Goal: Task Accomplishment & Management: Manage account settings

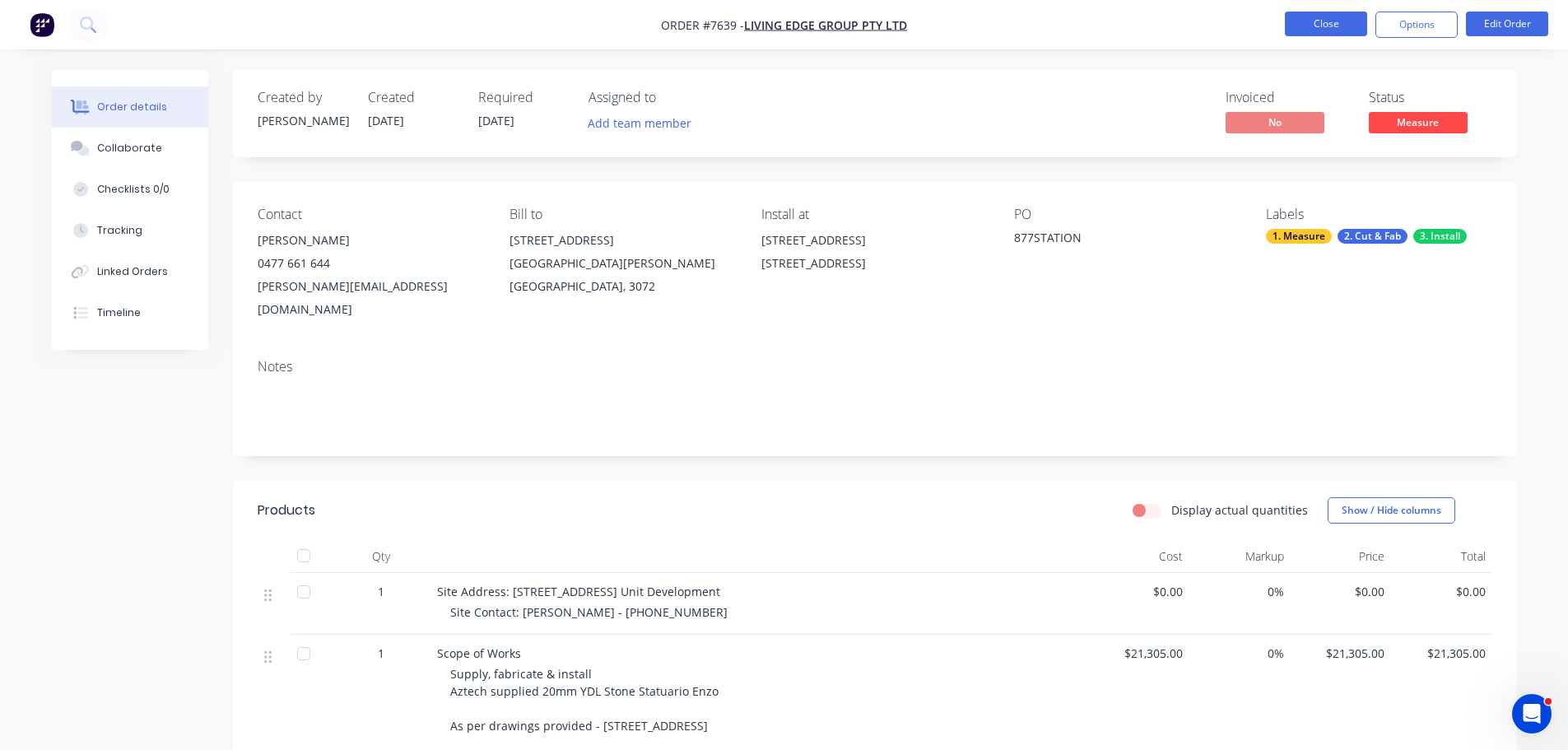
click at [1315, 20] on button "Close" at bounding box center [1326, 24] width 83 height 25
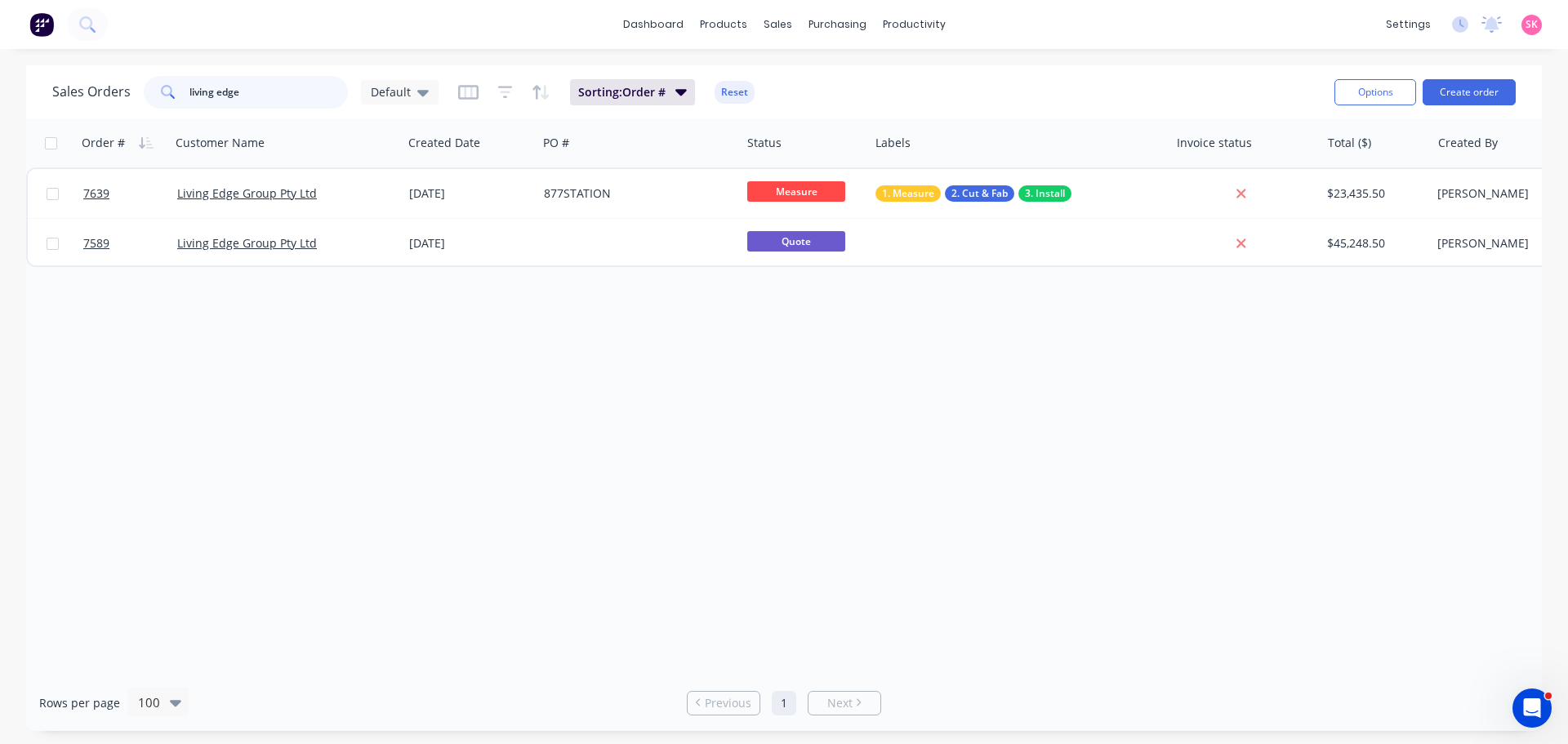
drag, startPoint x: 234, startPoint y: 92, endPoint x: 14, endPoint y: 99, distance: 220.1
click at [15, 99] on div "Sales Orders living edge Default Sorting: Order # Reset Options Create order Or…" at bounding box center [784, 398] width 1568 height 666
type input "e"
type input "21021"
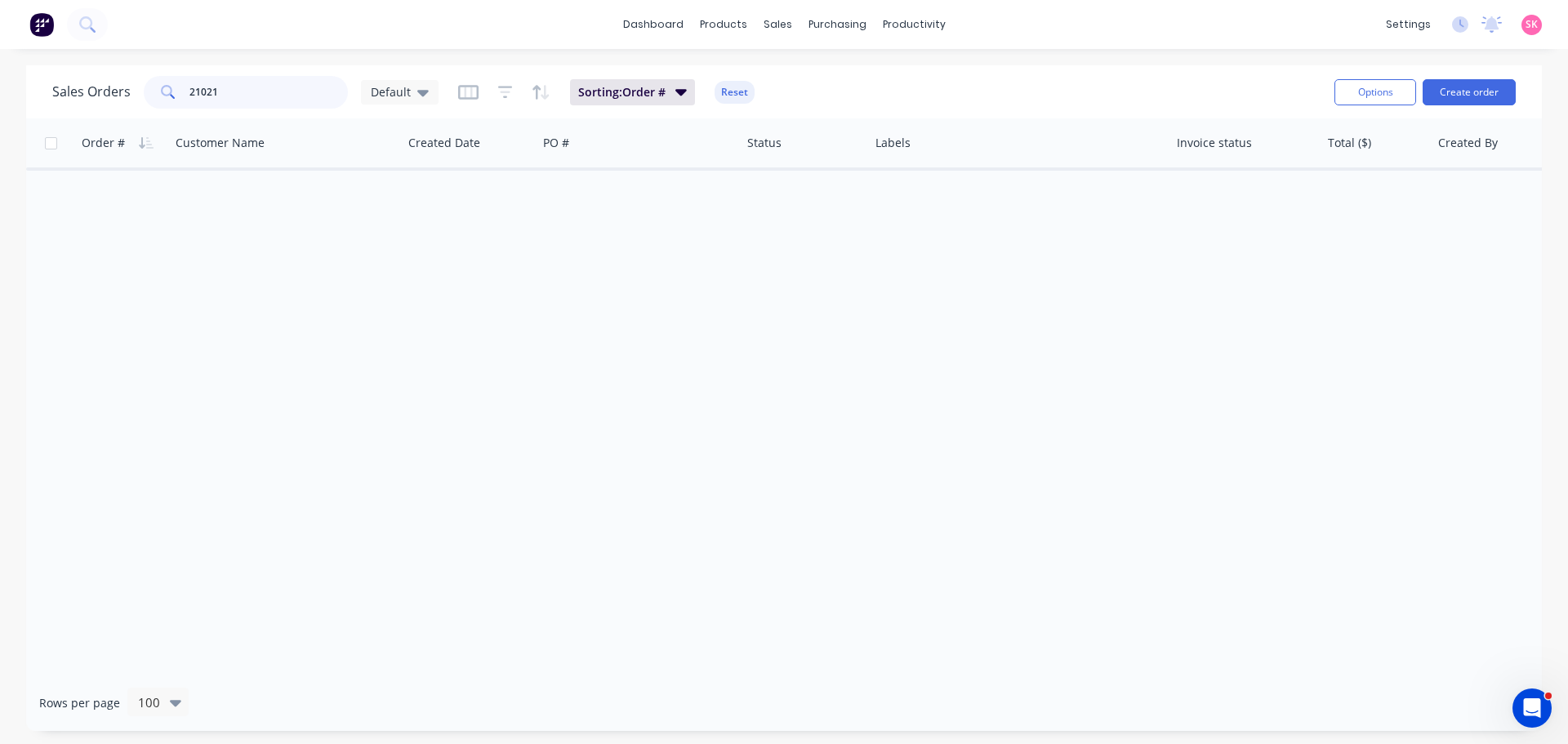
drag, startPoint x: 232, startPoint y: 90, endPoint x: 15, endPoint y: 135, distance: 221.6
click at [172, 99] on div "21021" at bounding box center [245, 92] width 204 height 32
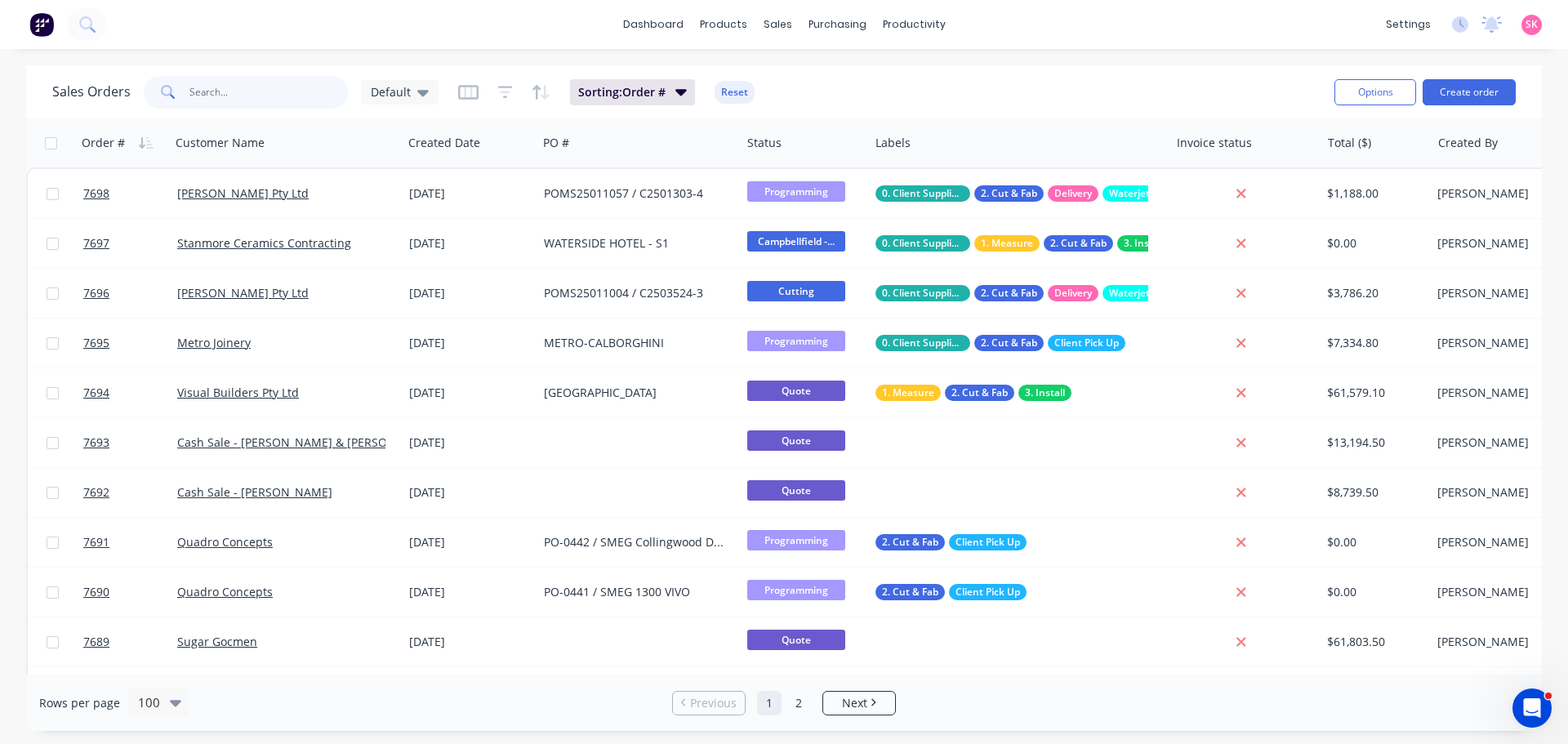
click at [210, 89] on input "text" at bounding box center [269, 92] width 160 height 32
type input "[PERSON_NAME]"
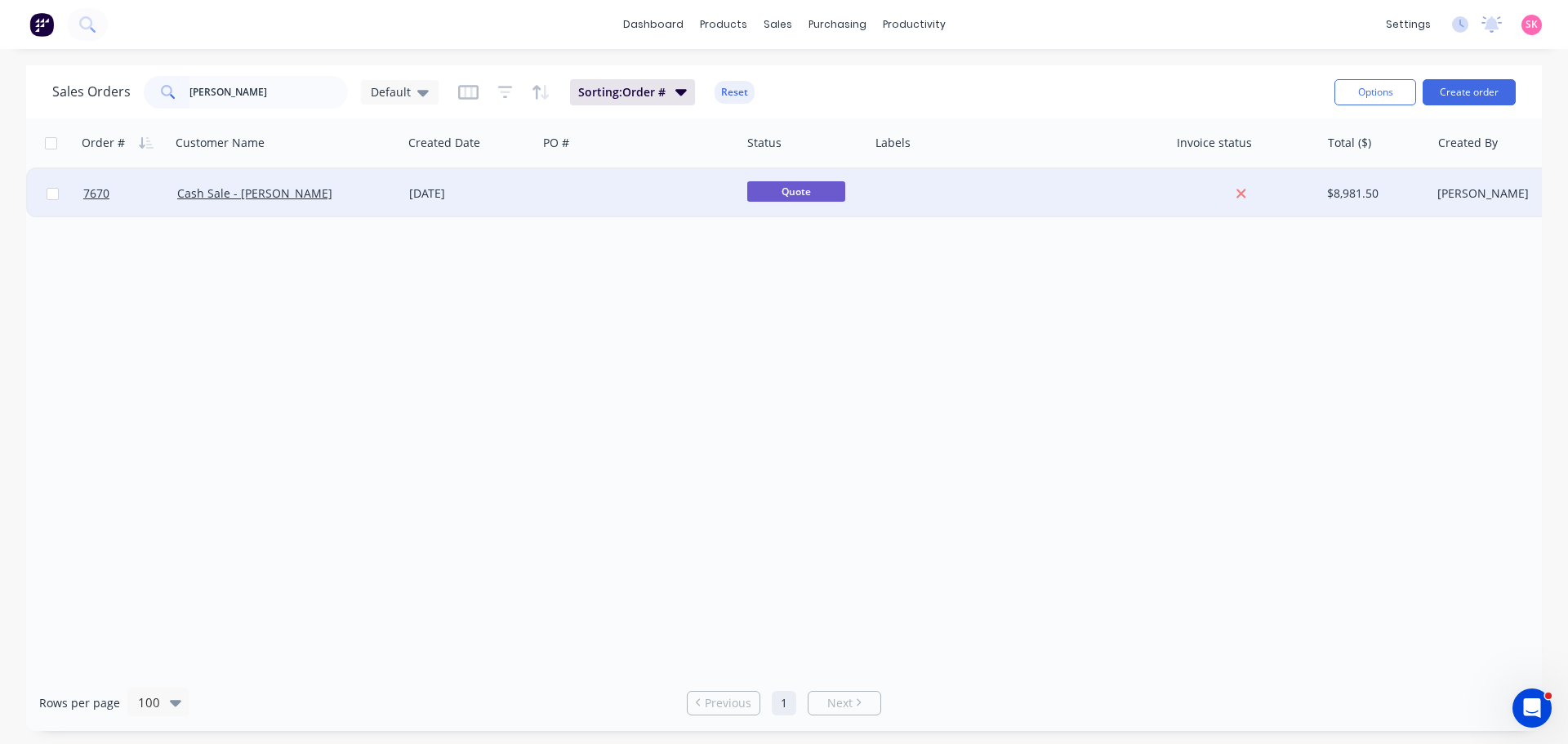
click at [384, 193] on div "Cash Sale - [PERSON_NAME]" at bounding box center [281, 194] width 208 height 16
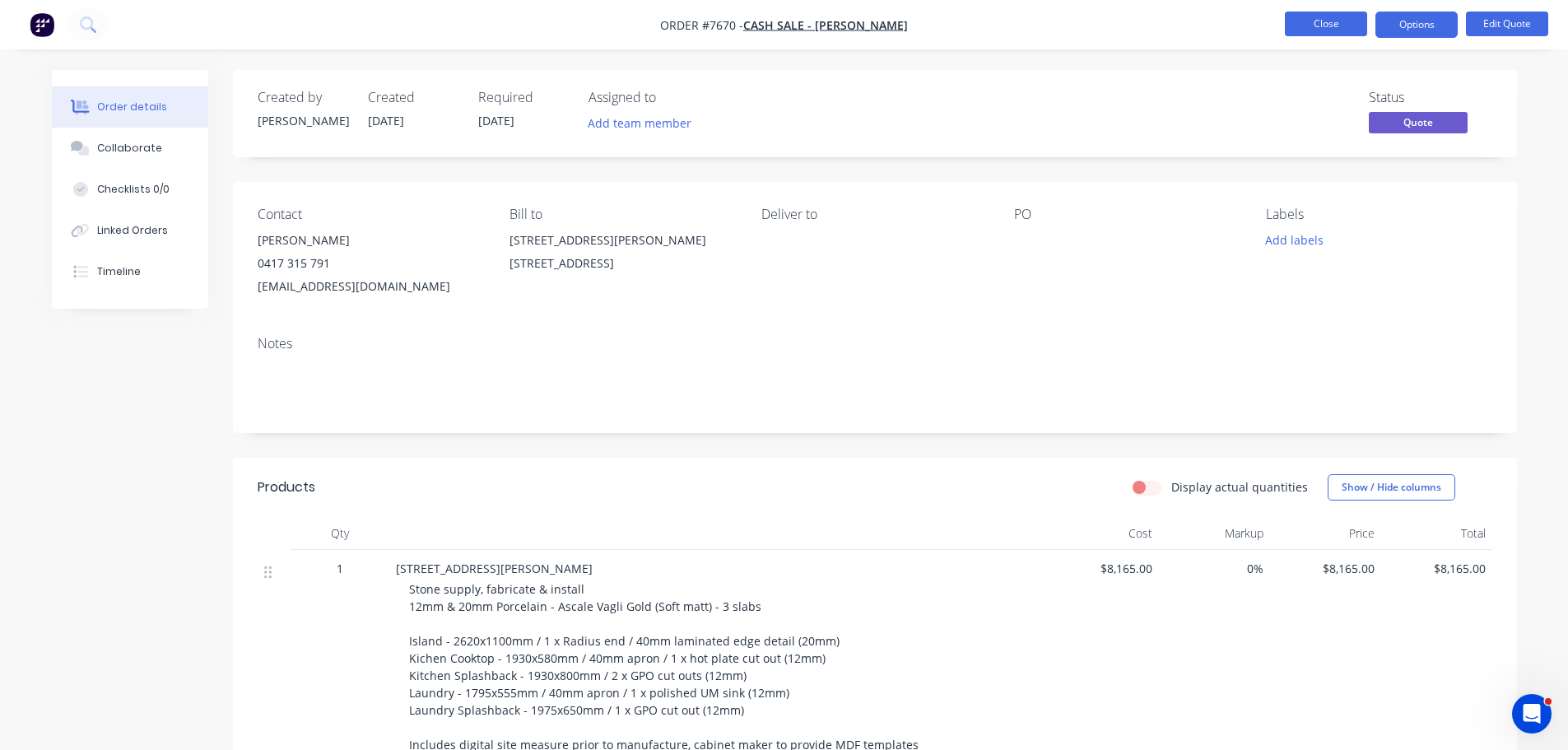
click at [1305, 14] on button "Close" at bounding box center [1326, 24] width 83 height 25
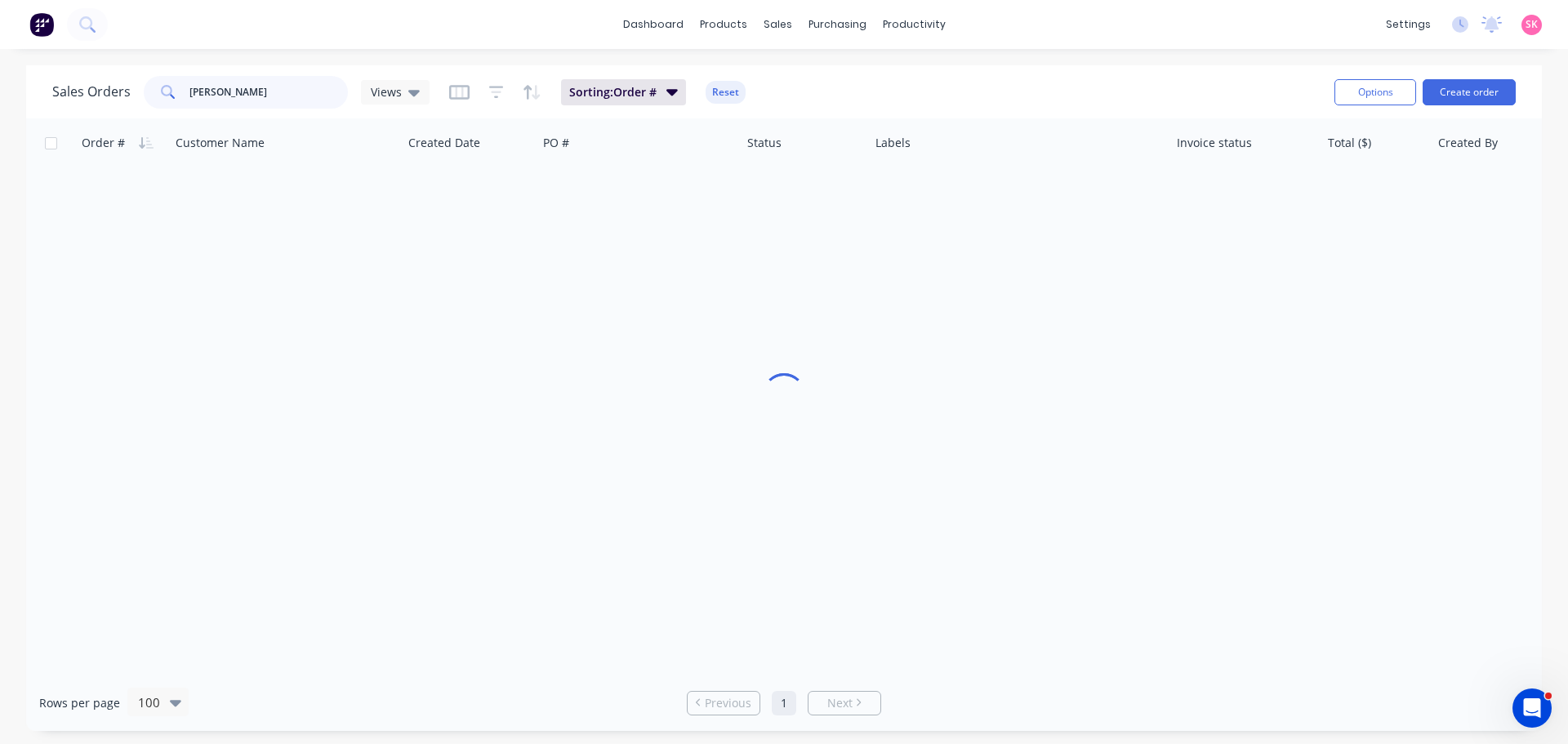
drag, startPoint x: 321, startPoint y: 97, endPoint x: -74, endPoint y: 99, distance: 395.0
click at [0, 99] on html "dashboard products sales purchasing productivity dashboard products Product Cat…" at bounding box center [784, 372] width 1568 height 744
click at [280, 81] on input "living" at bounding box center [269, 92] width 160 height 32
type input "living edge"
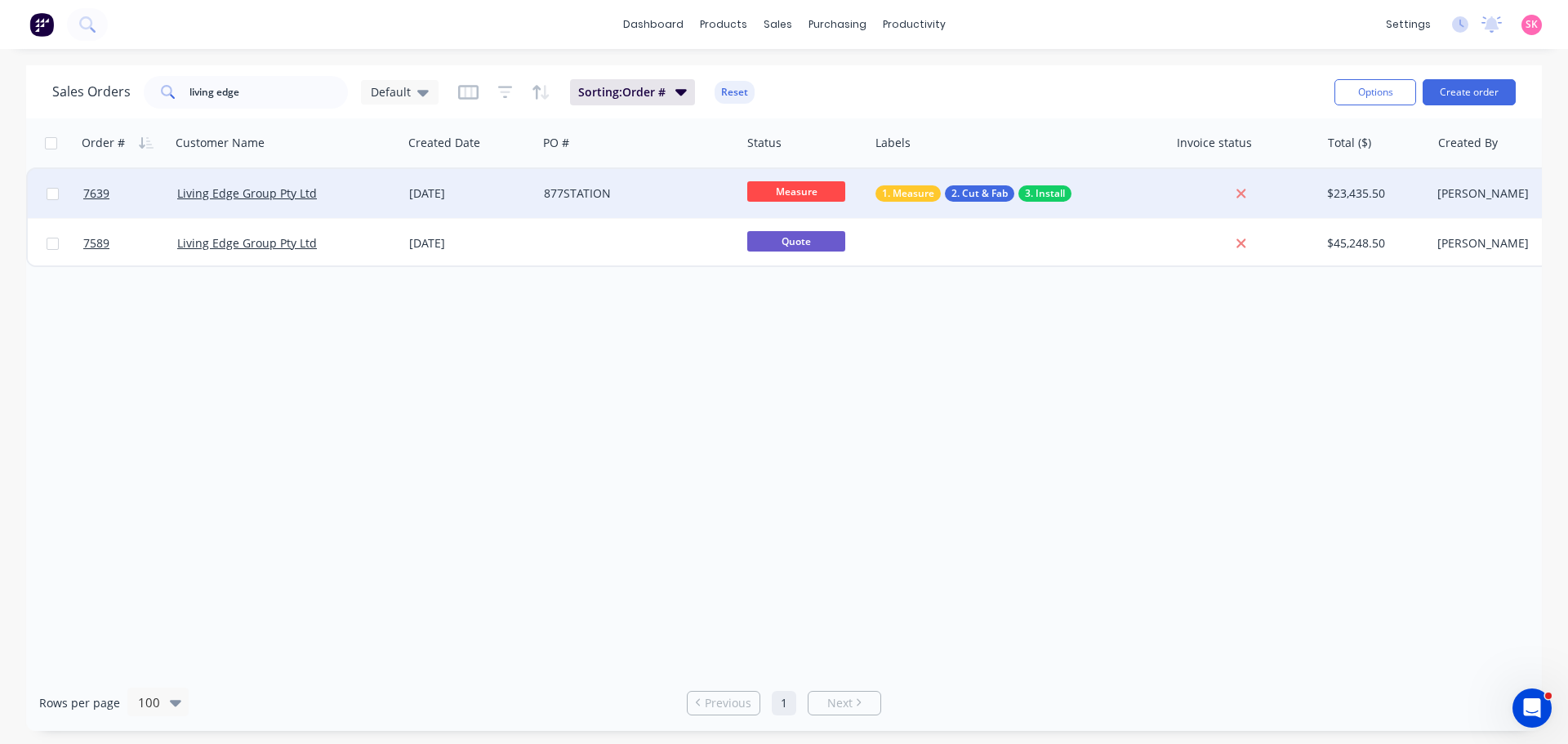
click at [307, 178] on div "Living Edge Group Pty Ltd" at bounding box center [286, 193] width 232 height 49
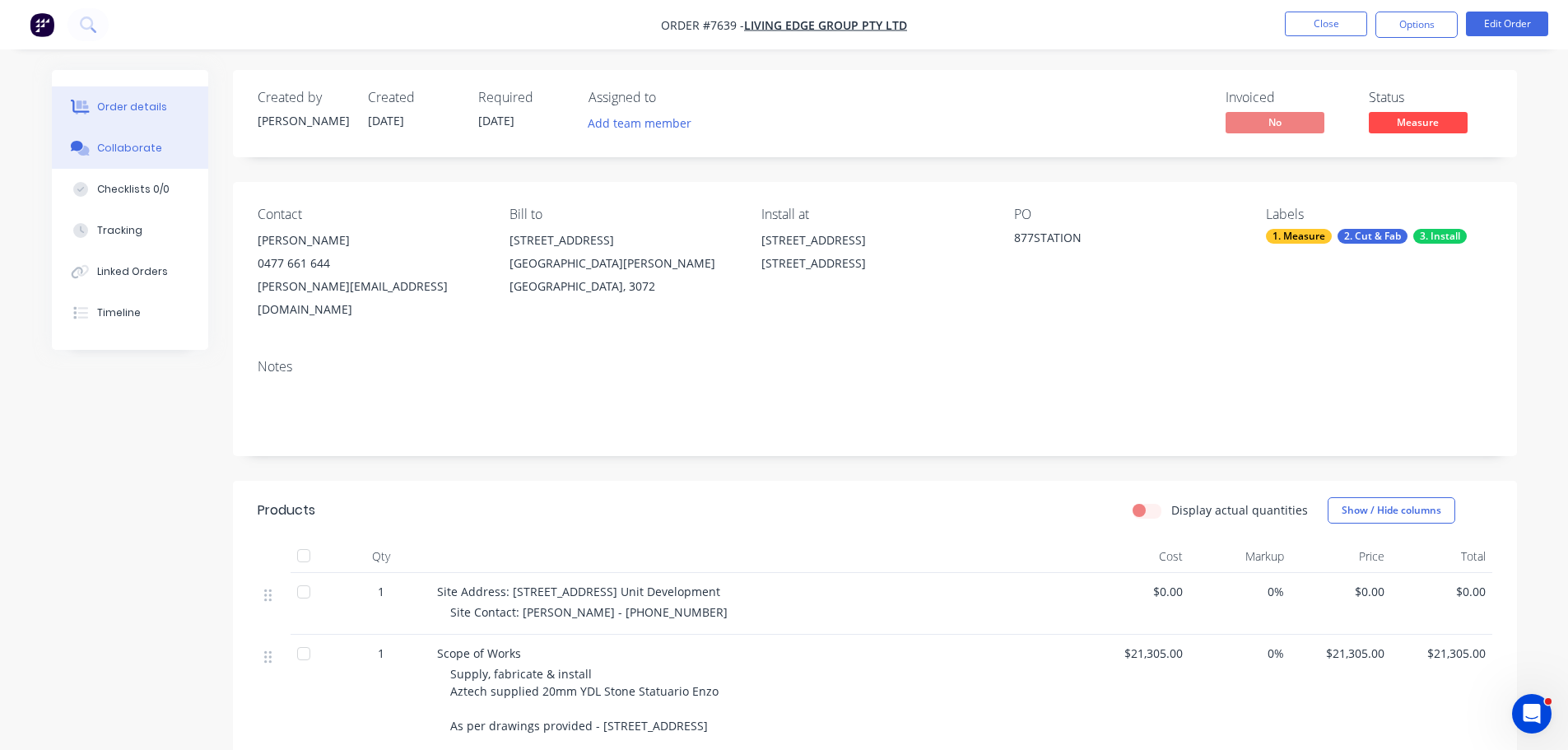
click at [109, 146] on div "Collaborate" at bounding box center [130, 148] width 65 height 15
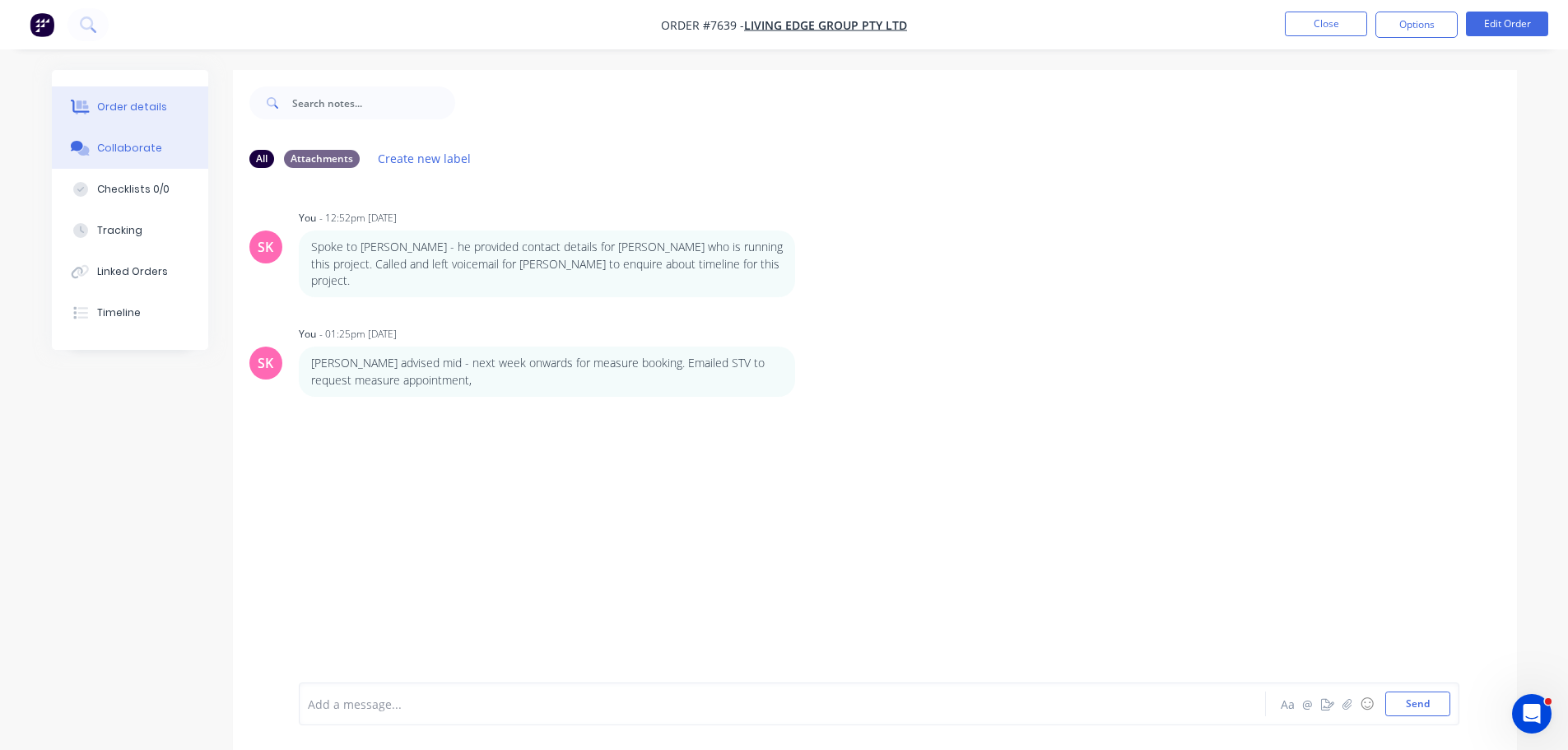
click at [153, 108] on div "Order details" at bounding box center [132, 107] width 70 height 15
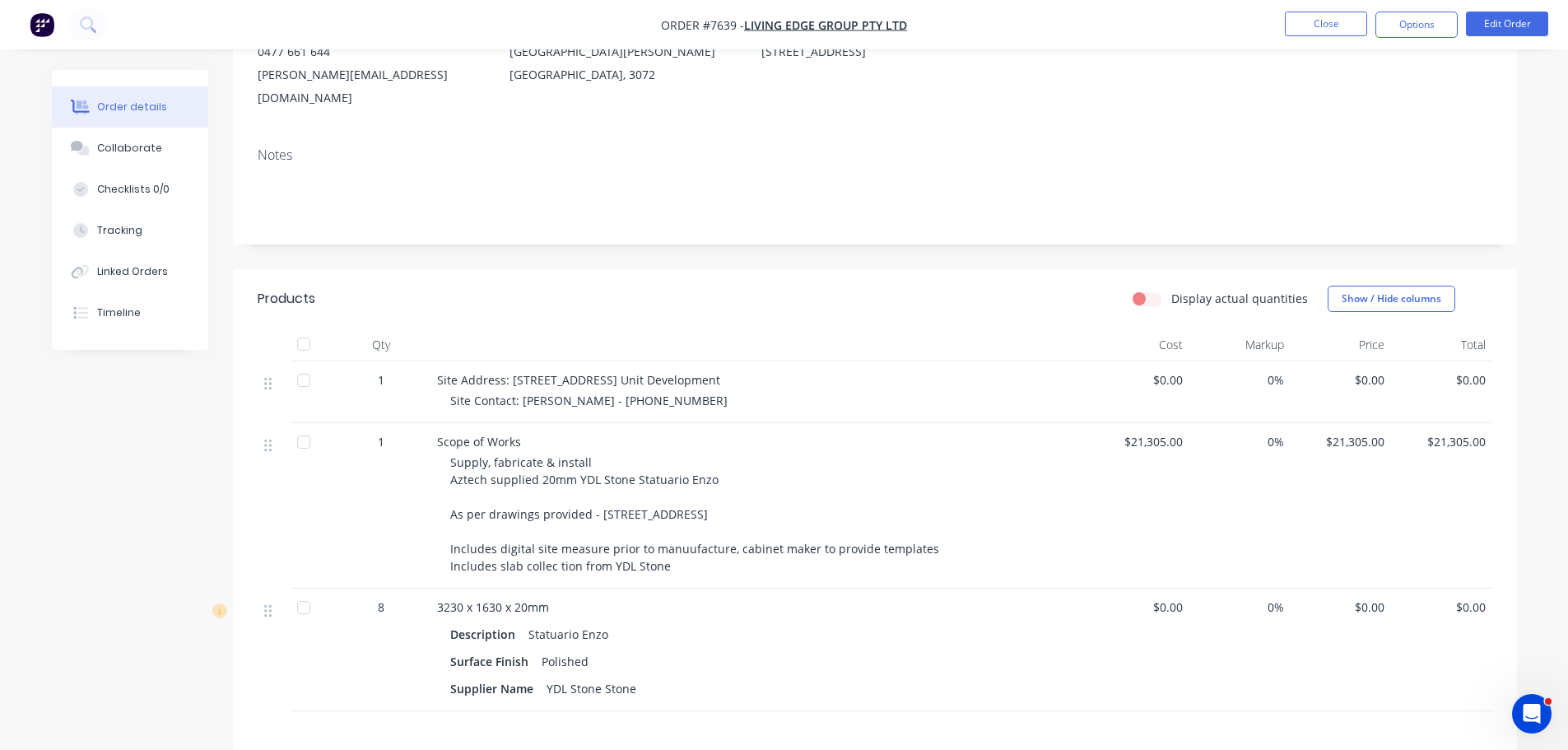
scroll to position [83, 0]
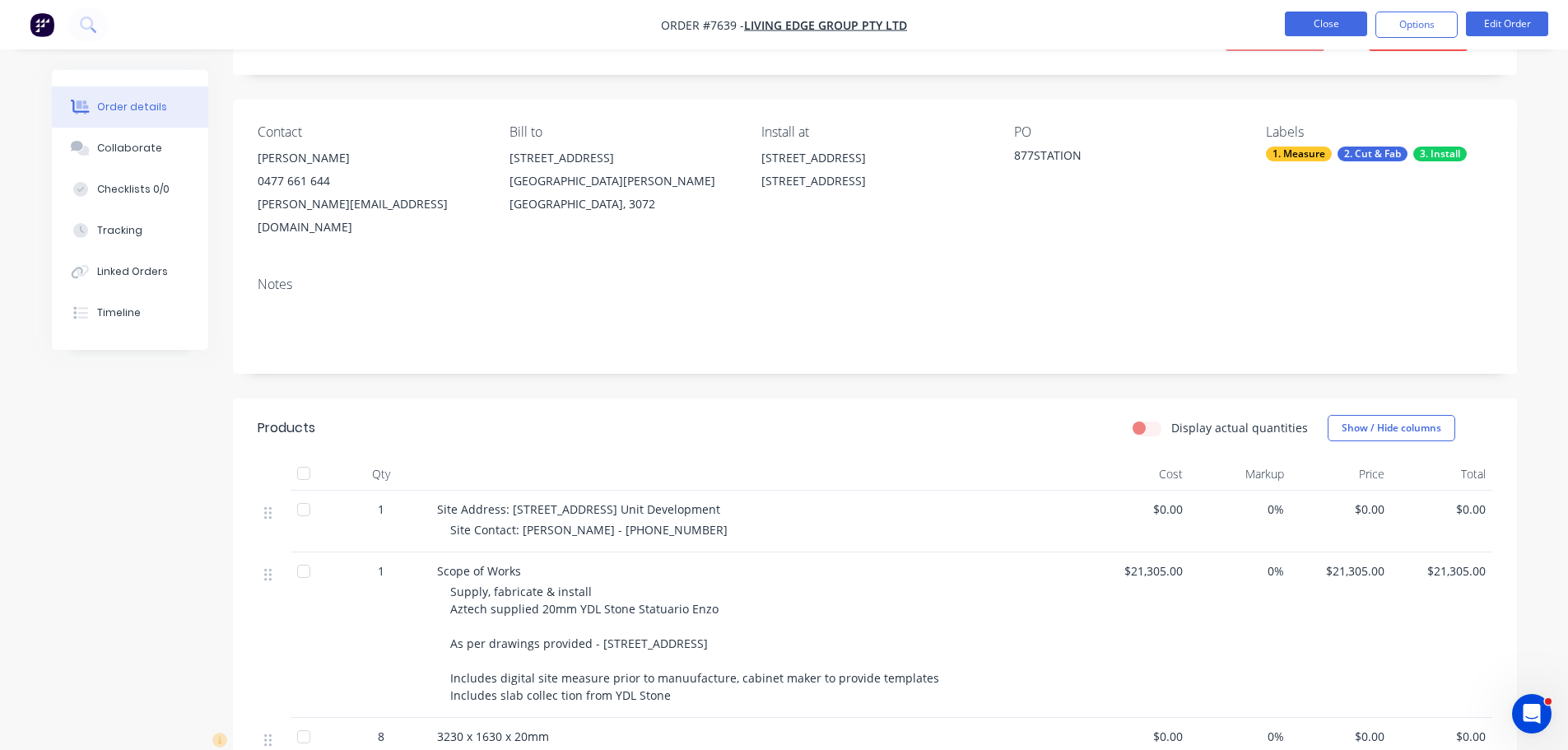
click at [1298, 31] on button "Close" at bounding box center [1326, 24] width 83 height 25
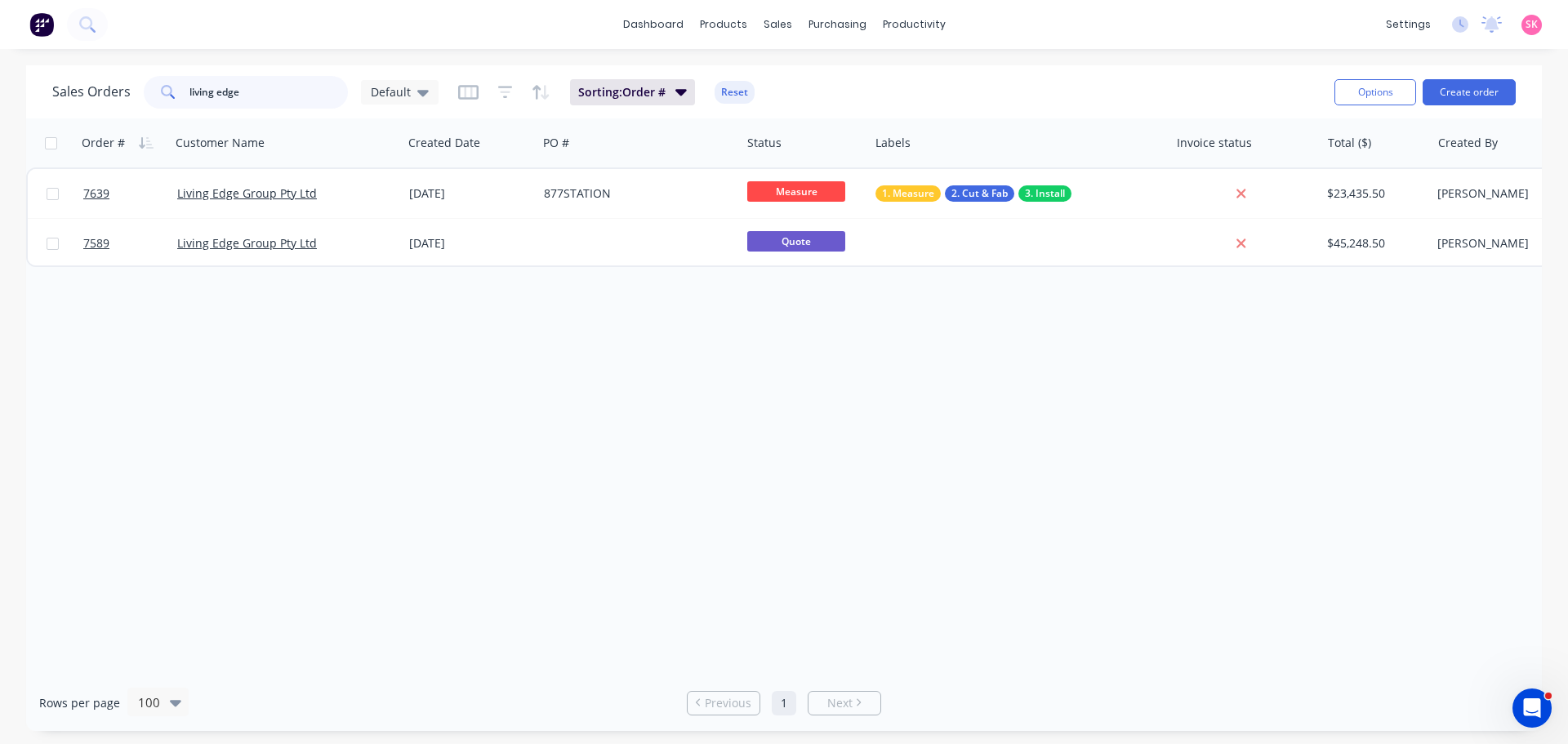
drag, startPoint x: 282, startPoint y: 100, endPoint x: 57, endPoint y: 100, distance: 225.0
click at [57, 100] on div "Sales Orders living edge Default" at bounding box center [245, 92] width 386 height 32
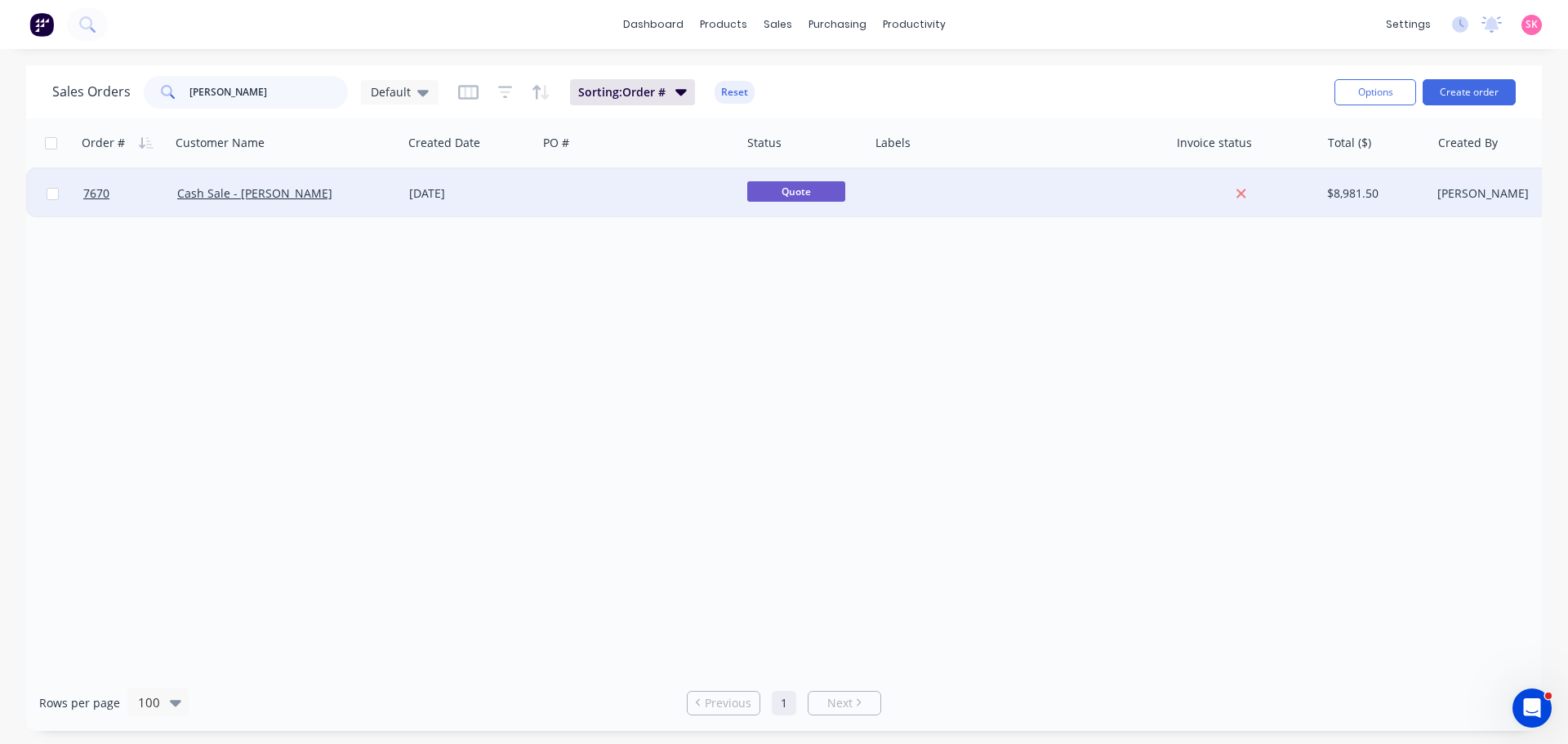
type input "[PERSON_NAME]"
click at [349, 200] on div "Cash Sale - [PERSON_NAME]" at bounding box center [281, 194] width 208 height 16
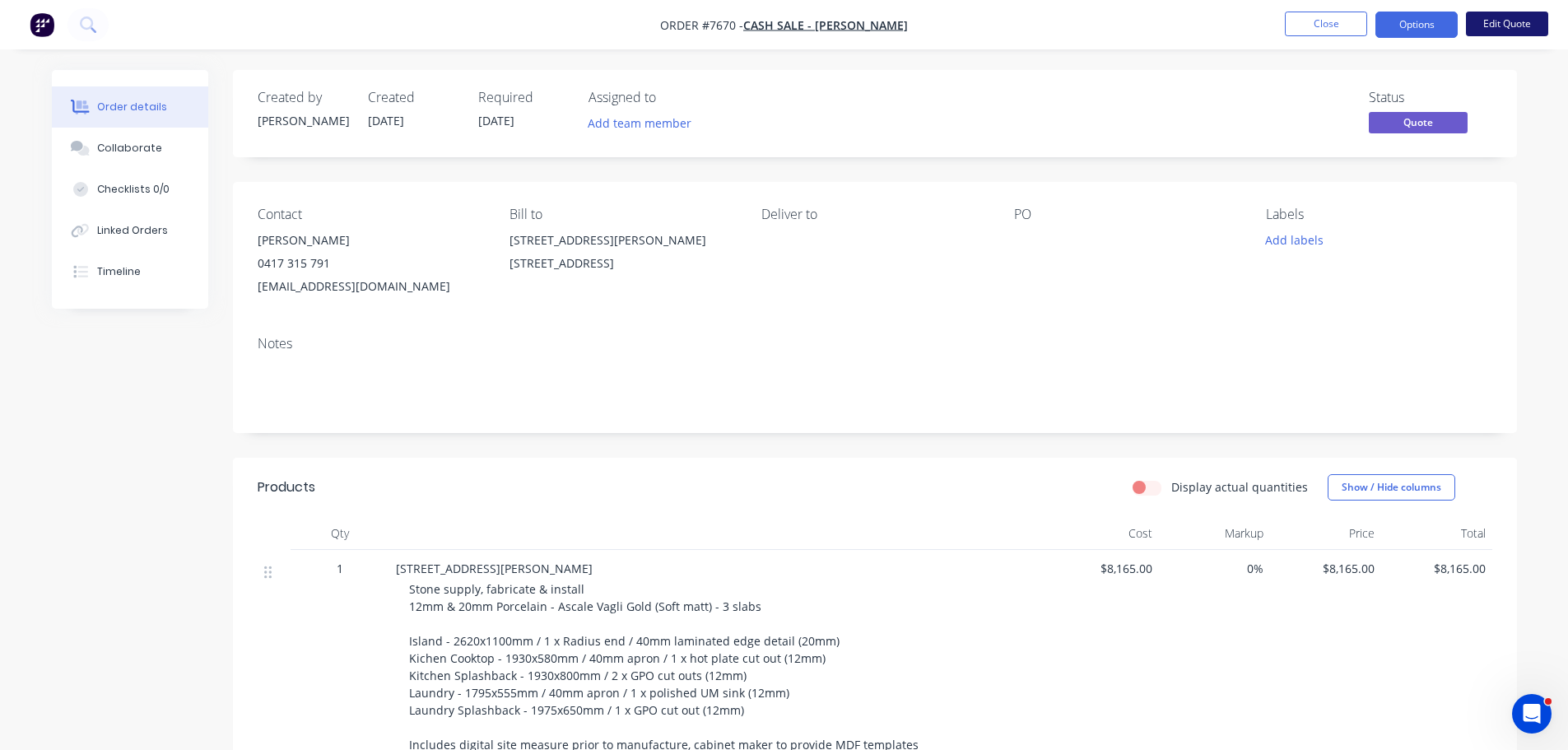
click at [1522, 23] on button "Edit Quote" at bounding box center [1507, 24] width 83 height 25
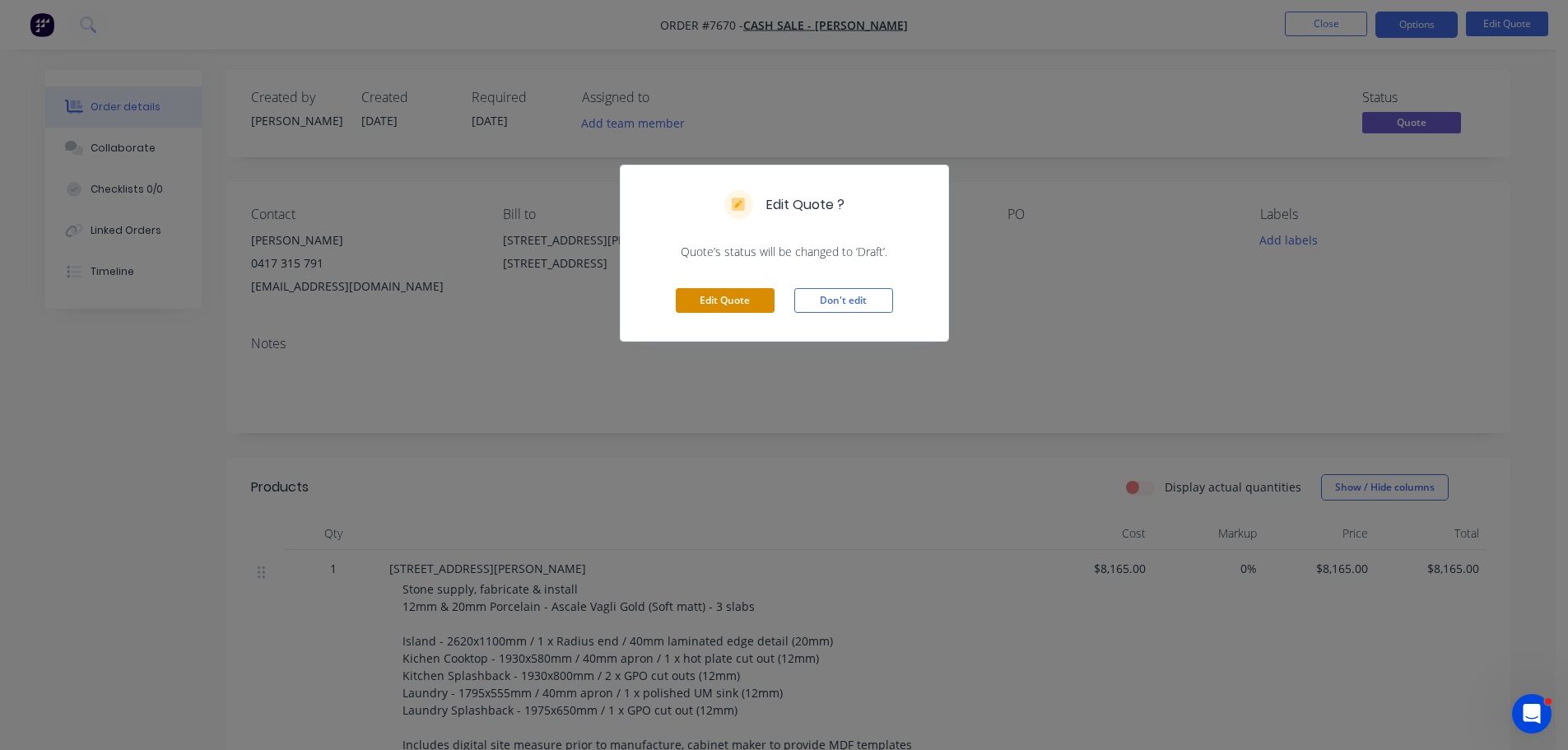
click at [744, 301] on button "Edit Quote" at bounding box center [725, 300] width 99 height 25
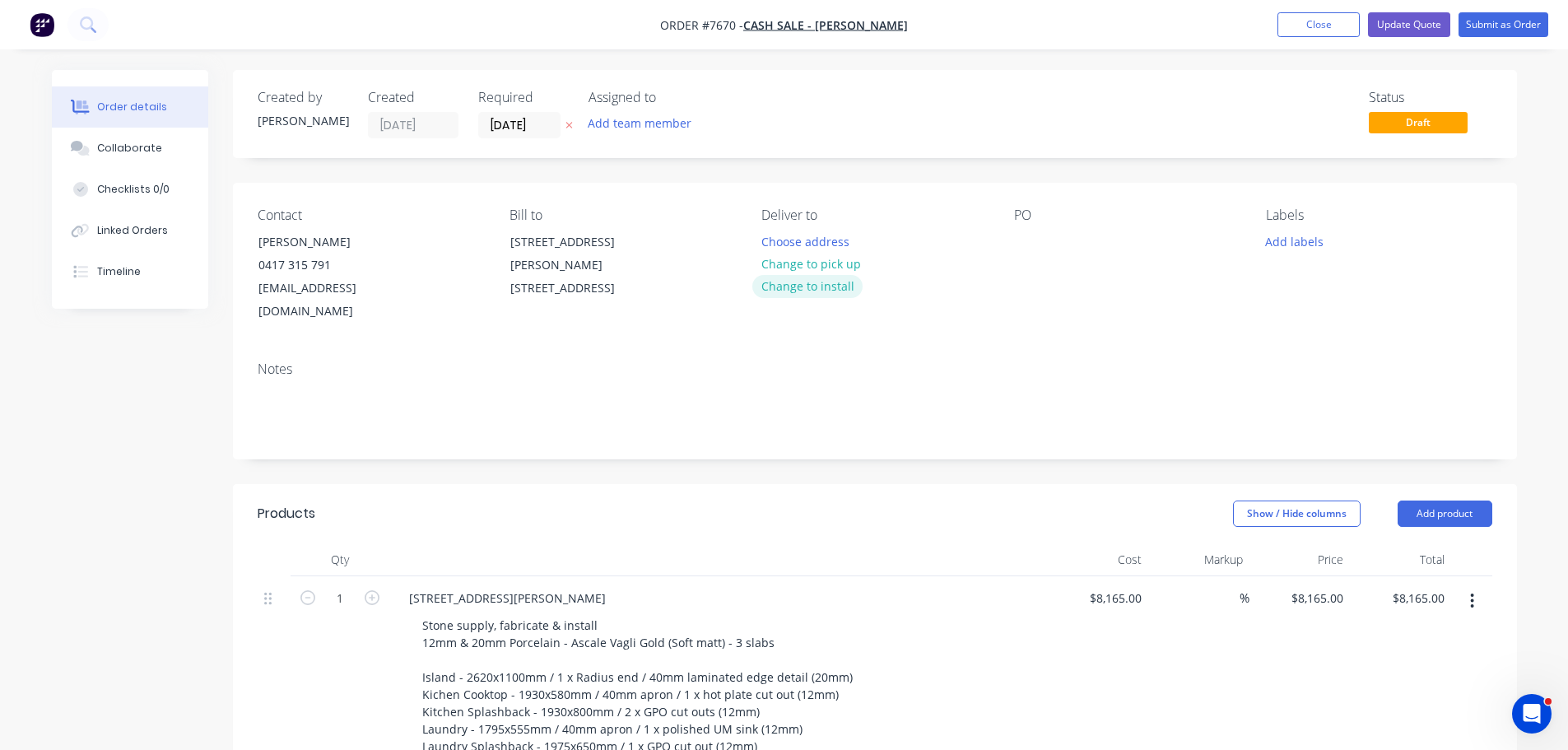
click at [825, 292] on button "Change to install" at bounding box center [807, 286] width 110 height 22
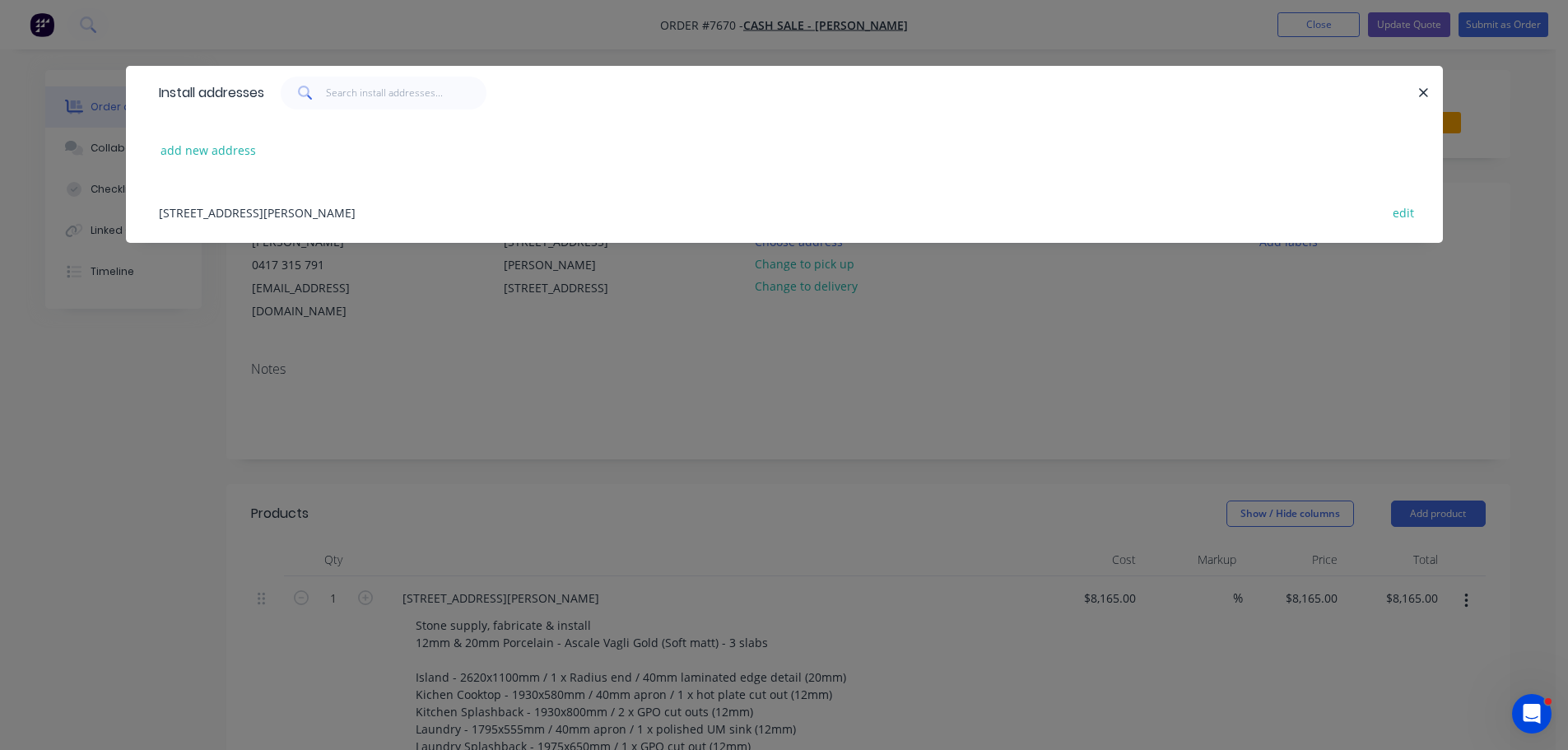
click at [310, 198] on div "[STREET_ADDRESS][PERSON_NAME] edit" at bounding box center [784, 212] width 1268 height 62
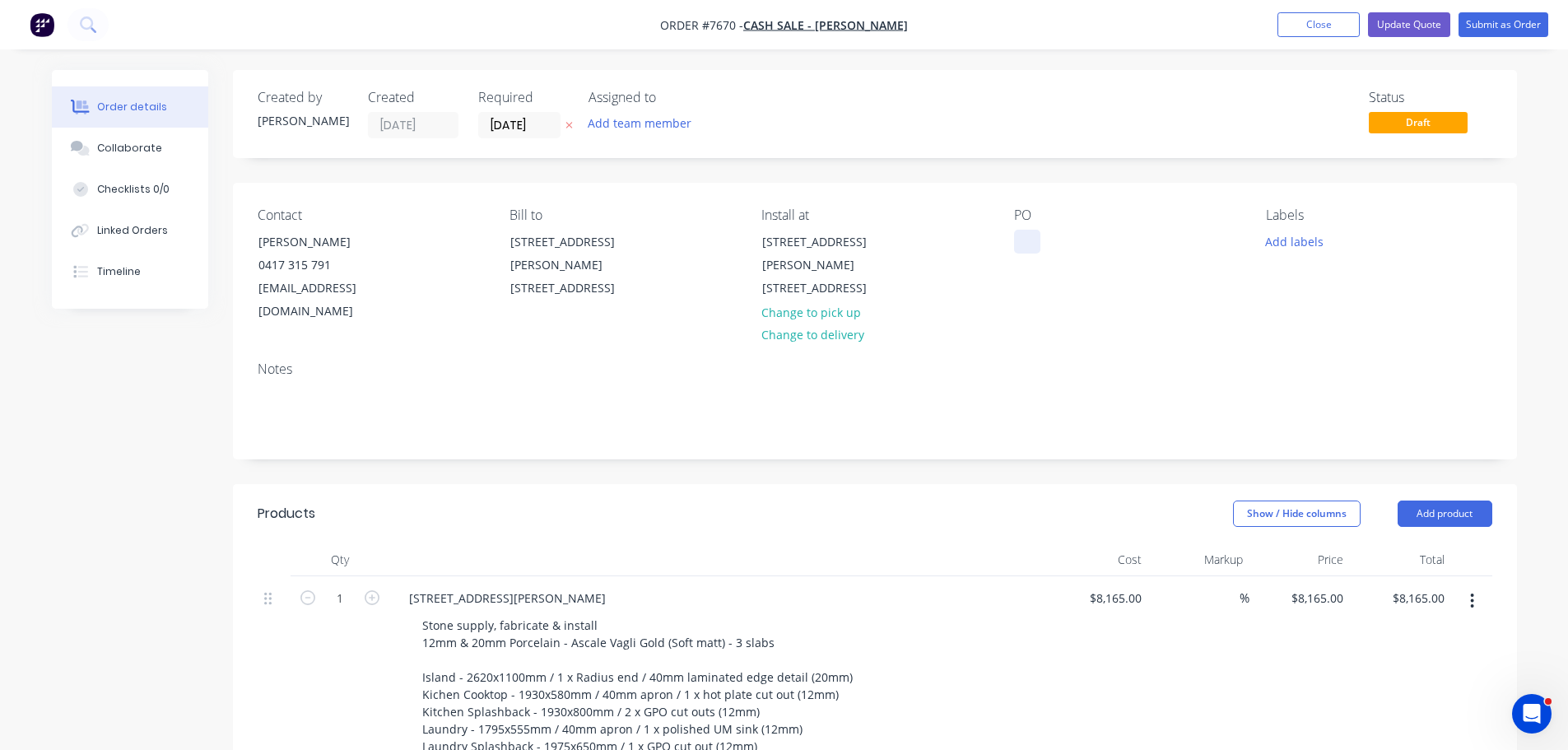
click at [1039, 240] on div at bounding box center [1027, 242] width 26 height 24
click at [1305, 235] on button "Add labels" at bounding box center [1294, 241] width 75 height 22
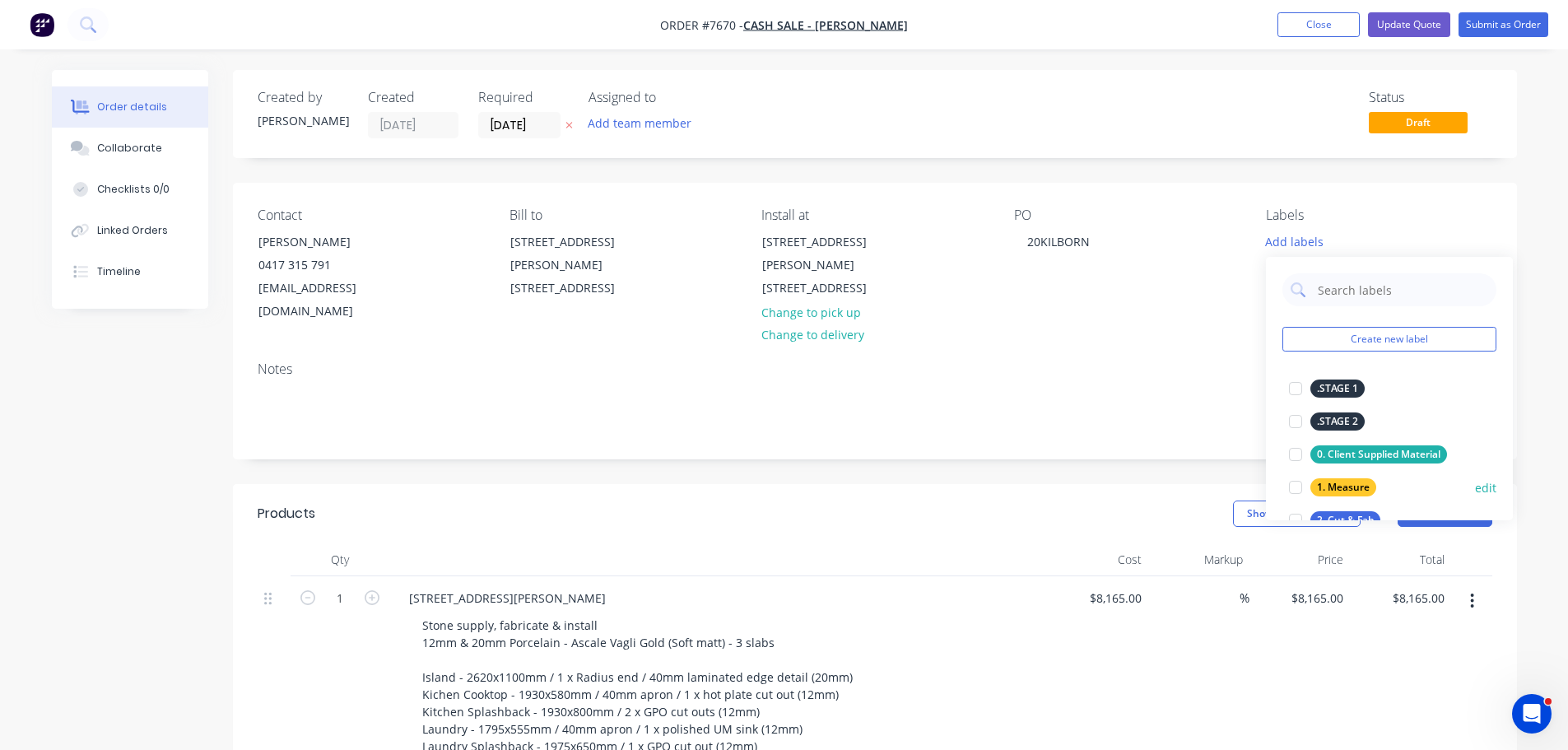
click at [1291, 485] on div at bounding box center [1296, 487] width 33 height 33
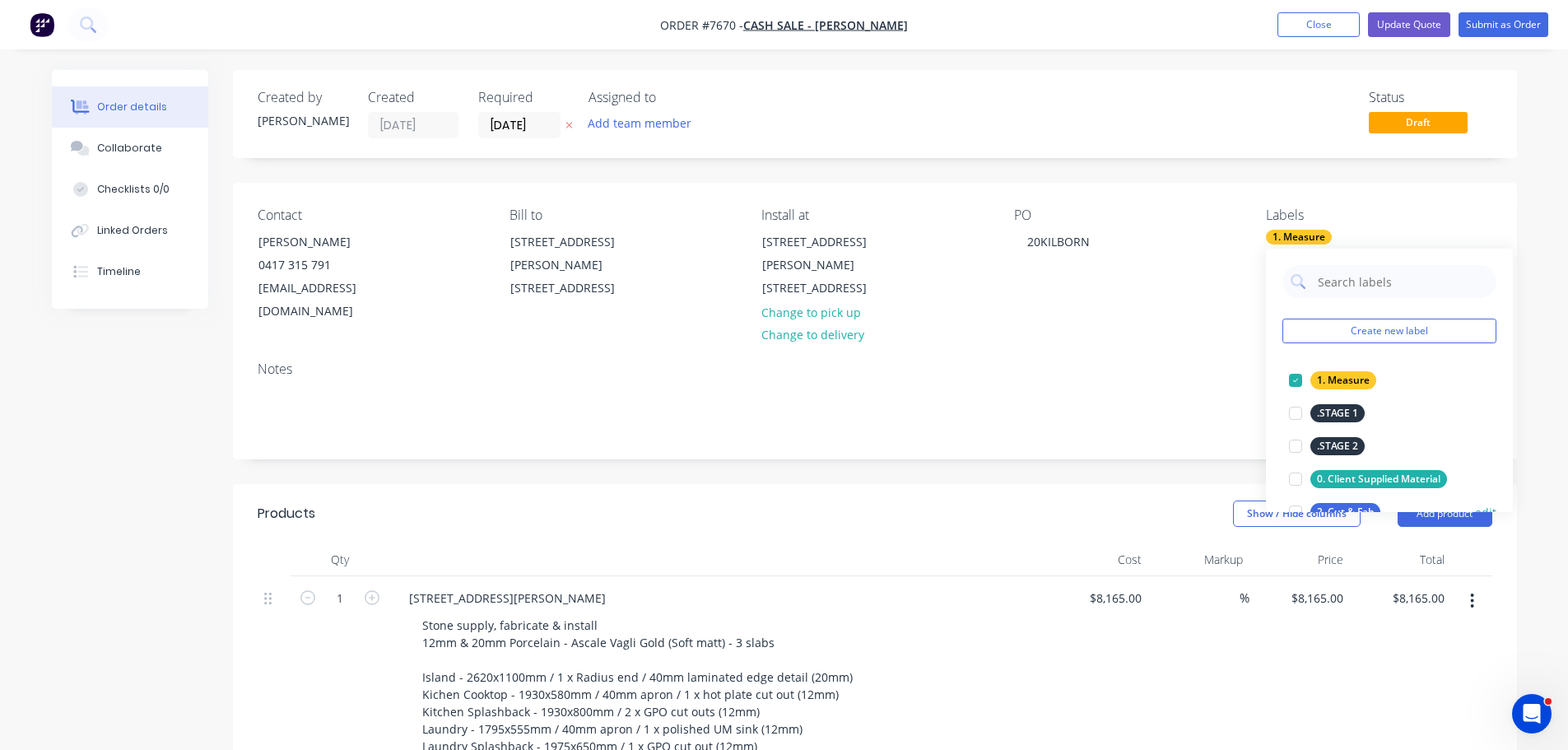
click at [1291, 501] on div at bounding box center [1296, 512] width 33 height 33
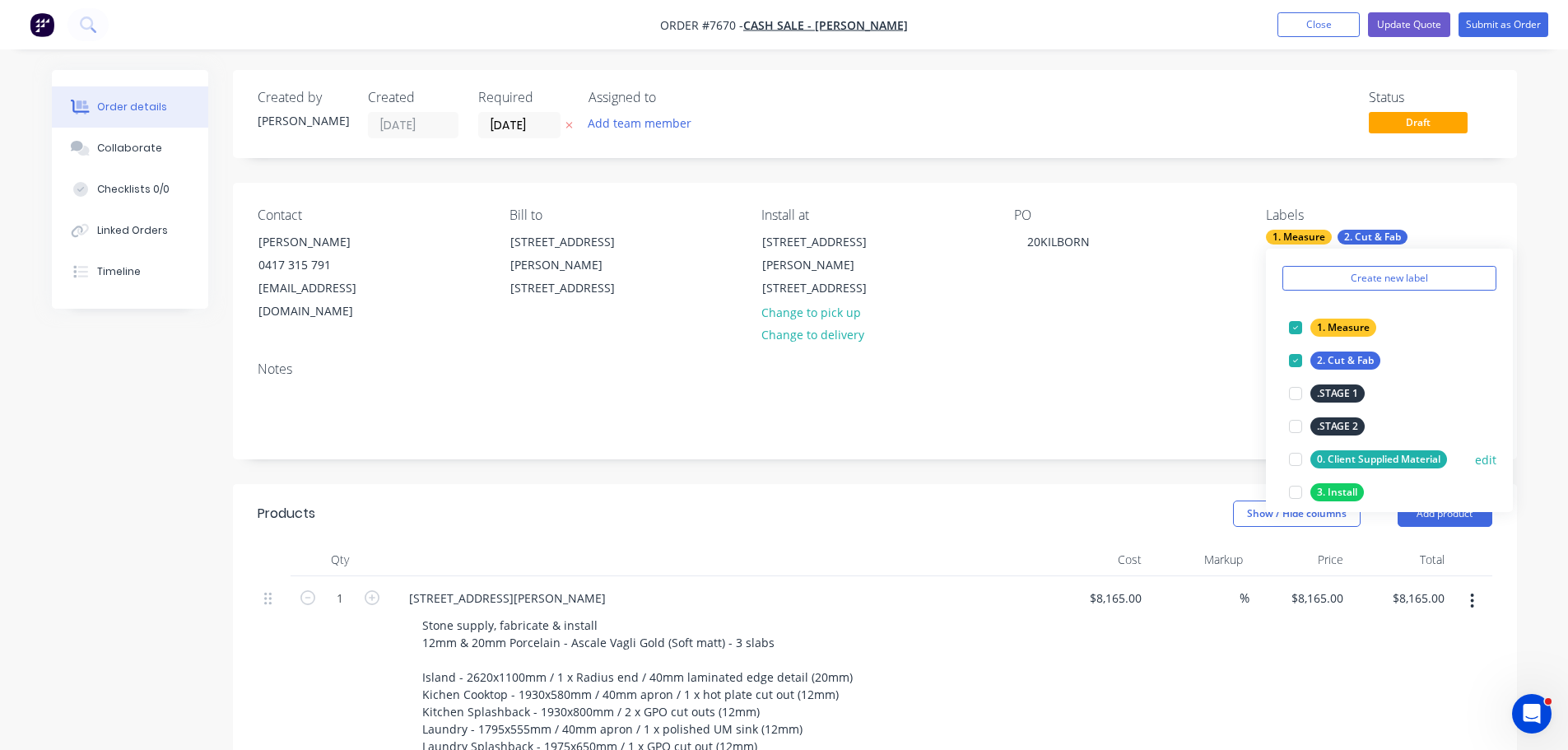
scroll to position [83, 0]
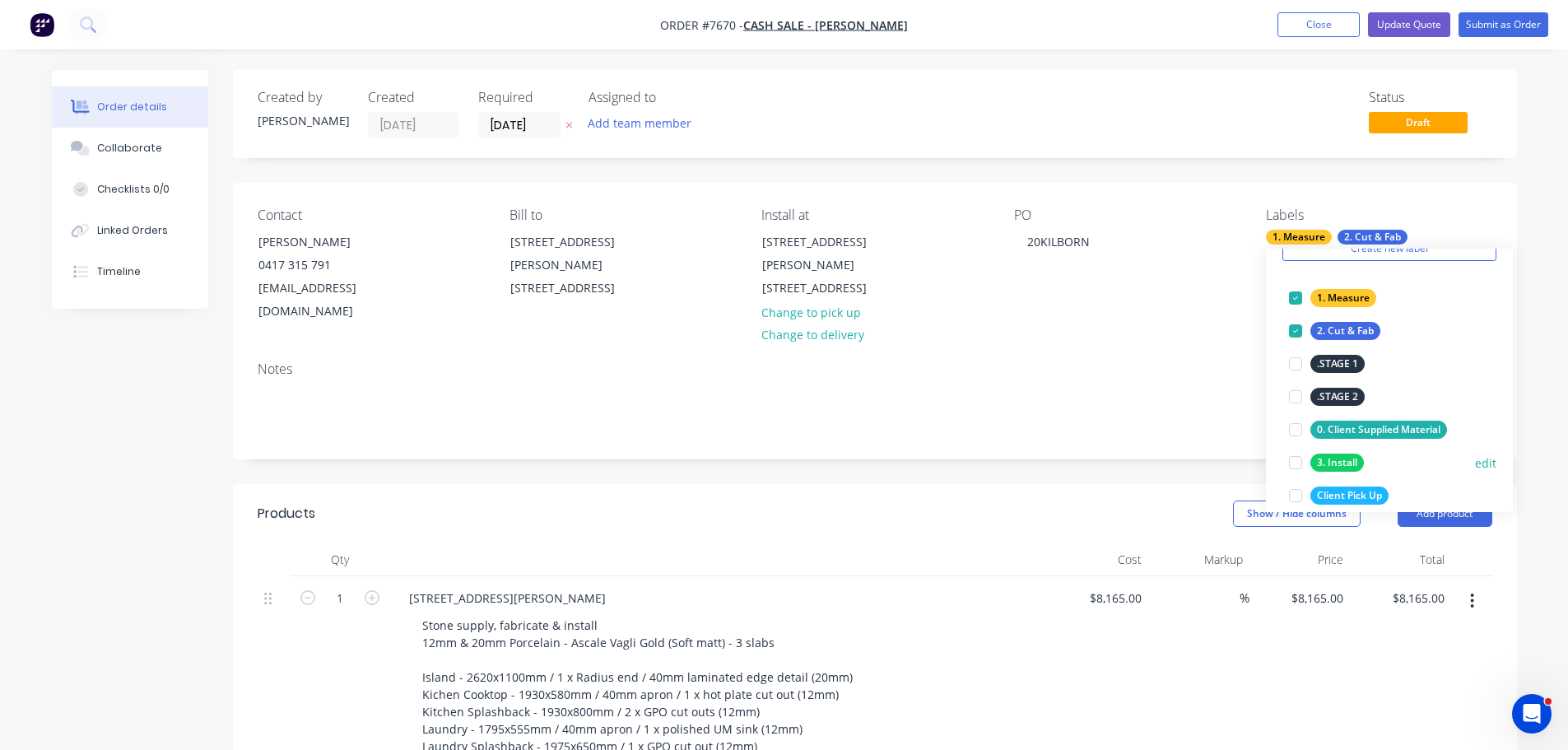
click at [1292, 465] on div at bounding box center [1296, 463] width 33 height 33
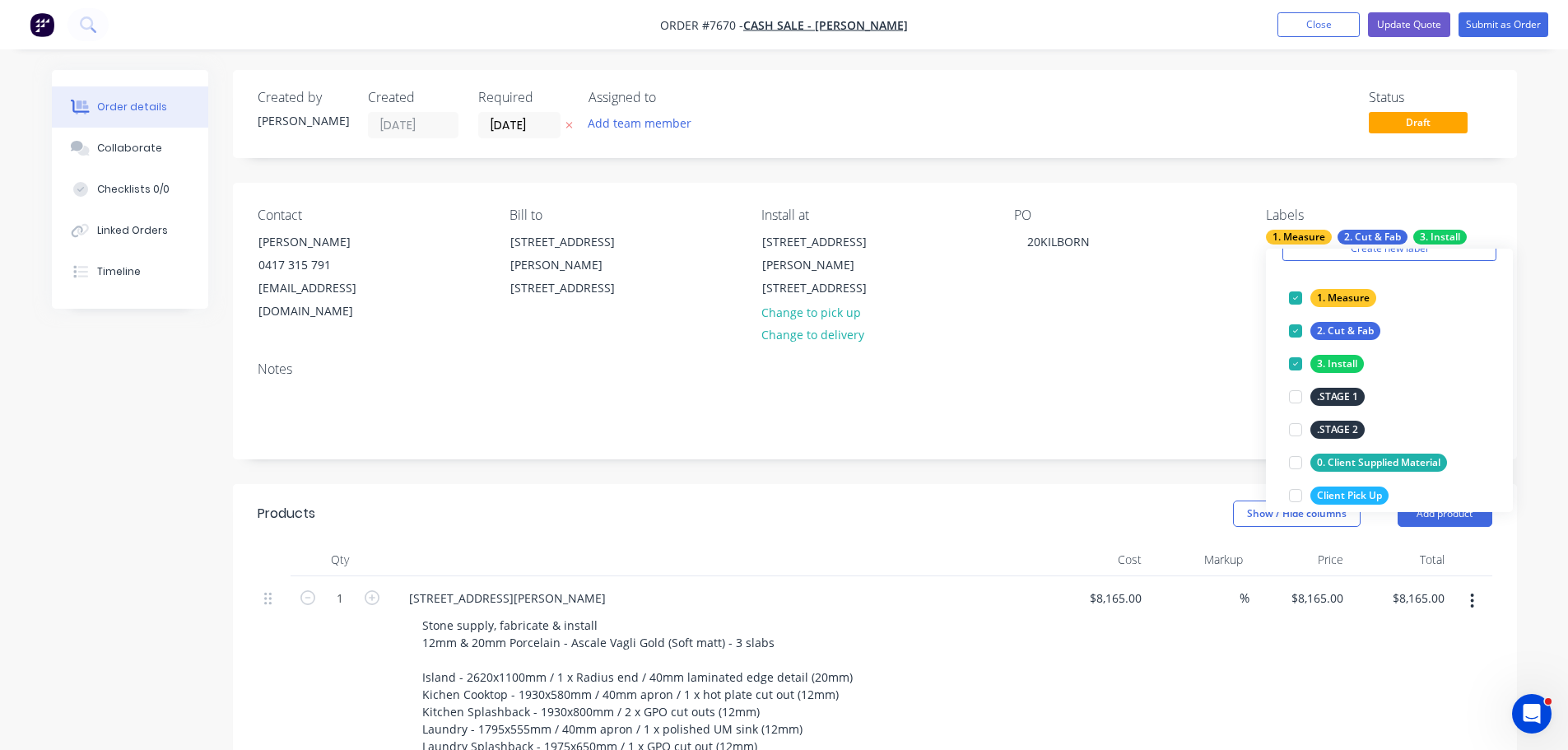
click at [1084, 485] on header "Products Show / Hide columns Add product" at bounding box center [874, 514] width 1284 height 59
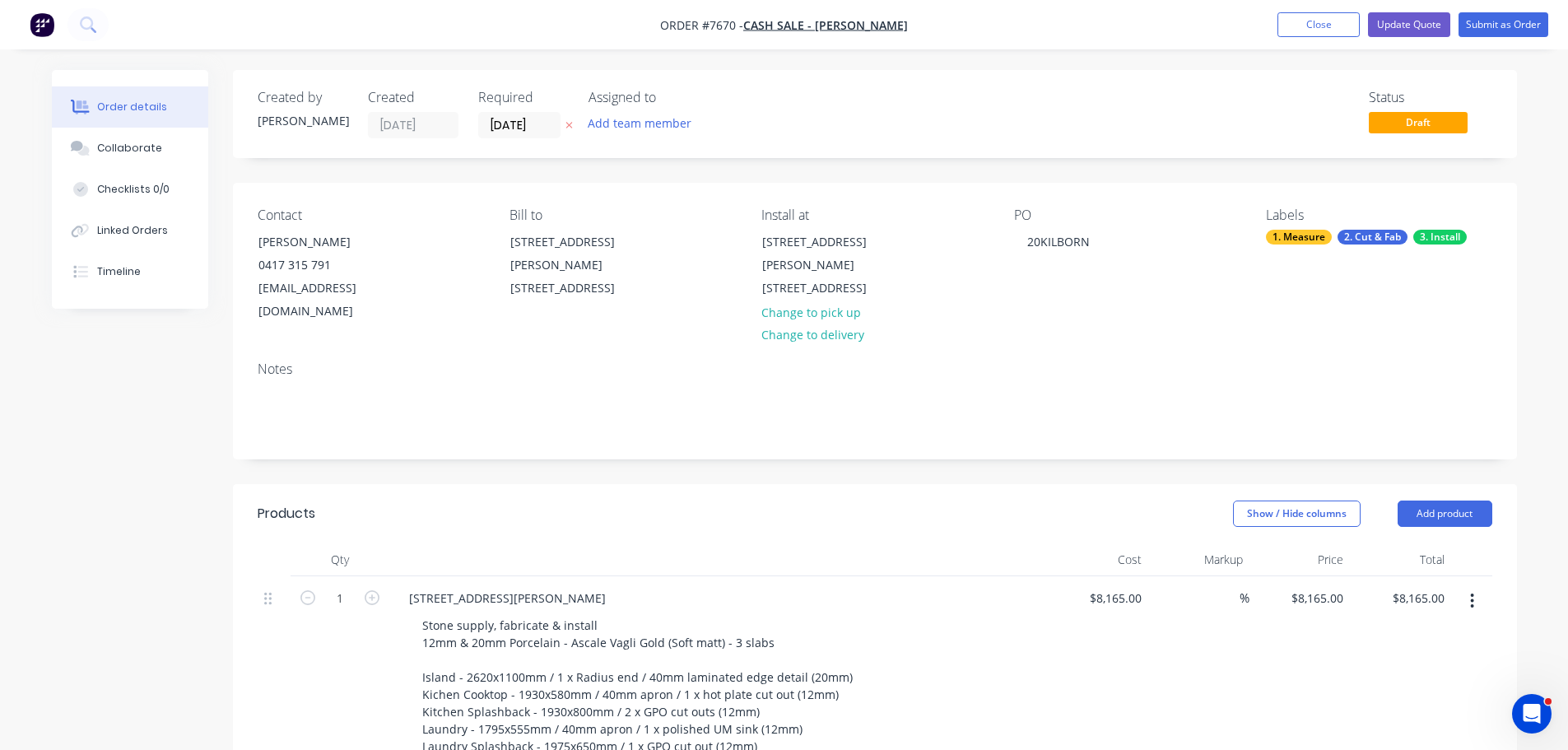
click at [1288, 237] on div "1. Measure" at bounding box center [1299, 237] width 65 height 15
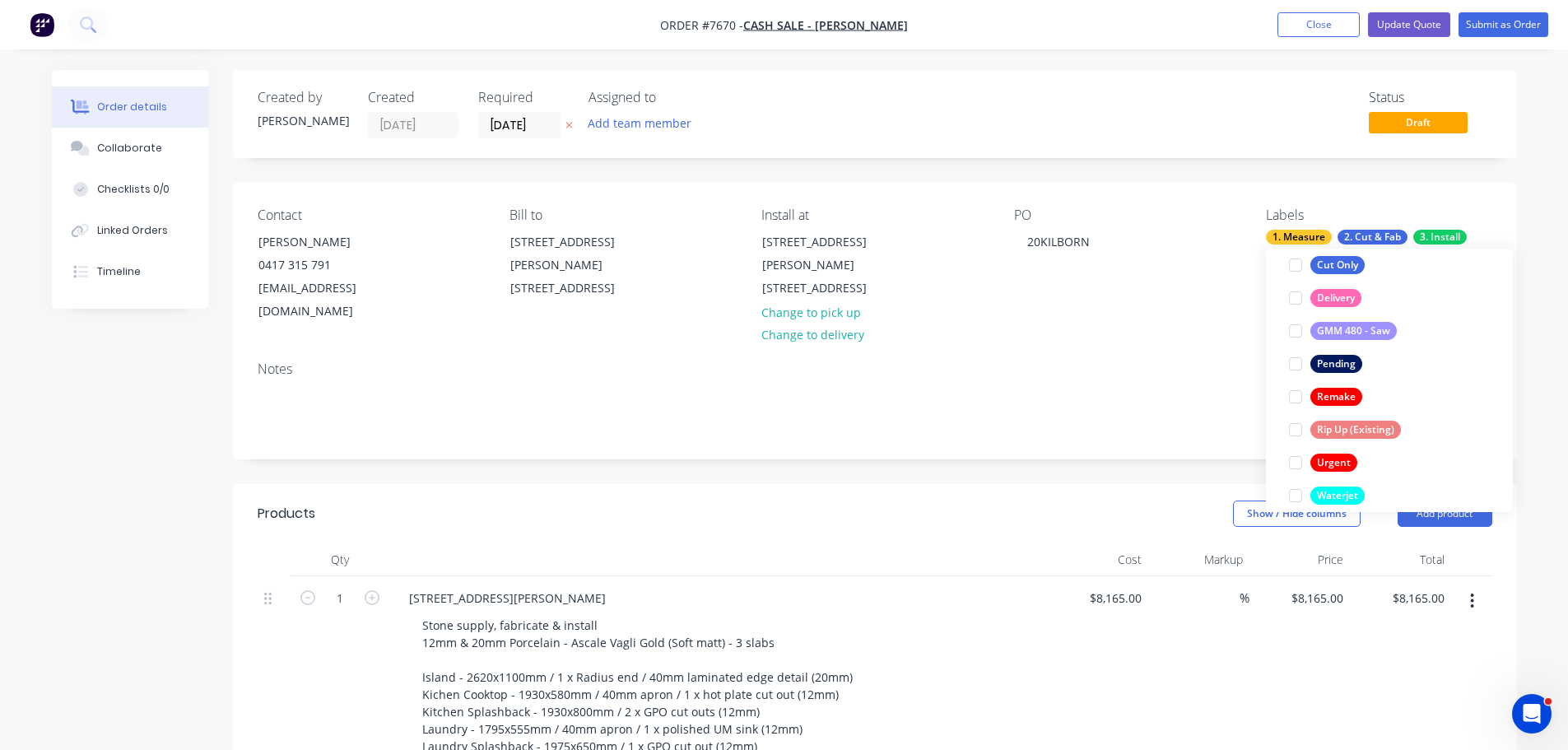
scroll to position [428, 0]
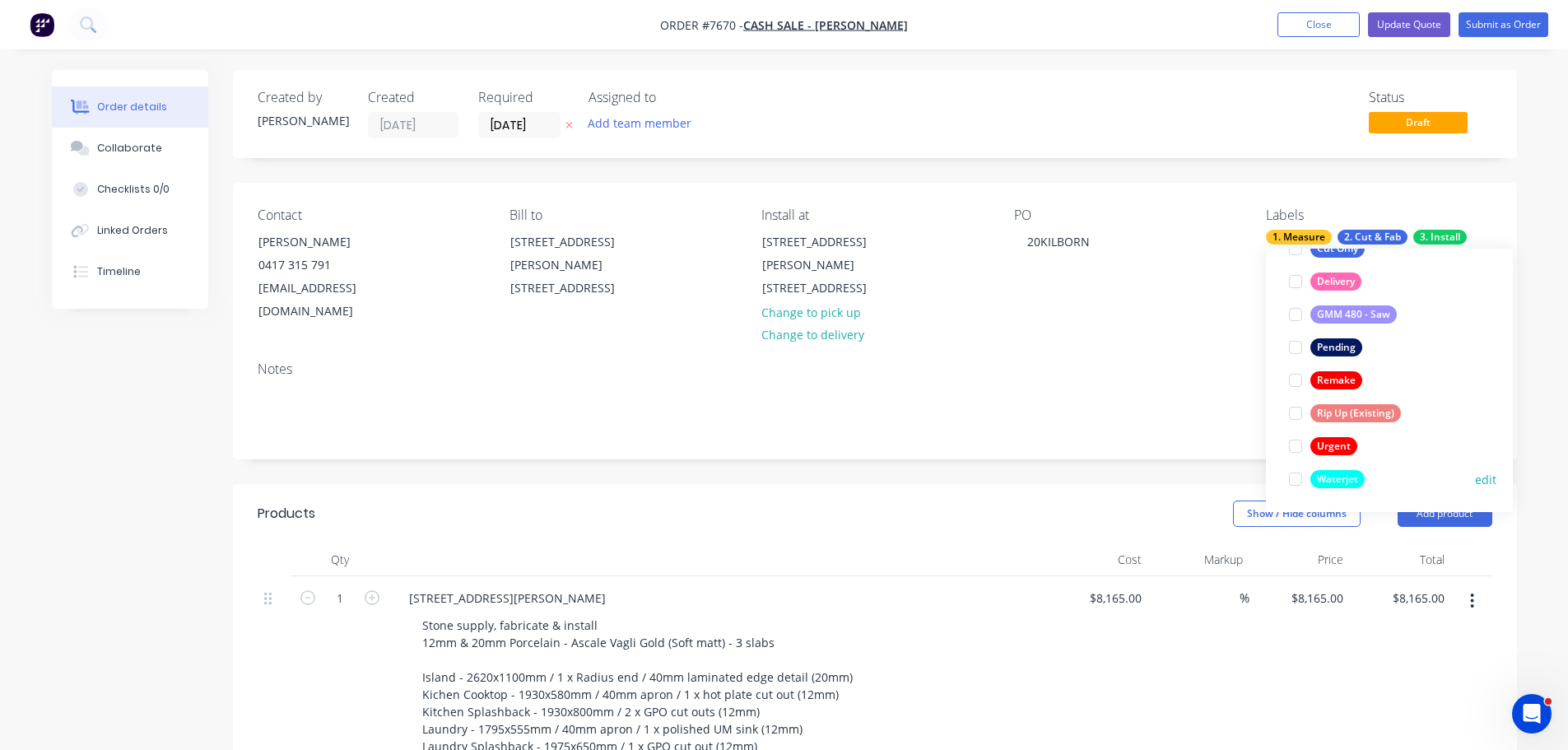
click at [1301, 471] on div at bounding box center [1296, 479] width 33 height 33
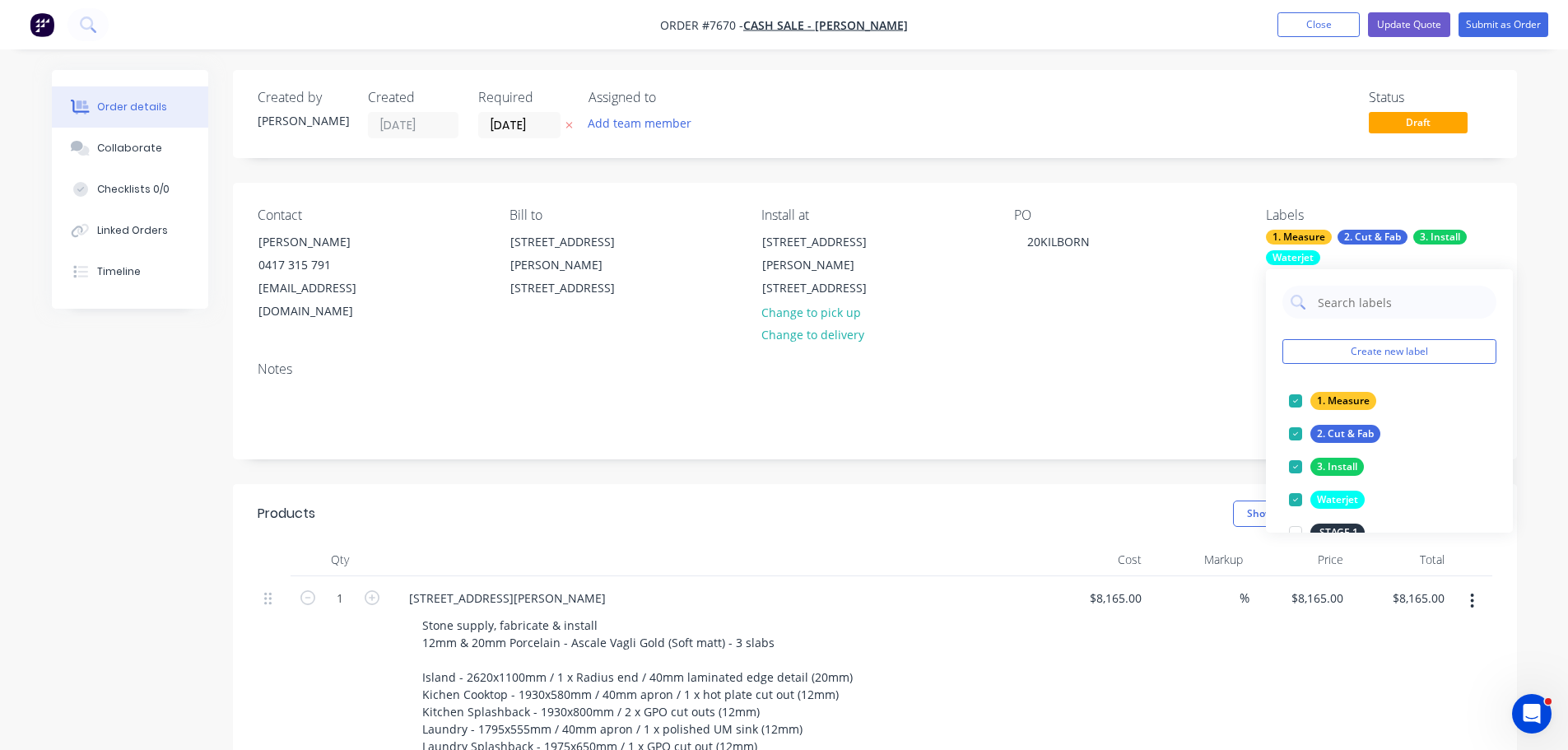
click at [1112, 485] on header "Products Show / Hide columns Add product" at bounding box center [874, 514] width 1284 height 59
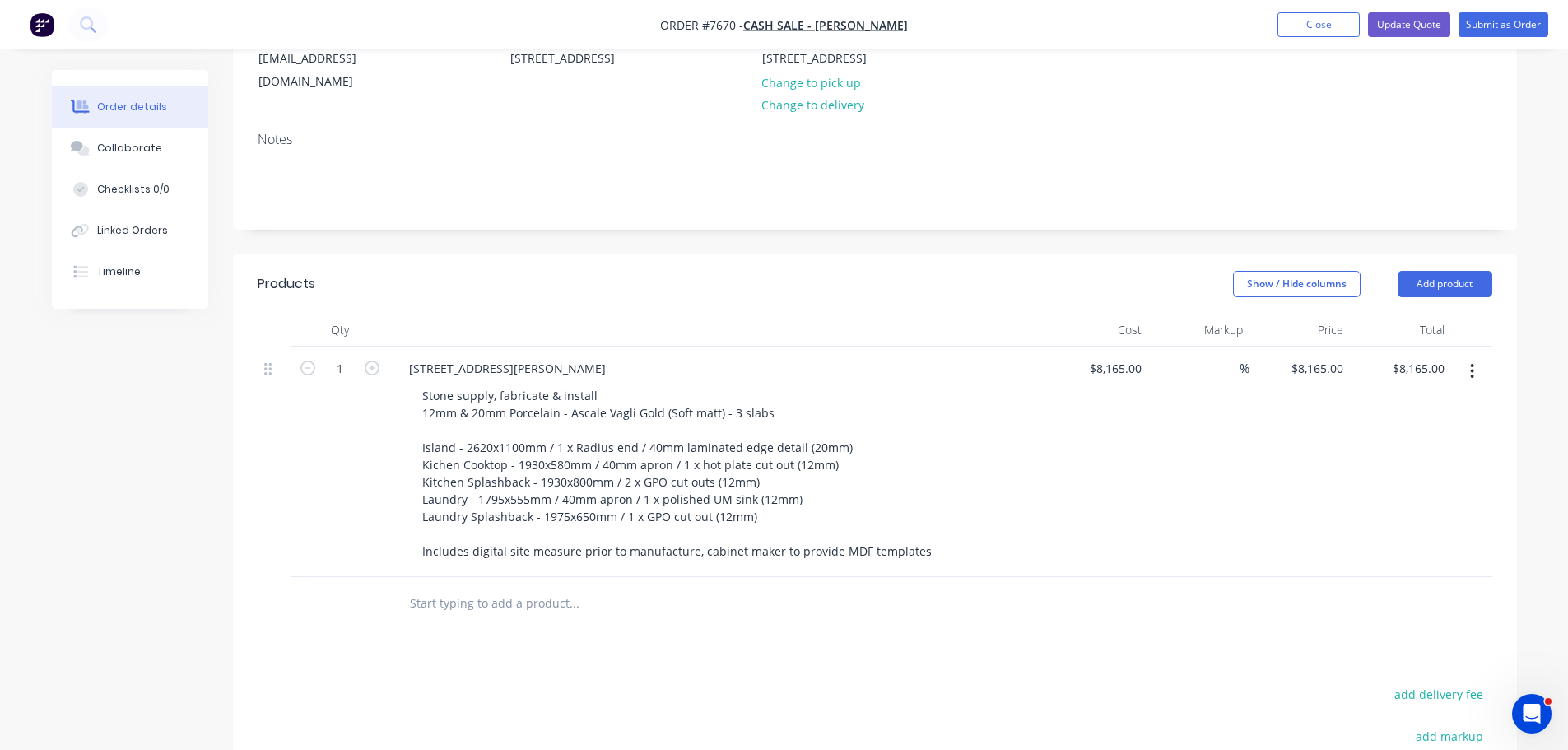
scroll to position [83, 0]
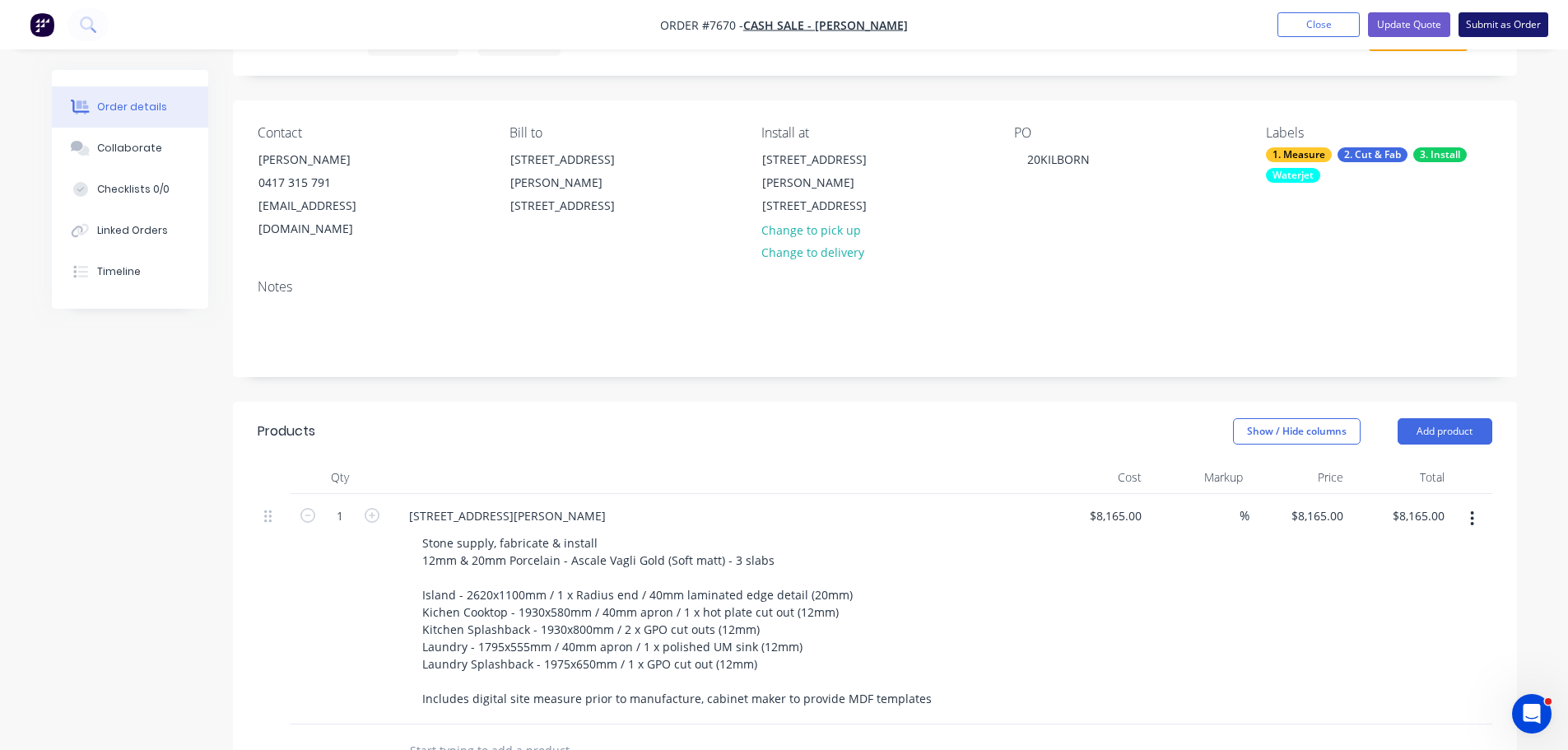
click at [1510, 15] on button "Submit as Order" at bounding box center [1503, 25] width 90 height 25
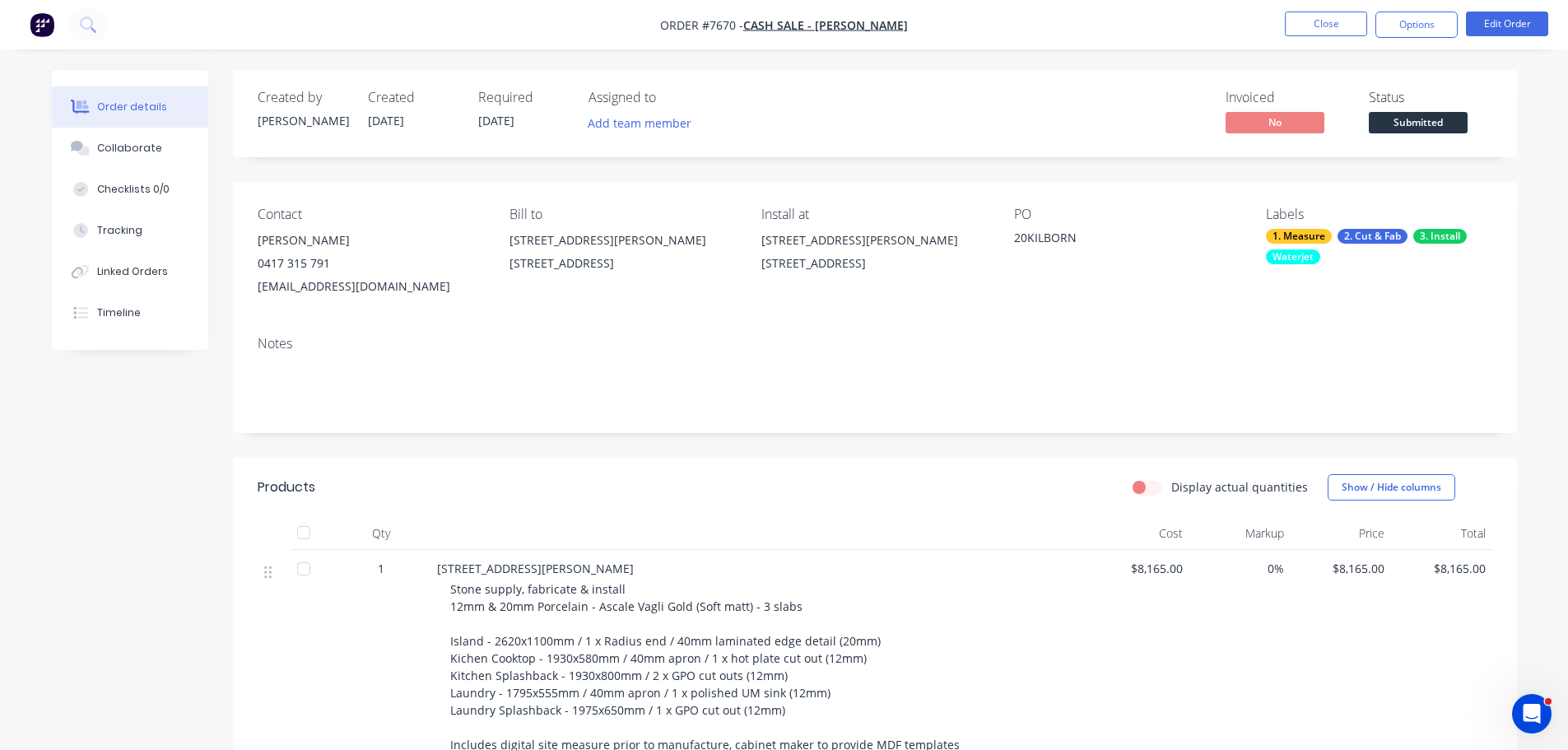
click at [479, 122] on span "[DATE]" at bounding box center [496, 120] width 36 height 15
click at [1508, 31] on button "Edit Order" at bounding box center [1507, 24] width 83 height 25
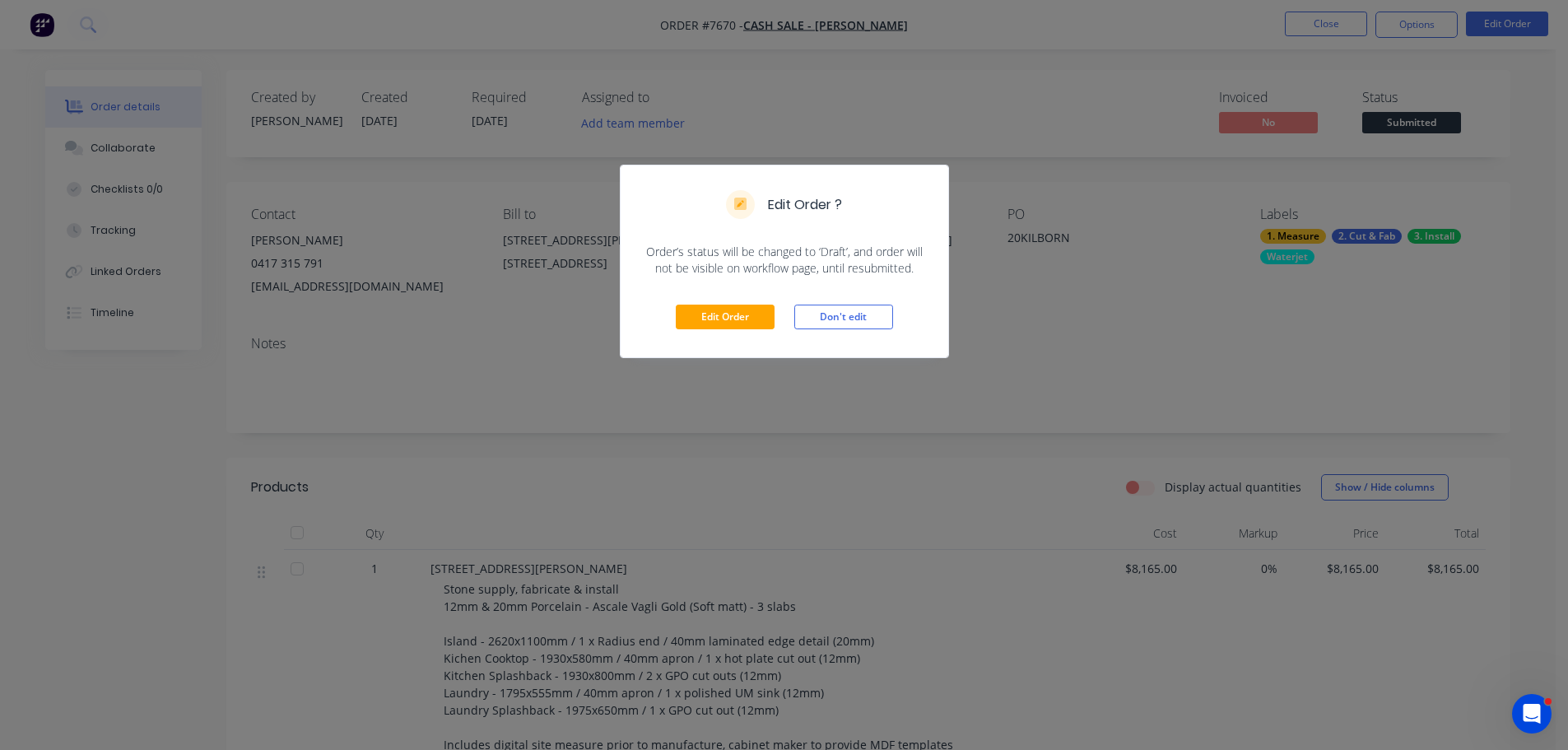
click at [730, 302] on div "Edit Order Don't edit" at bounding box center [784, 316] width 327 height 81
click at [765, 322] on button "Edit Order" at bounding box center [725, 316] width 99 height 25
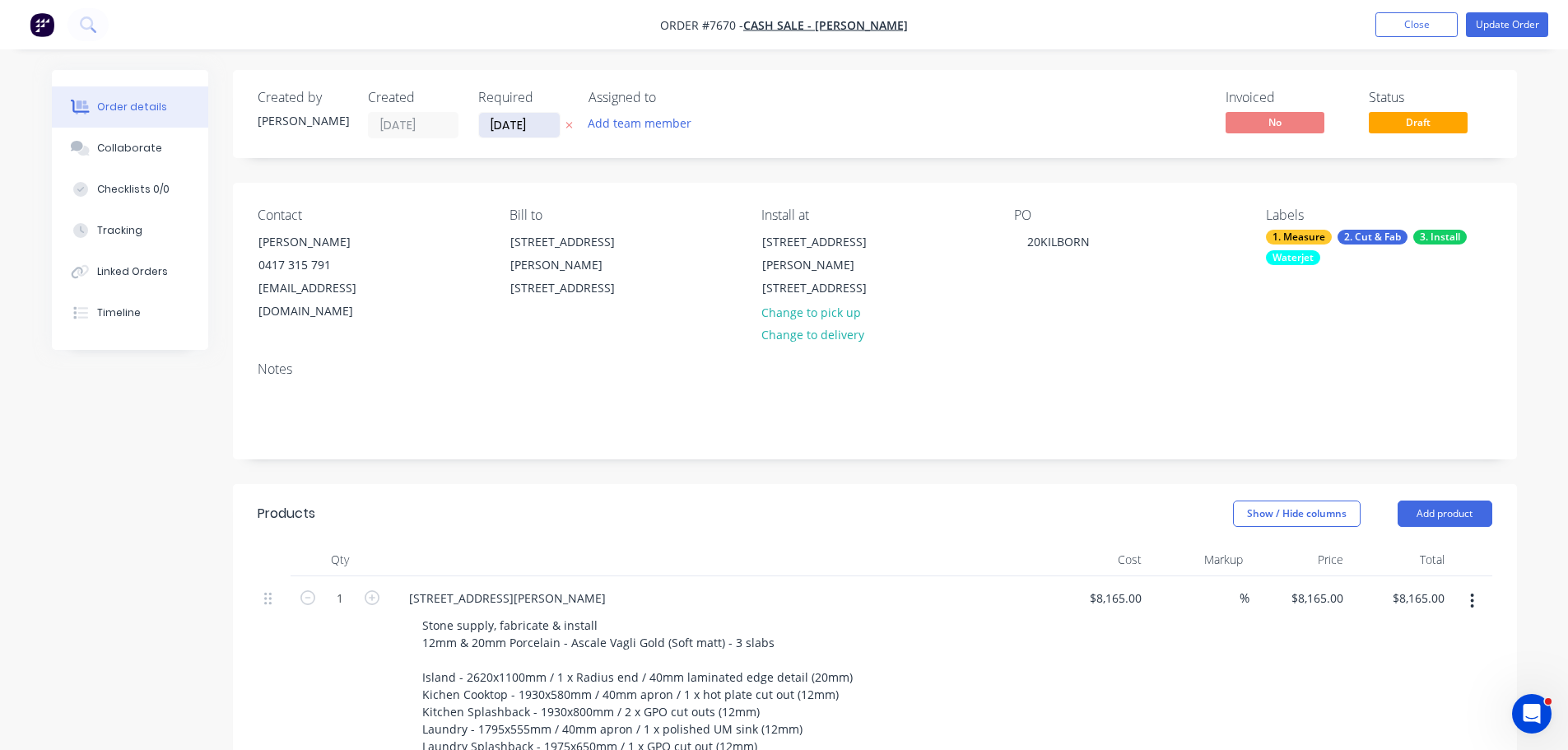
click at [514, 125] on input "[DATE]" at bounding box center [519, 125] width 81 height 25
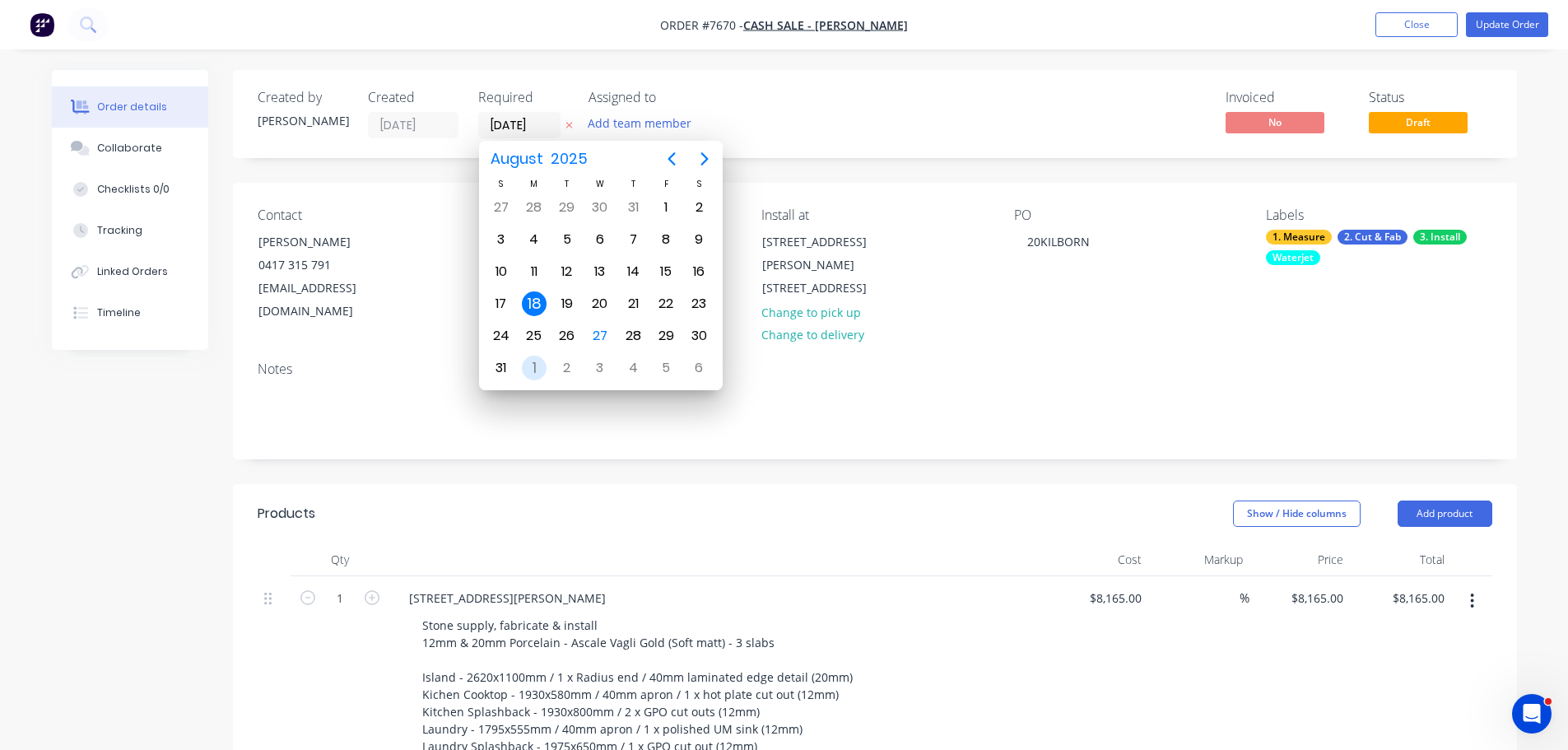
click at [533, 365] on div "1" at bounding box center [534, 367] width 25 height 25
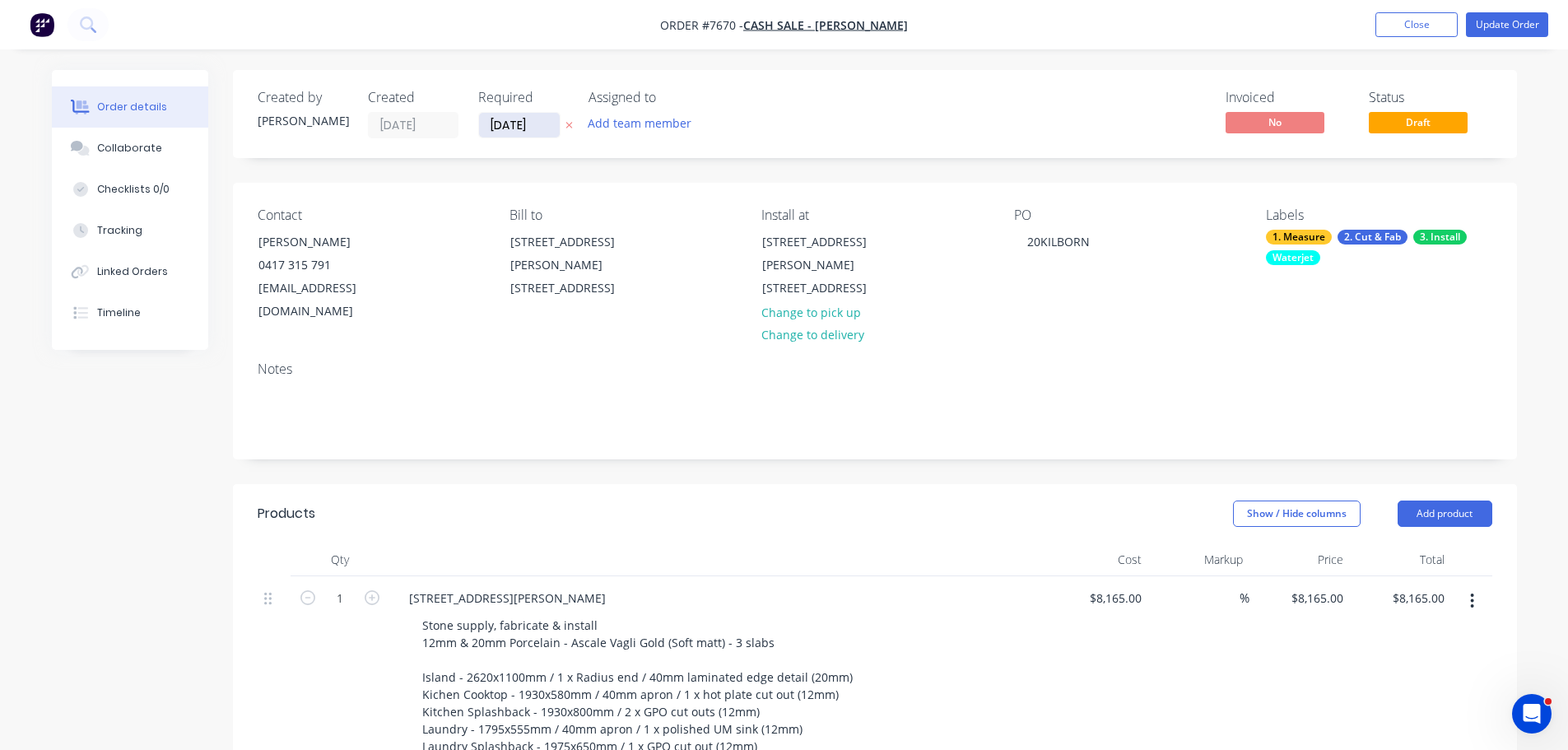
click at [534, 126] on input "[DATE]" at bounding box center [519, 125] width 81 height 25
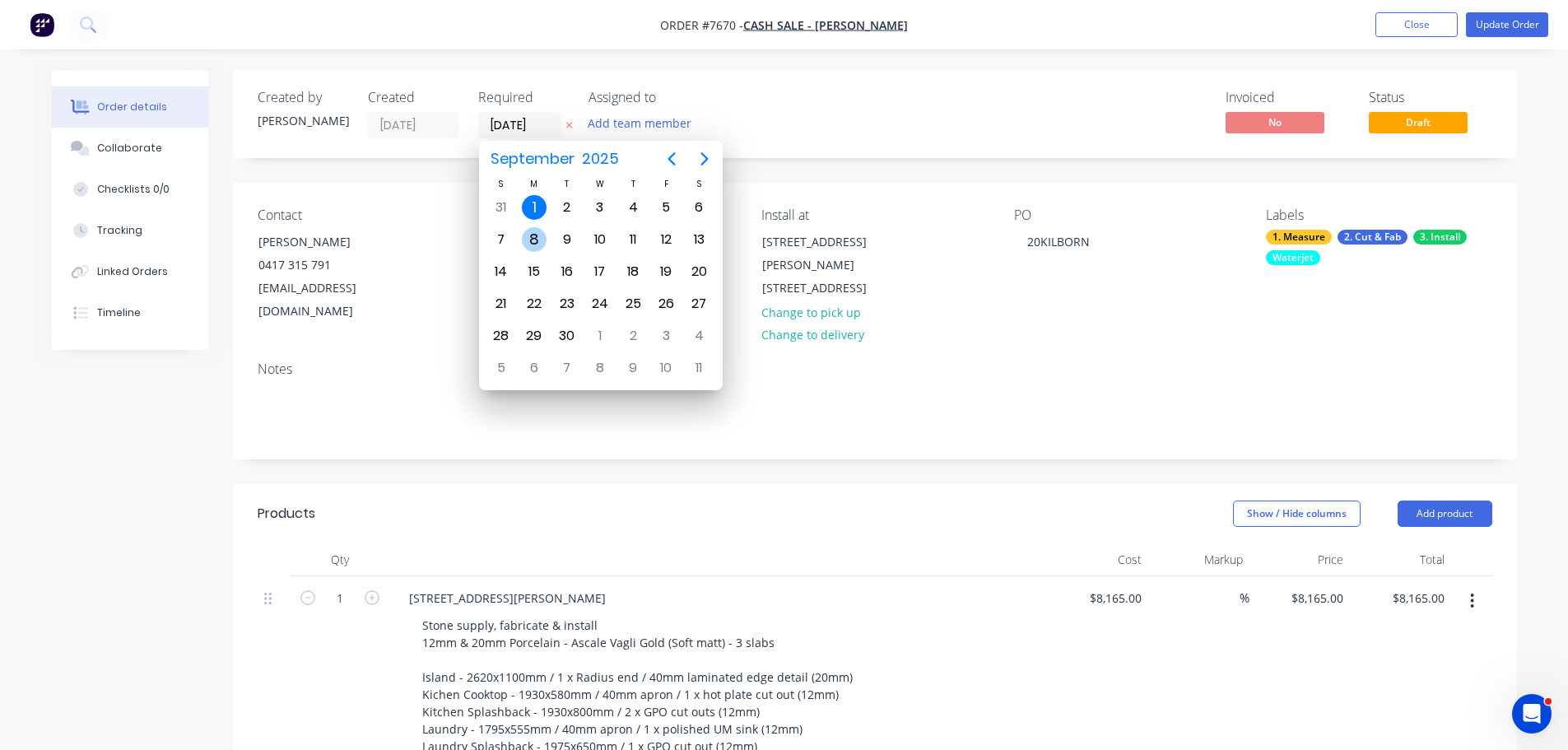
click at [544, 239] on div "8" at bounding box center [534, 239] width 25 height 25
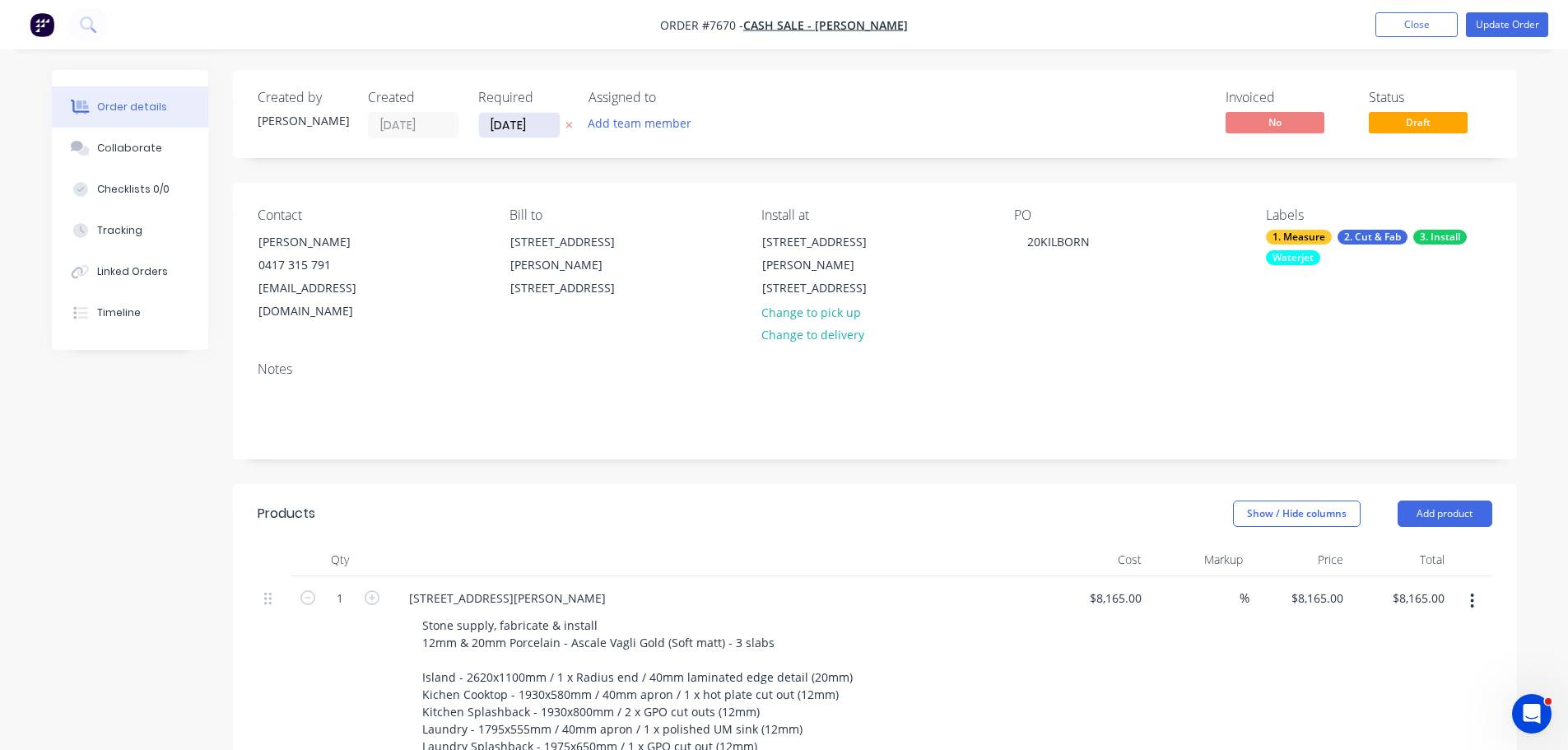
click at [523, 116] on input "[DATE]" at bounding box center [519, 125] width 81 height 25
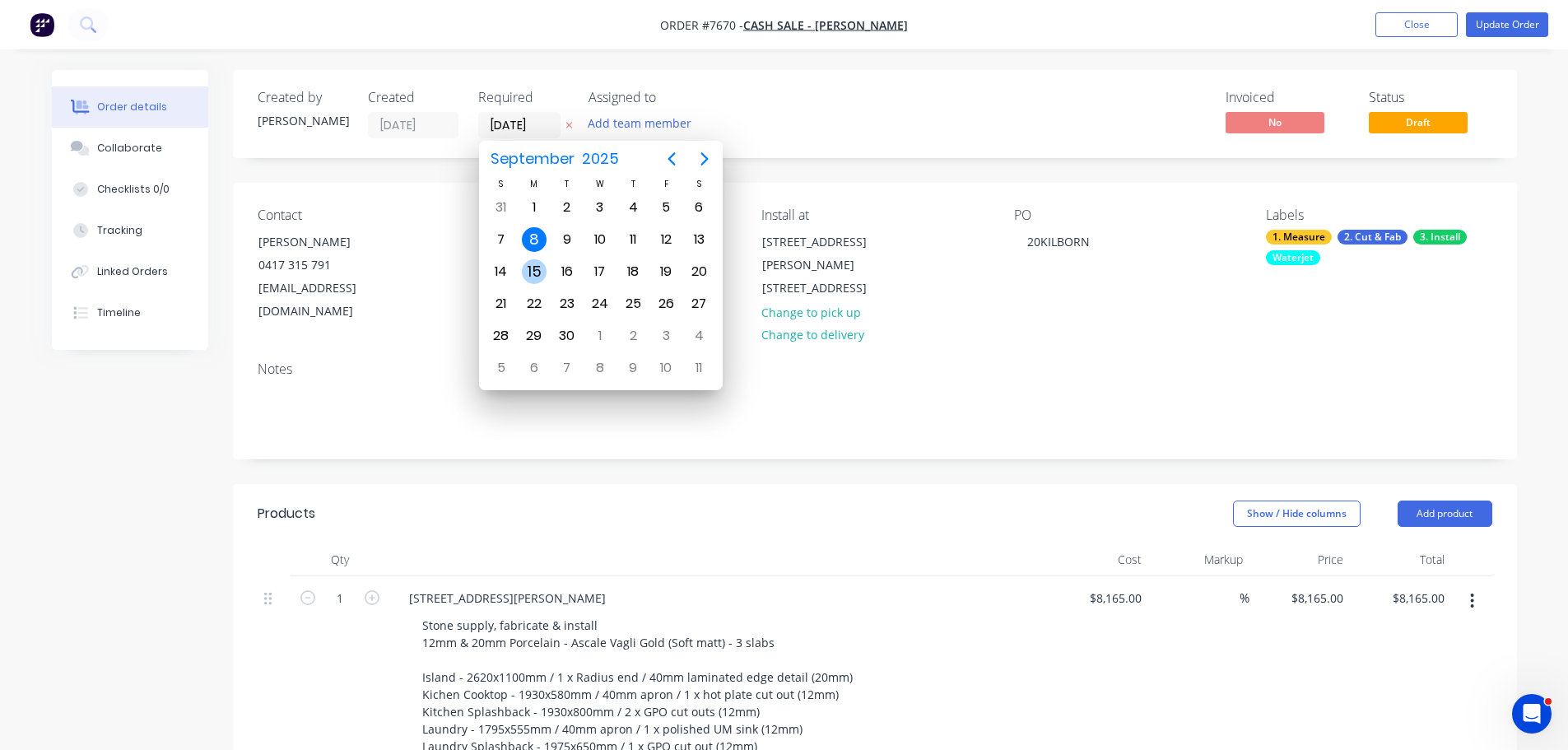
click at [545, 275] on div "15" at bounding box center [534, 272] width 33 height 31
type input "[DATE]"
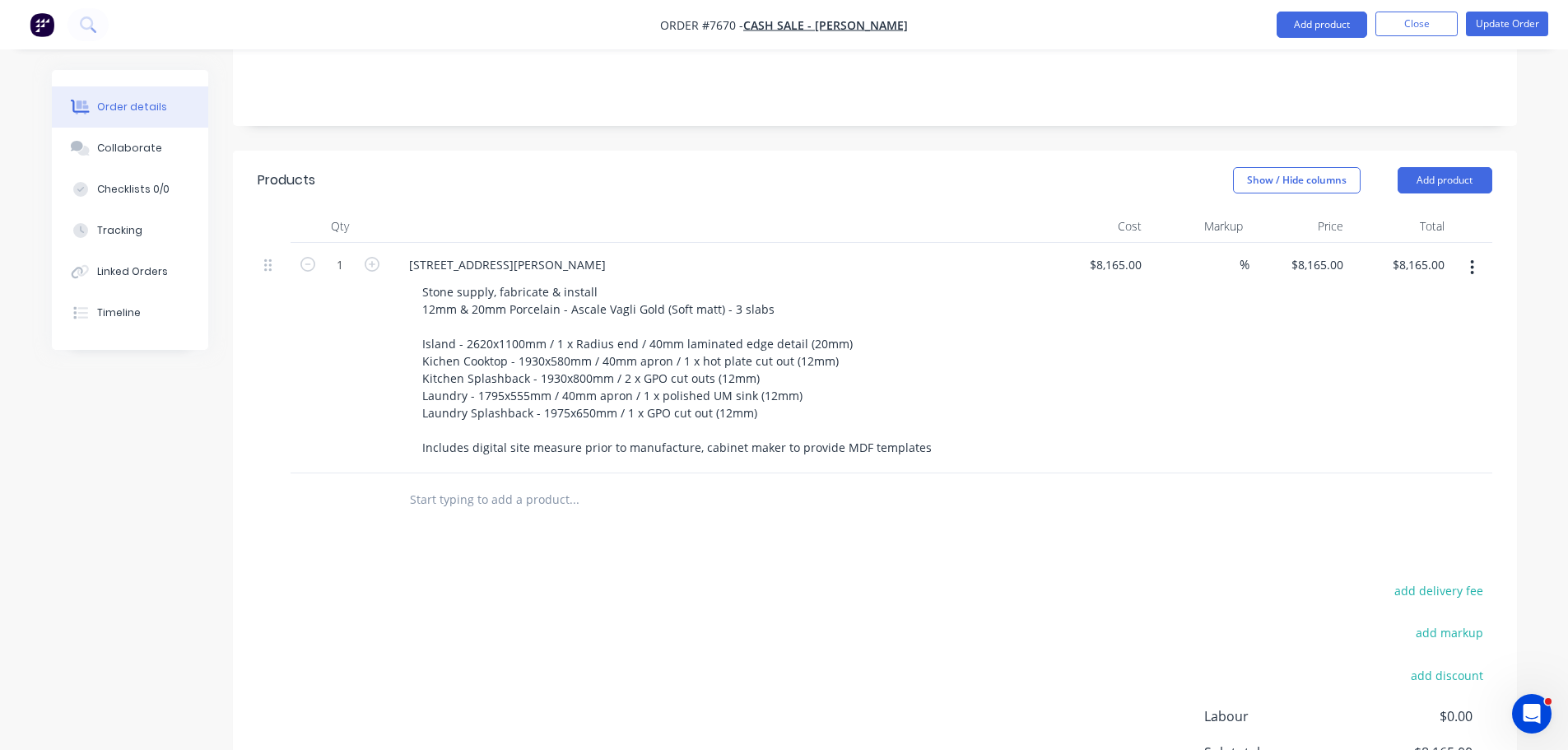
scroll to position [507, 0]
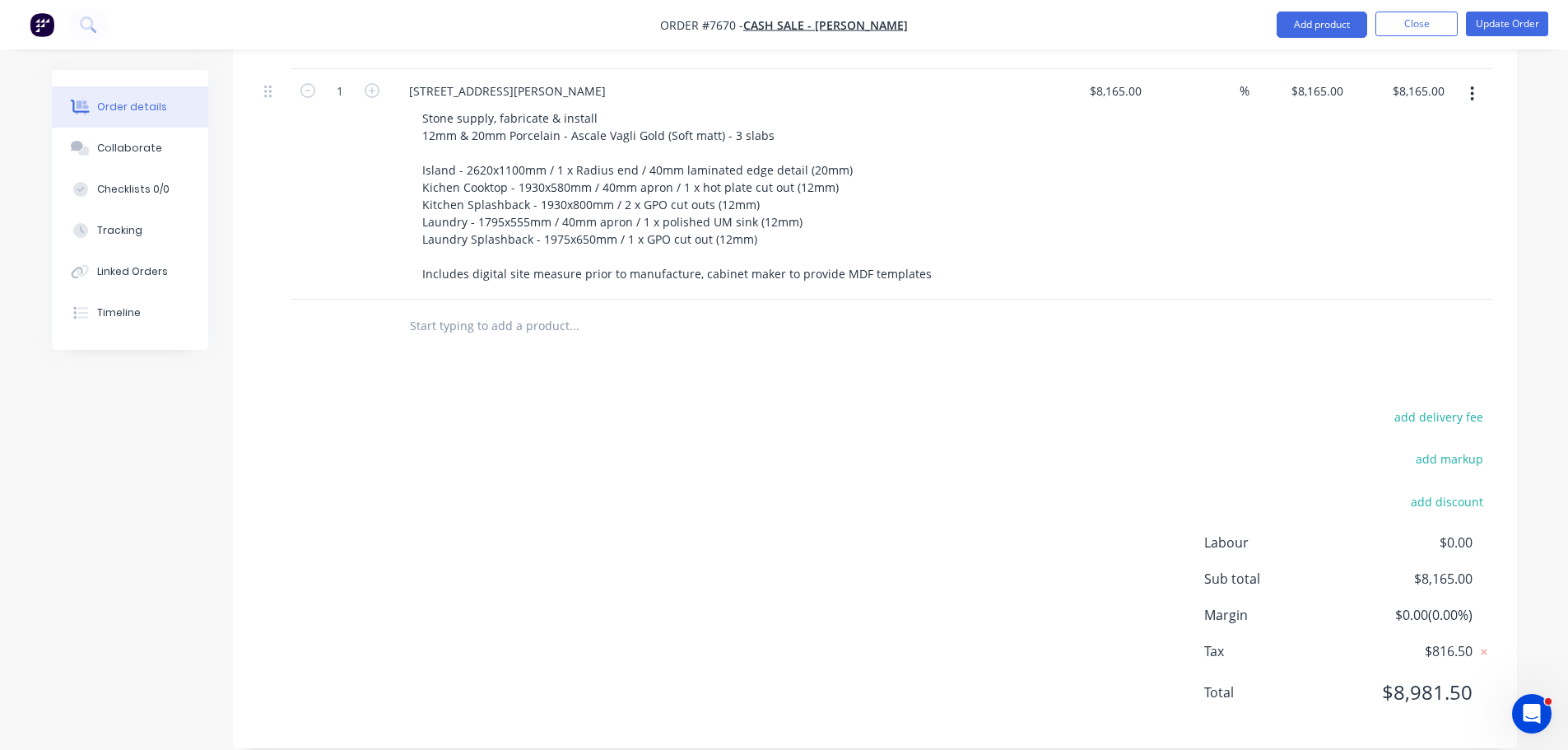
click at [564, 310] on input "text" at bounding box center [574, 326] width 329 height 33
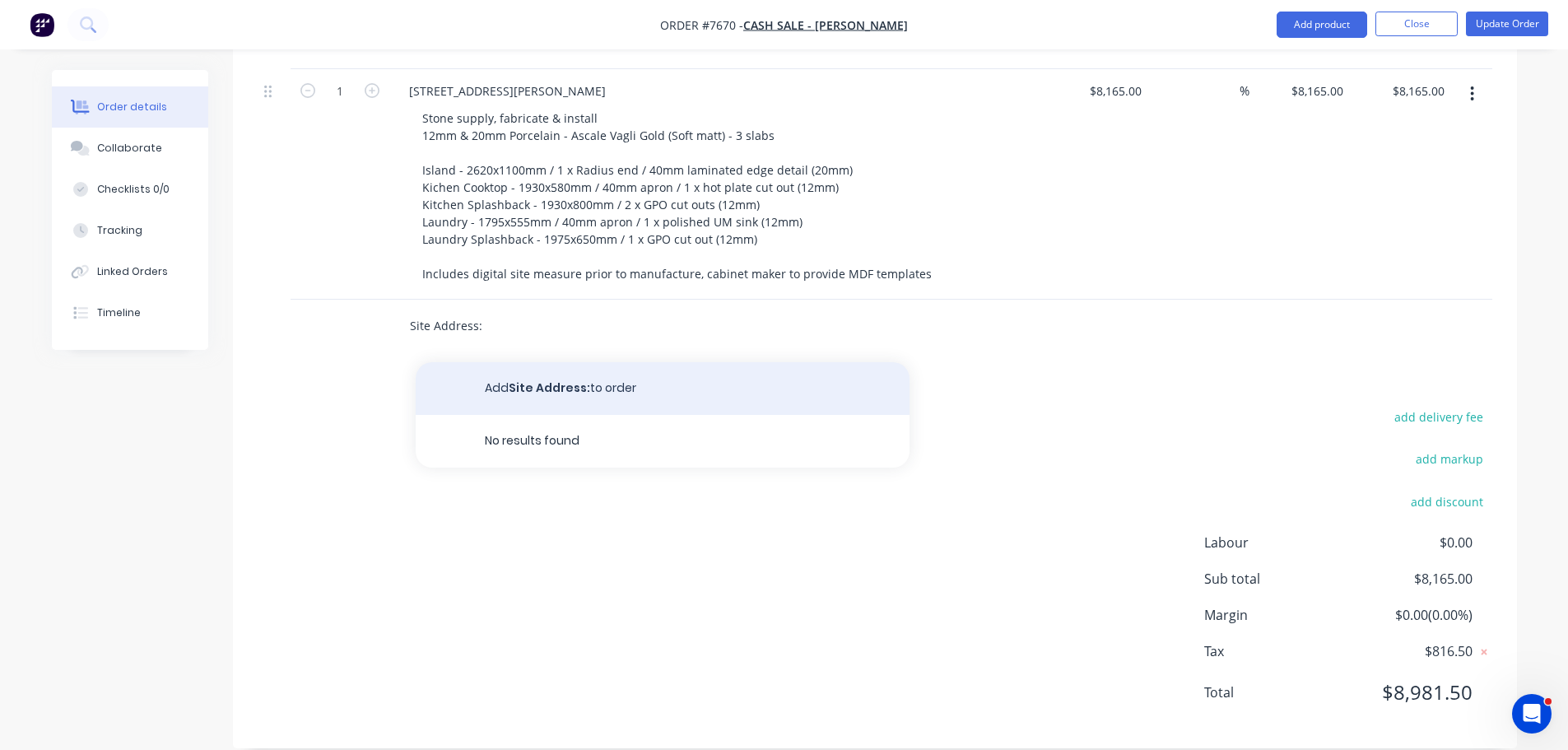
type input "Site Address:"
click at [557, 363] on button "Add Site Address: to order" at bounding box center [662, 389] width 494 height 53
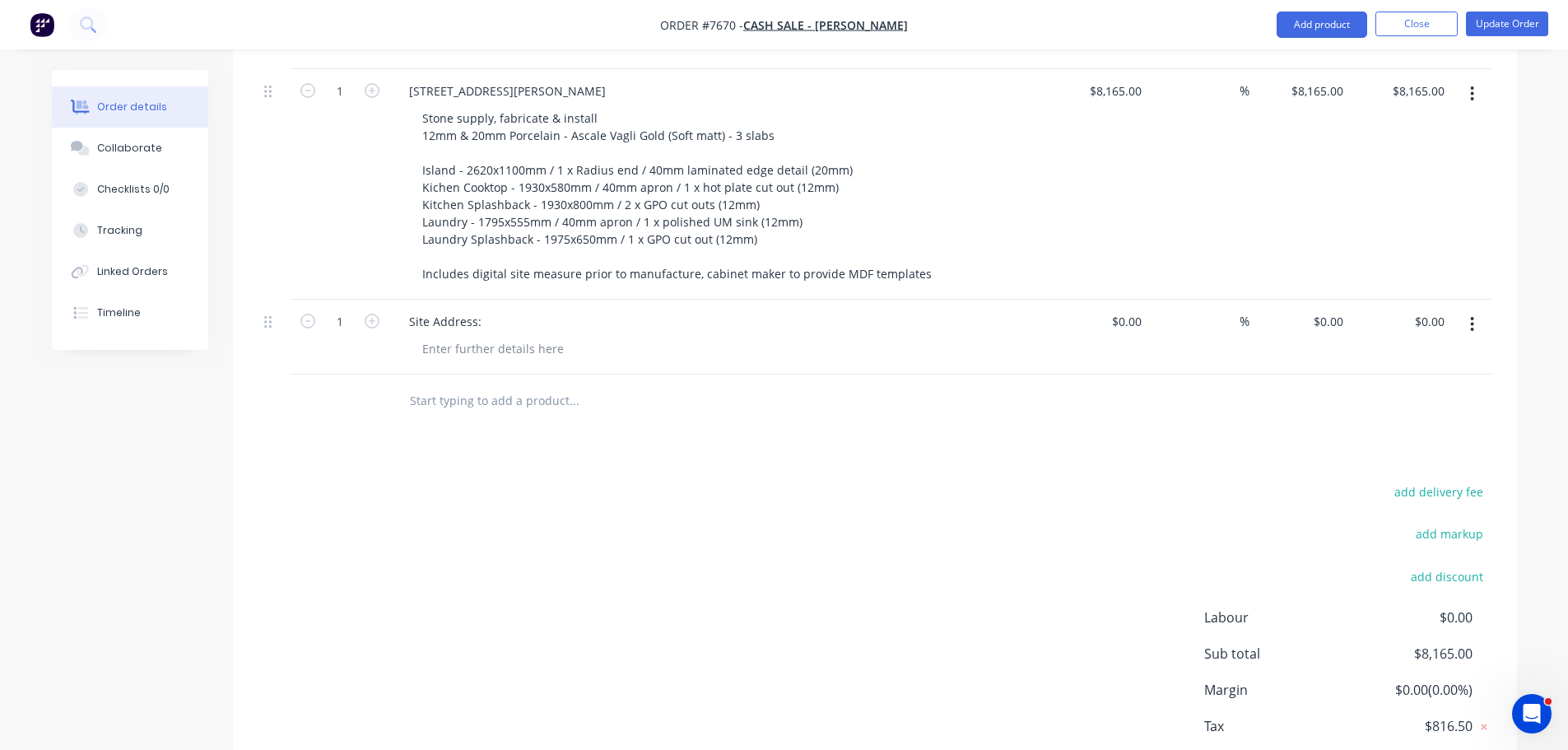
click at [515, 343] on div "Site Address:" at bounding box center [718, 337] width 659 height 75
click at [516, 336] on div at bounding box center [493, 348] width 168 height 24
click at [260, 301] on div at bounding box center [274, 337] width 33 height 75
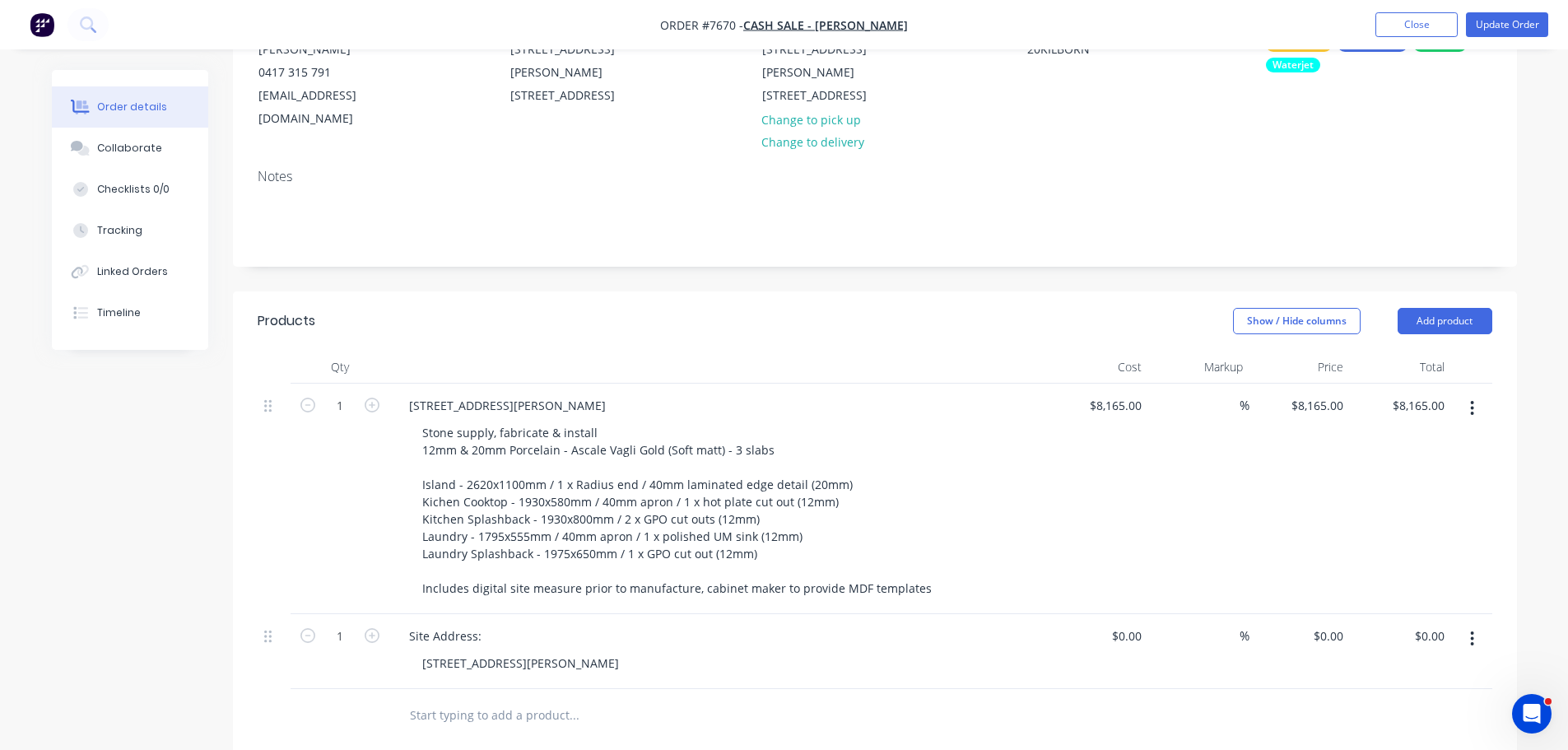
scroll to position [178, 0]
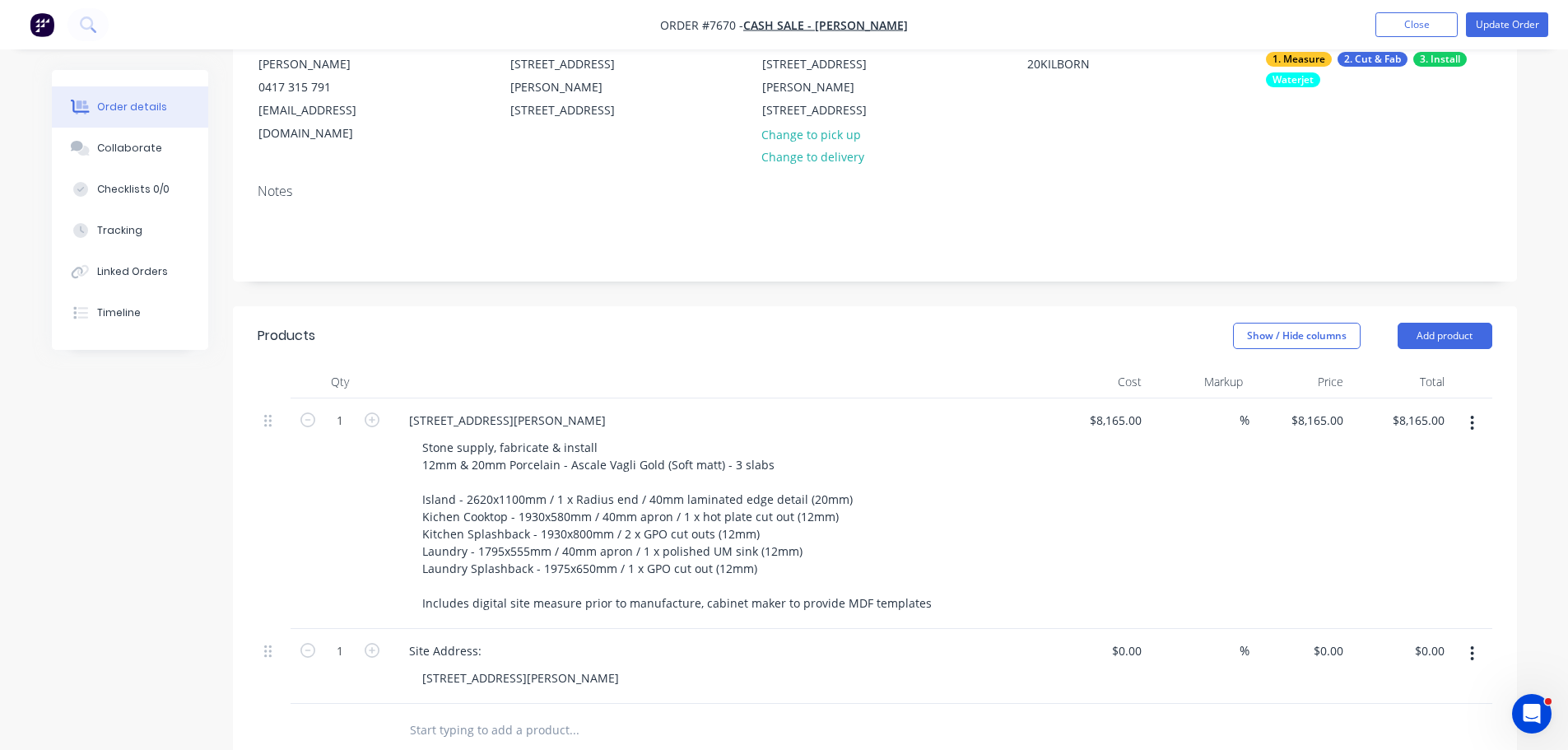
drag, startPoint x: 270, startPoint y: 302, endPoint x: 288, endPoint y: 406, distance: 105.5
click at [288, 406] on div "1 20 [PERSON_NAME][GEOGRAPHIC_DATA], [GEOGRAPHIC_DATA] Stone supply, fabricate …" at bounding box center [874, 551] width 1235 height 305
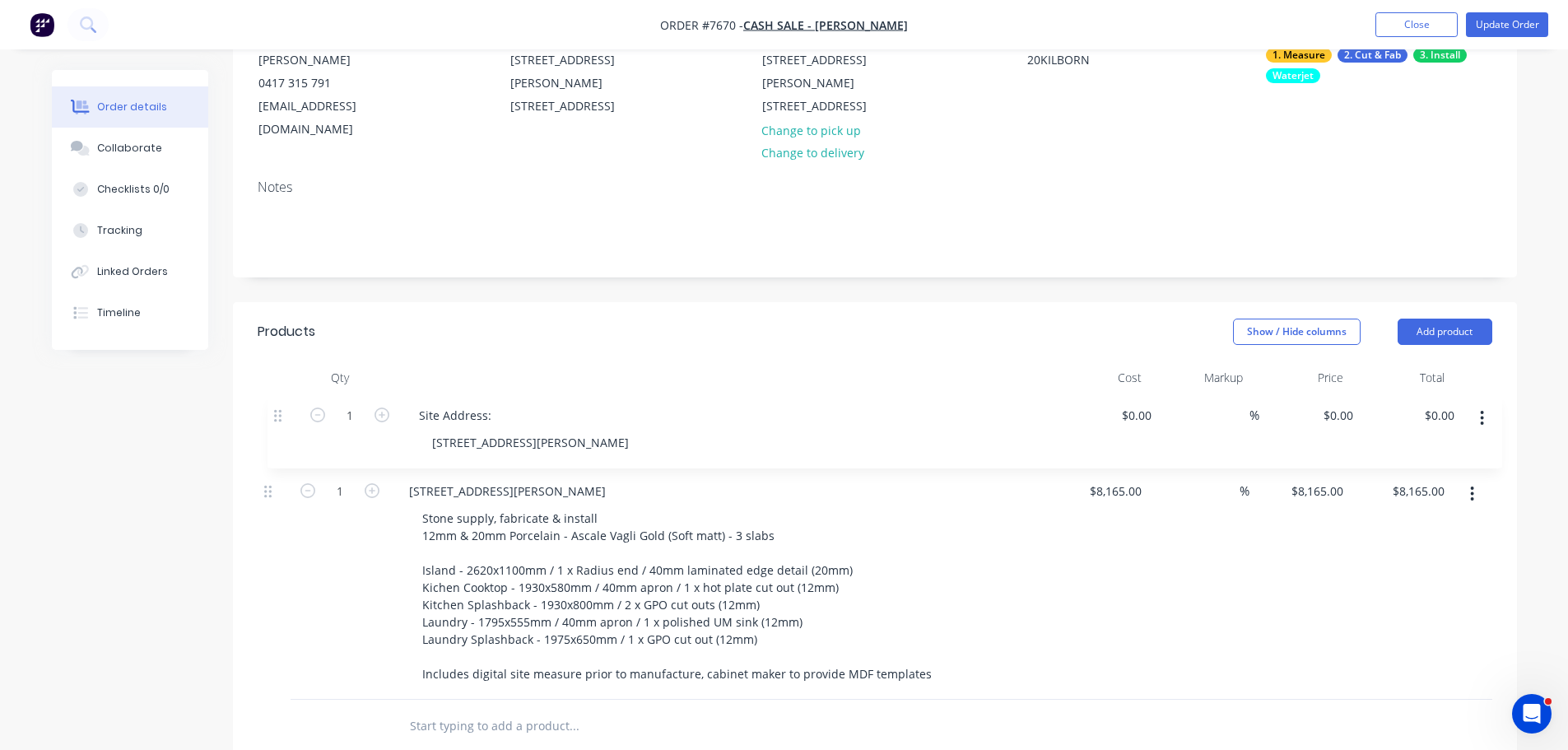
drag, startPoint x: 275, startPoint y: 631, endPoint x: 285, endPoint y: 410, distance: 221.2
click at [285, 410] on div "1 20 [PERSON_NAME][GEOGRAPHIC_DATA], [GEOGRAPHIC_DATA] Stone supply, fabricate …" at bounding box center [874, 547] width 1235 height 305
click at [555, 479] on div "[STREET_ADDRESS][PERSON_NAME]" at bounding box center [507, 491] width 223 height 24
drag, startPoint x: 555, startPoint y: 465, endPoint x: 370, endPoint y: 463, distance: 185.0
click at [375, 469] on div "1 20 [PERSON_NAME][GEOGRAPHIC_DATA], [GEOGRAPHIC_DATA] Stone supply, fabricate …" at bounding box center [874, 585] width 1235 height 231
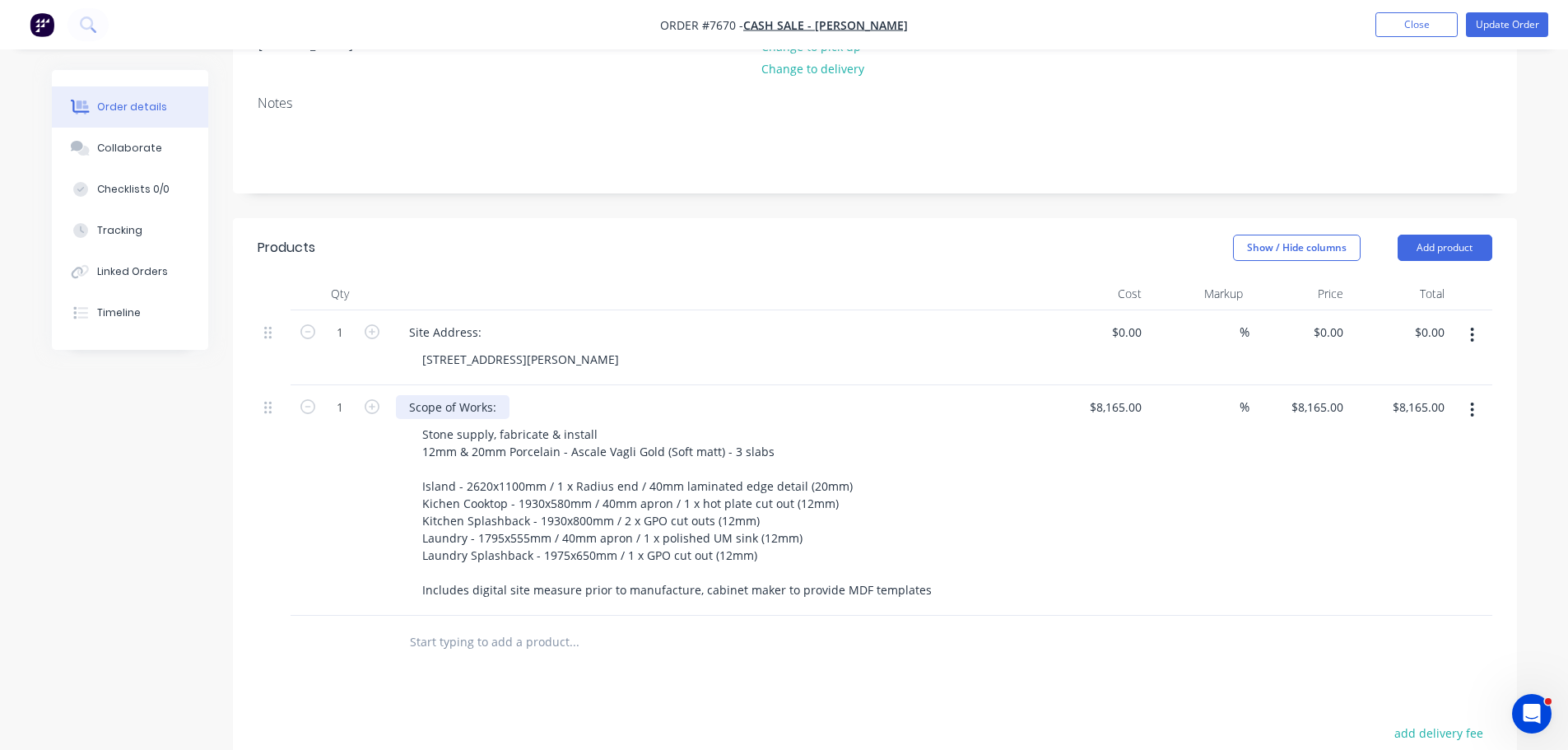
scroll to position [346, 0]
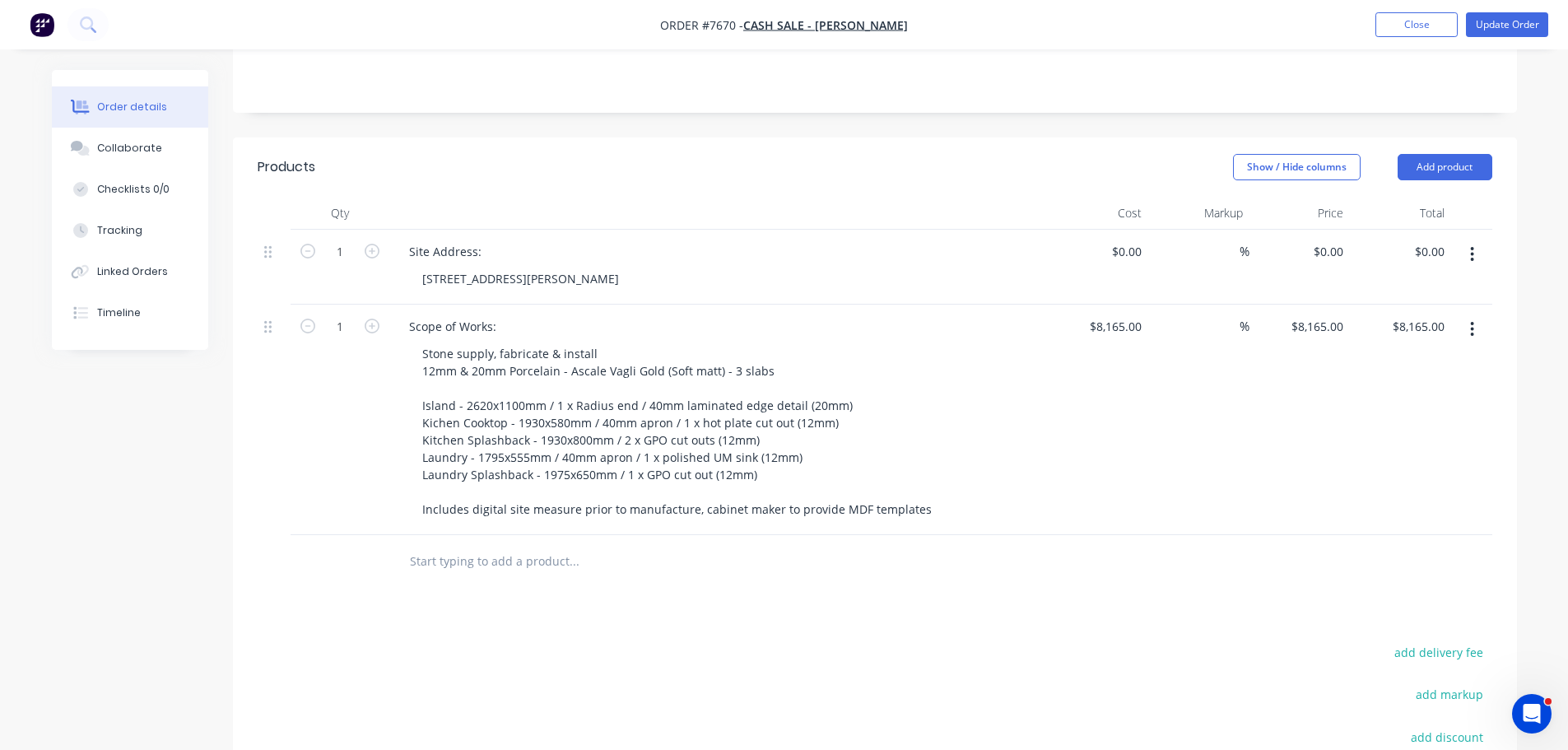
click at [532, 545] on input "text" at bounding box center [574, 562] width 329 height 33
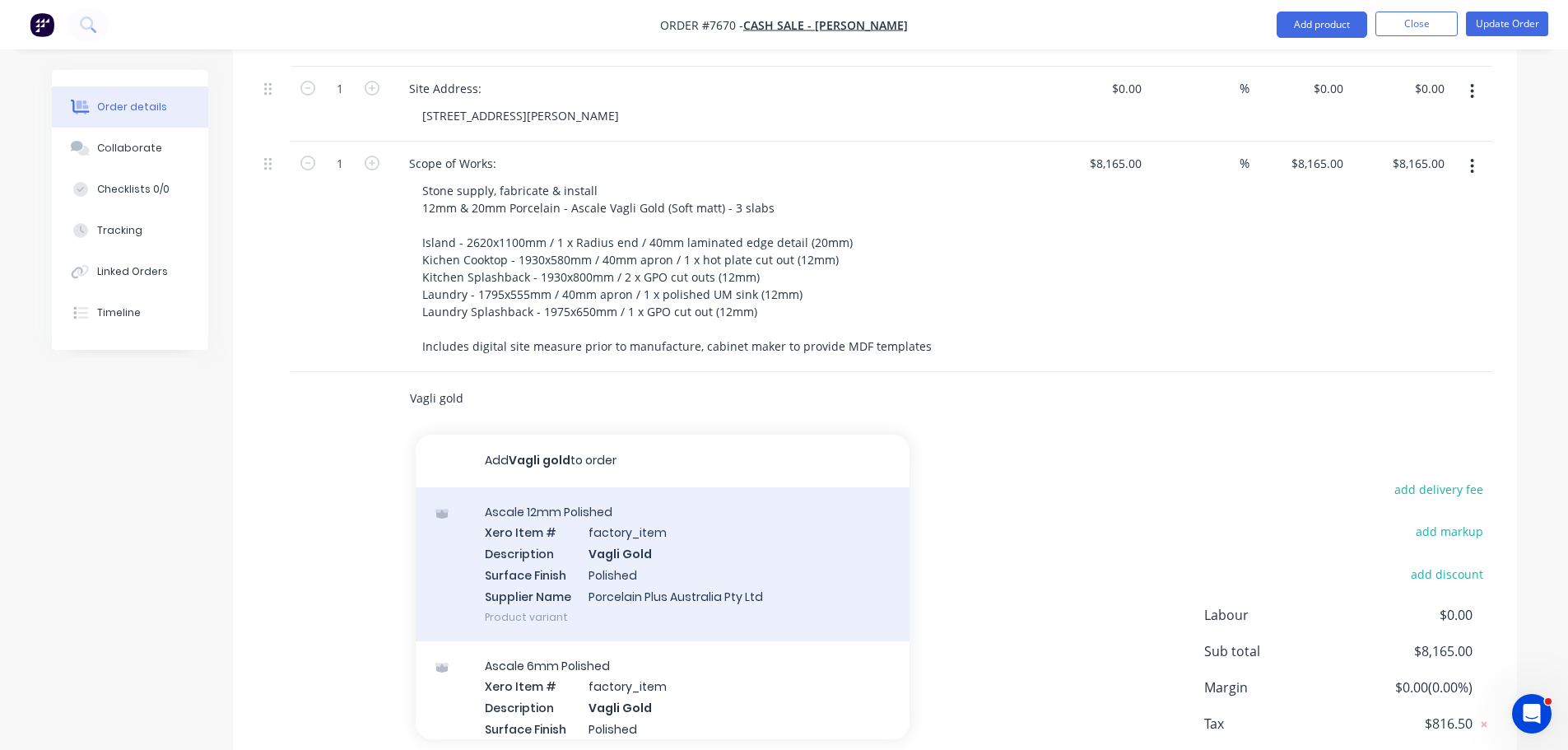
scroll to position [511, 0]
type input "Vagli gold"
click at [760, 575] on div "Ascale 12mm Polished Xero Item # factory_item Description Vagli Gold Surface Fi…" at bounding box center [662, 562] width 494 height 154
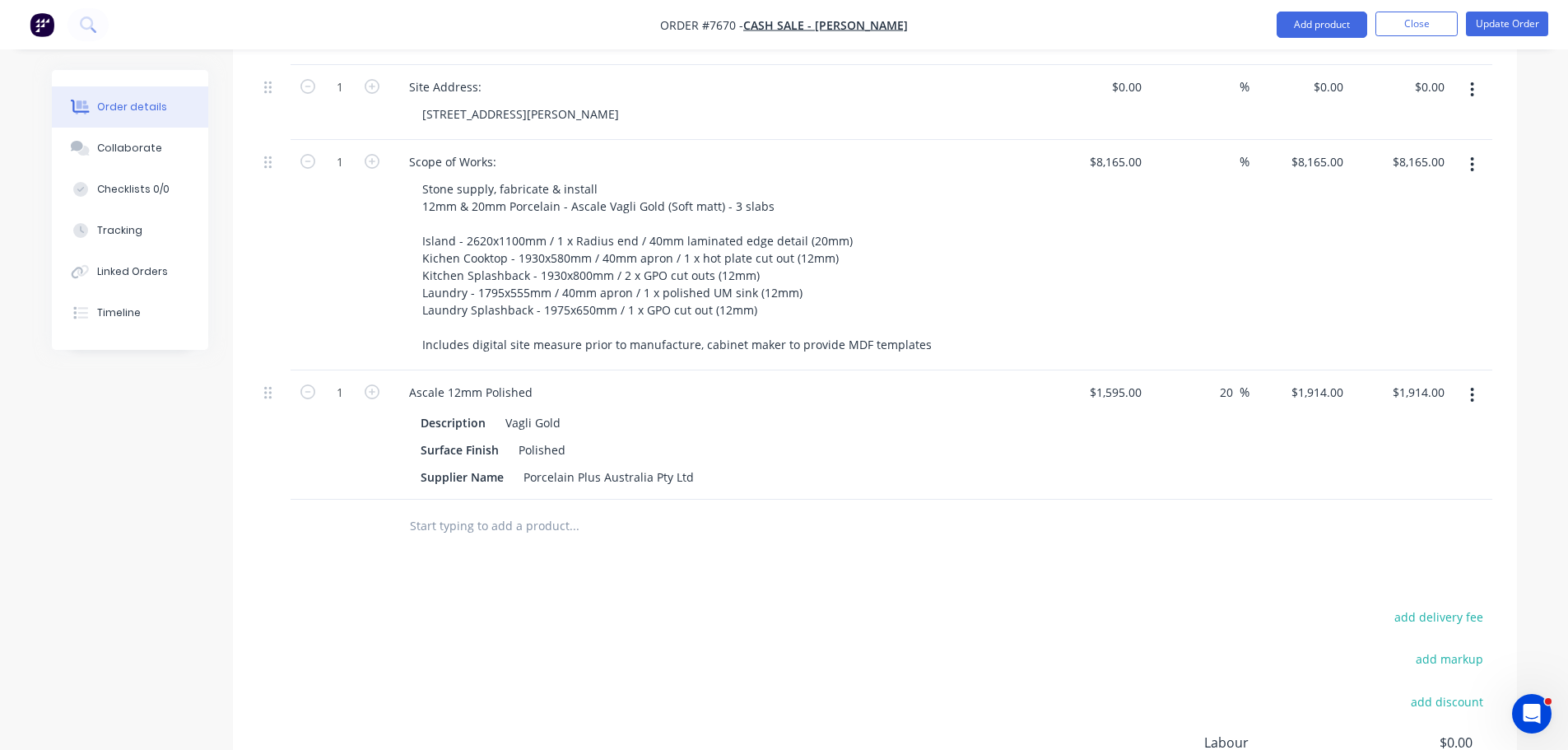
click at [564, 510] on input "text" at bounding box center [574, 526] width 329 height 33
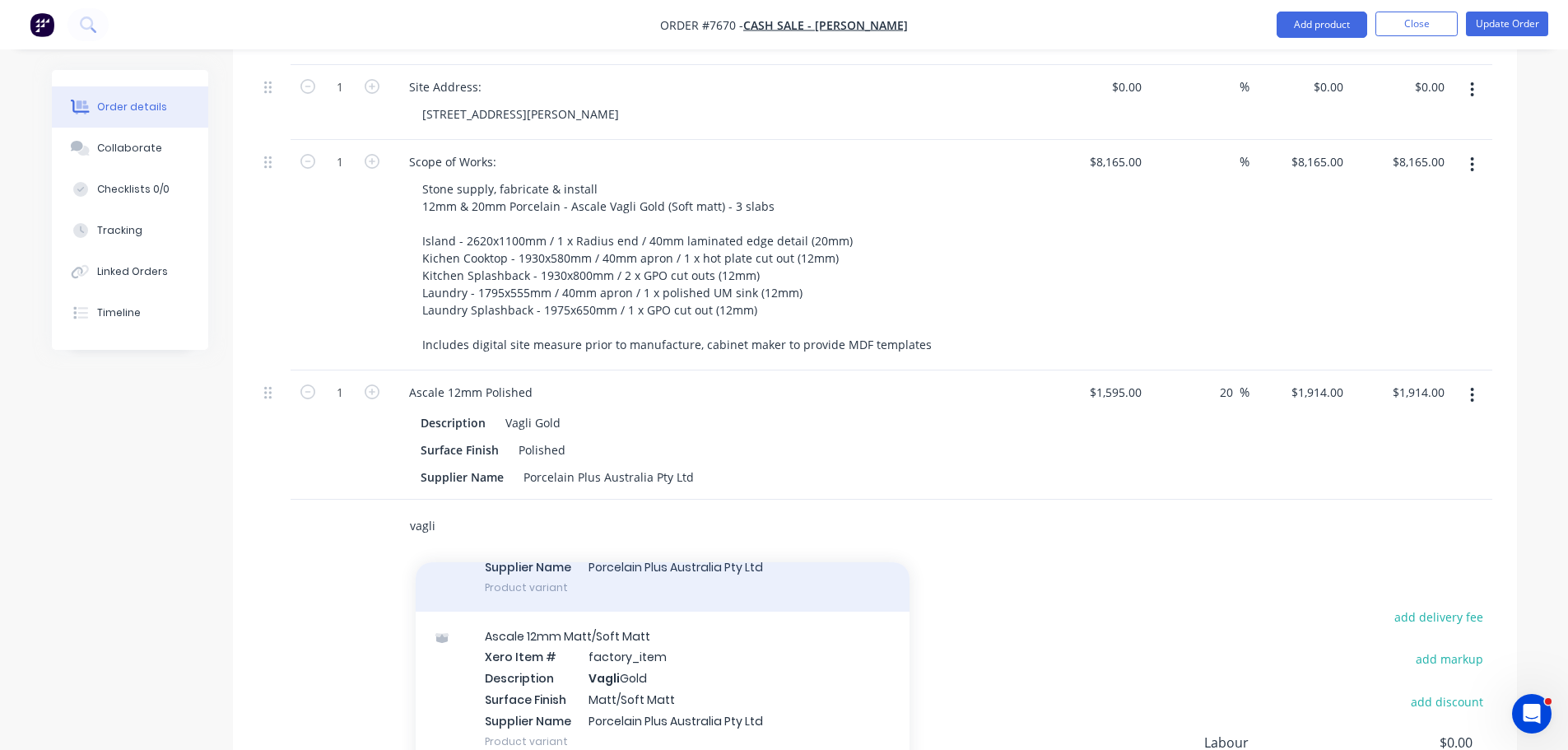
scroll to position [310, 0]
type input "vagli"
click at [734, 635] on div "Ascale 12mm Matt/Soft Matt Xero Item # factory_item Description Vagli Gold Surf…" at bounding box center [662, 689] width 494 height 154
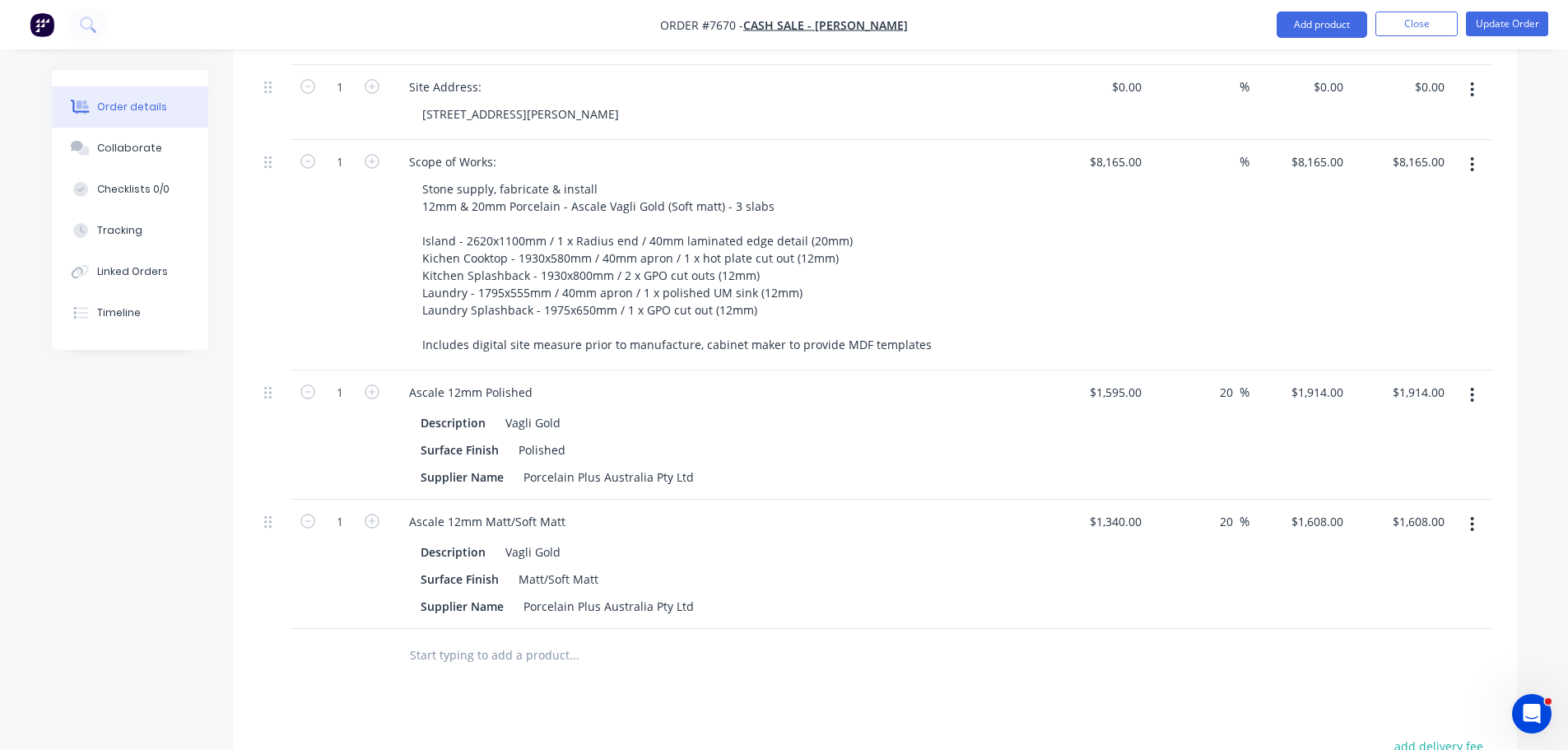
click at [1477, 380] on button "button" at bounding box center [1473, 395] width 39 height 30
click at [1385, 525] on div "Delete" at bounding box center [1413, 537] width 126 height 24
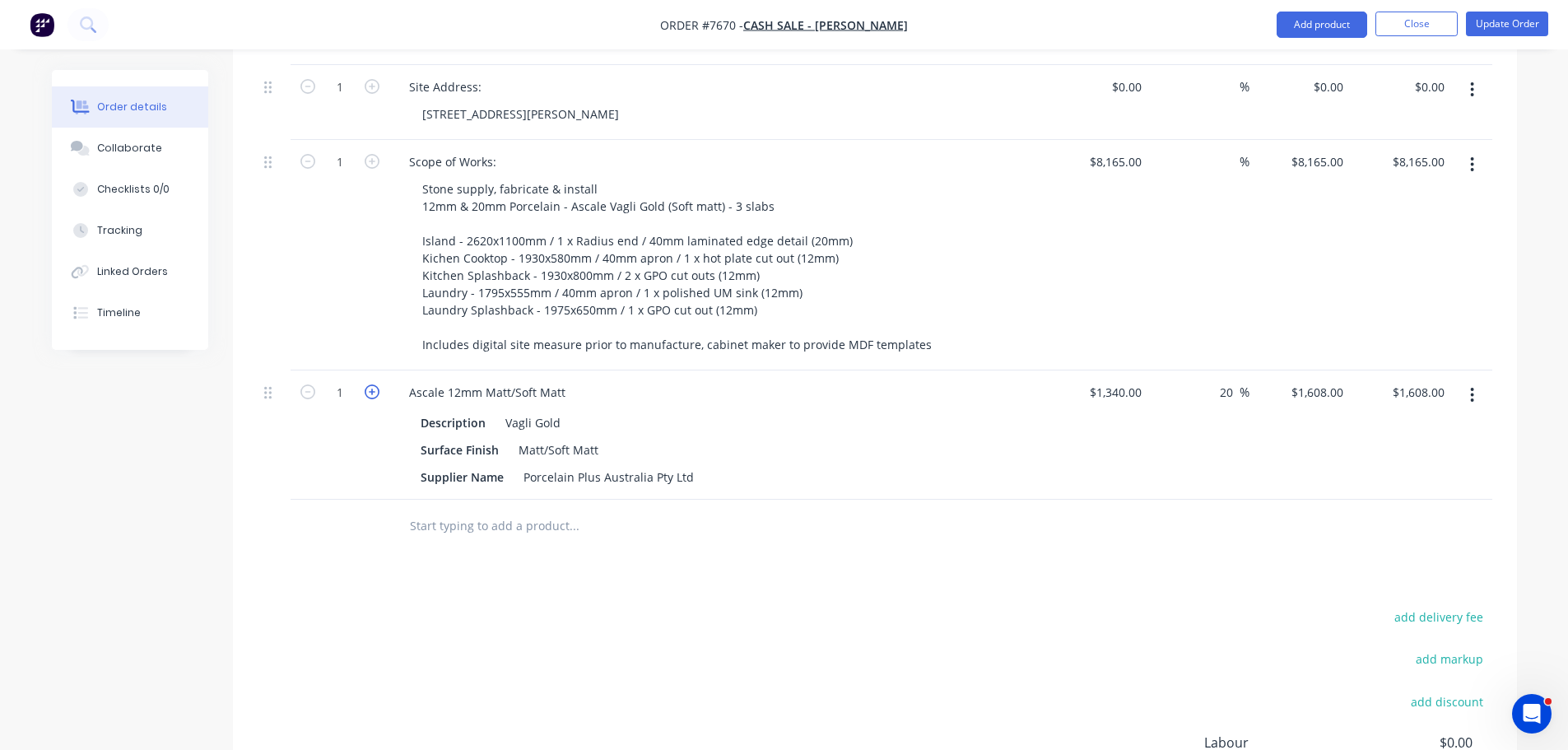
click at [378, 385] on icon "button" at bounding box center [372, 392] width 15 height 15
type input "2"
type input "$3,216.00"
click at [378, 385] on icon "button" at bounding box center [372, 392] width 15 height 15
type input "3"
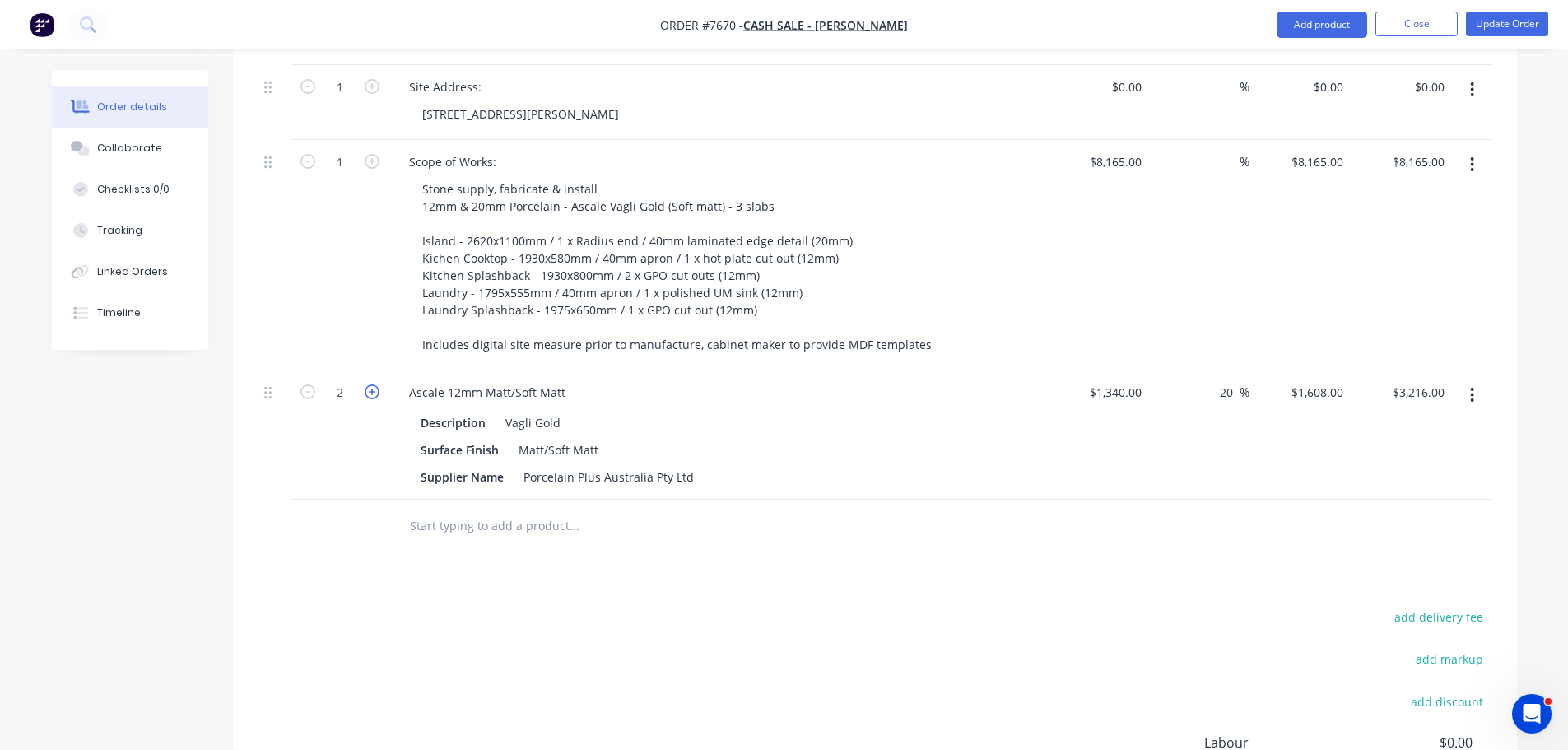
type input "$4,824.00"
click at [378, 385] on icon "button" at bounding box center [372, 392] width 15 height 15
type input "4"
type input "$6,432.00"
click at [301, 385] on icon "button" at bounding box center [308, 392] width 15 height 15
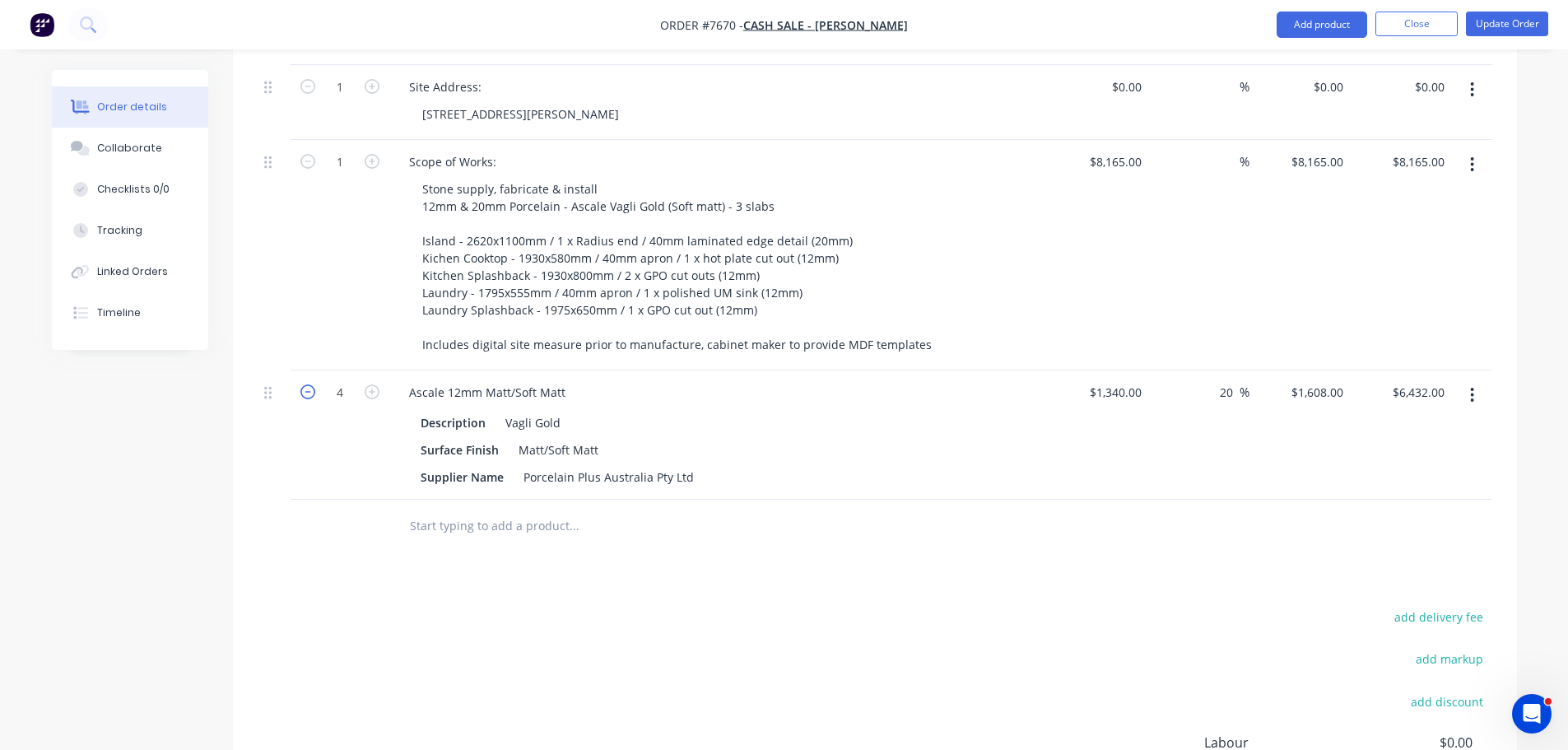
type input "3"
type input "$4,824.00"
click at [1116, 380] on input "1340" at bounding box center [1118, 392] width 60 height 24
type input "$0.00"
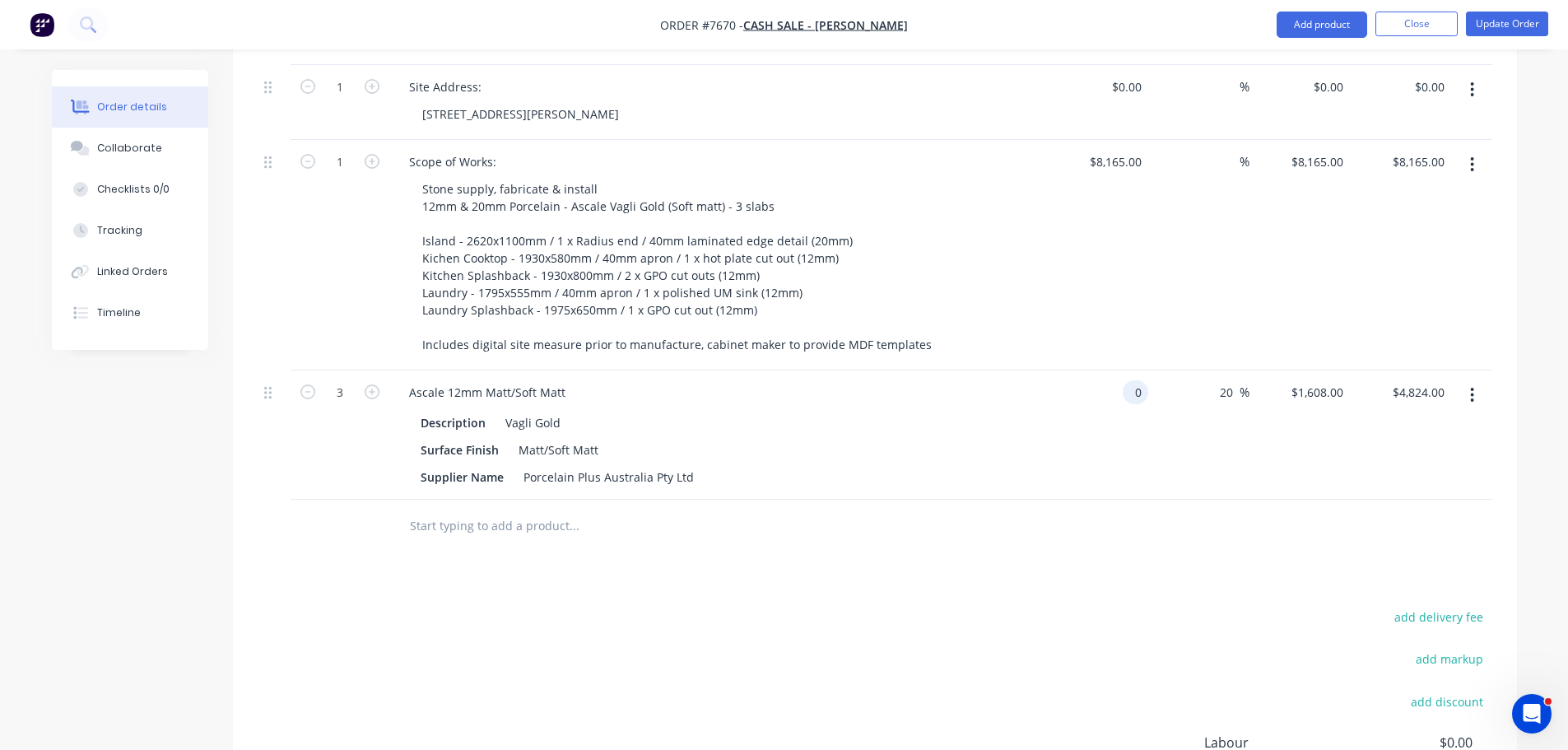
type input "$0.00"
type input "0"
type input "$0.00"
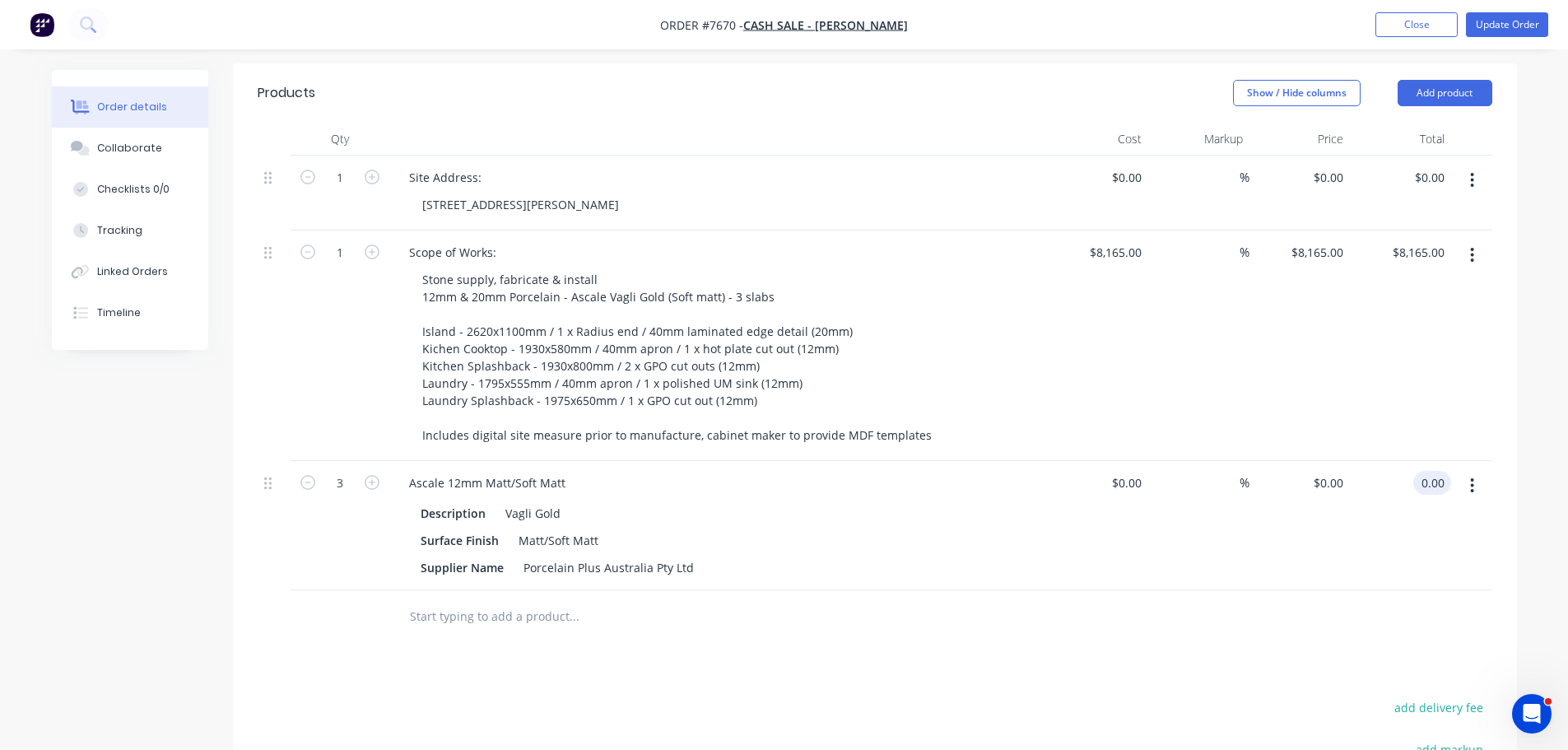
scroll to position [429, 0]
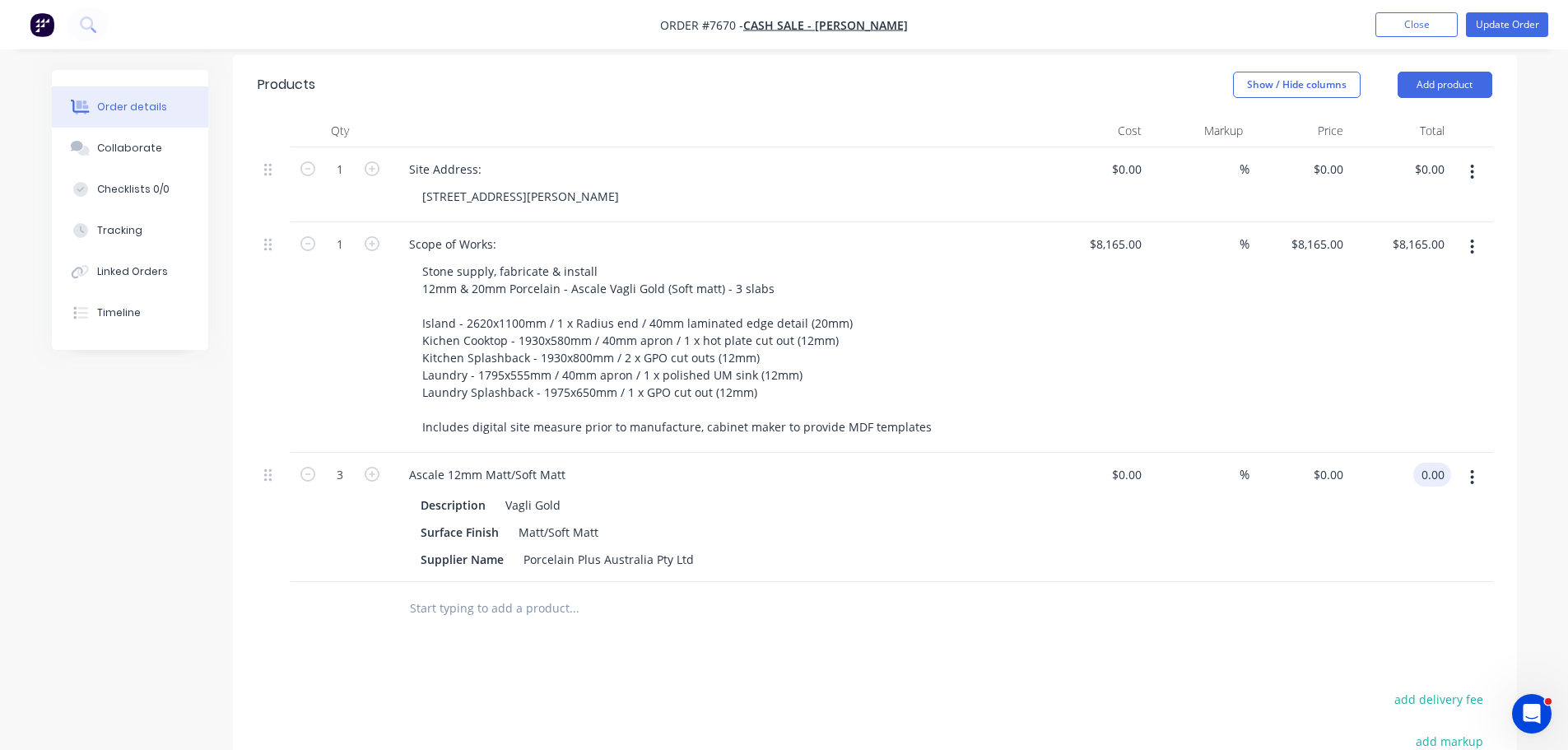
click at [274, 463] on div at bounding box center [275, 474] width 20 height 22
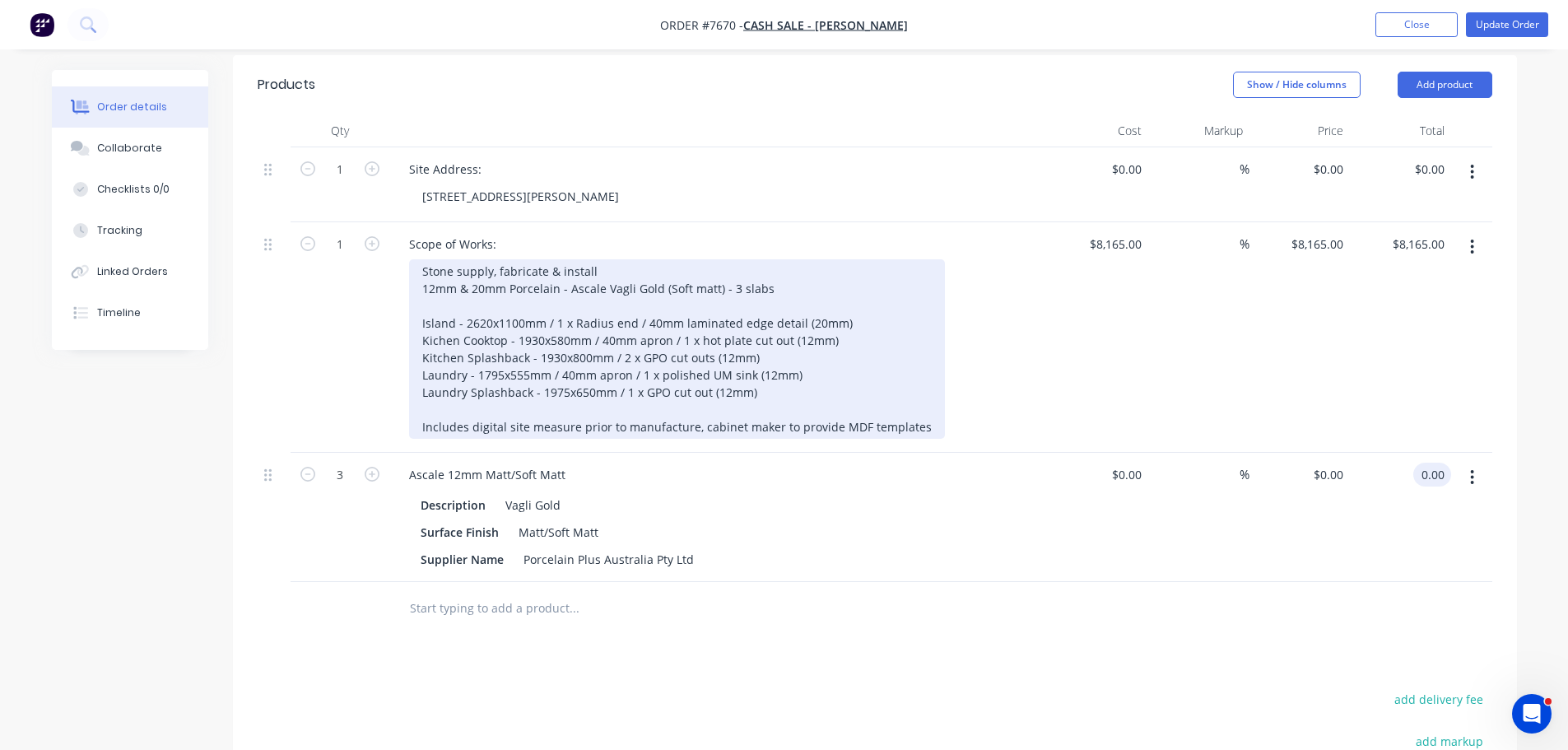
type input "$0.00"
click at [585, 289] on div "Stone supply, fabricate & install 12mm & 20mm Porcelain - Ascale Vagli Gold (So…" at bounding box center [677, 348] width 536 height 179
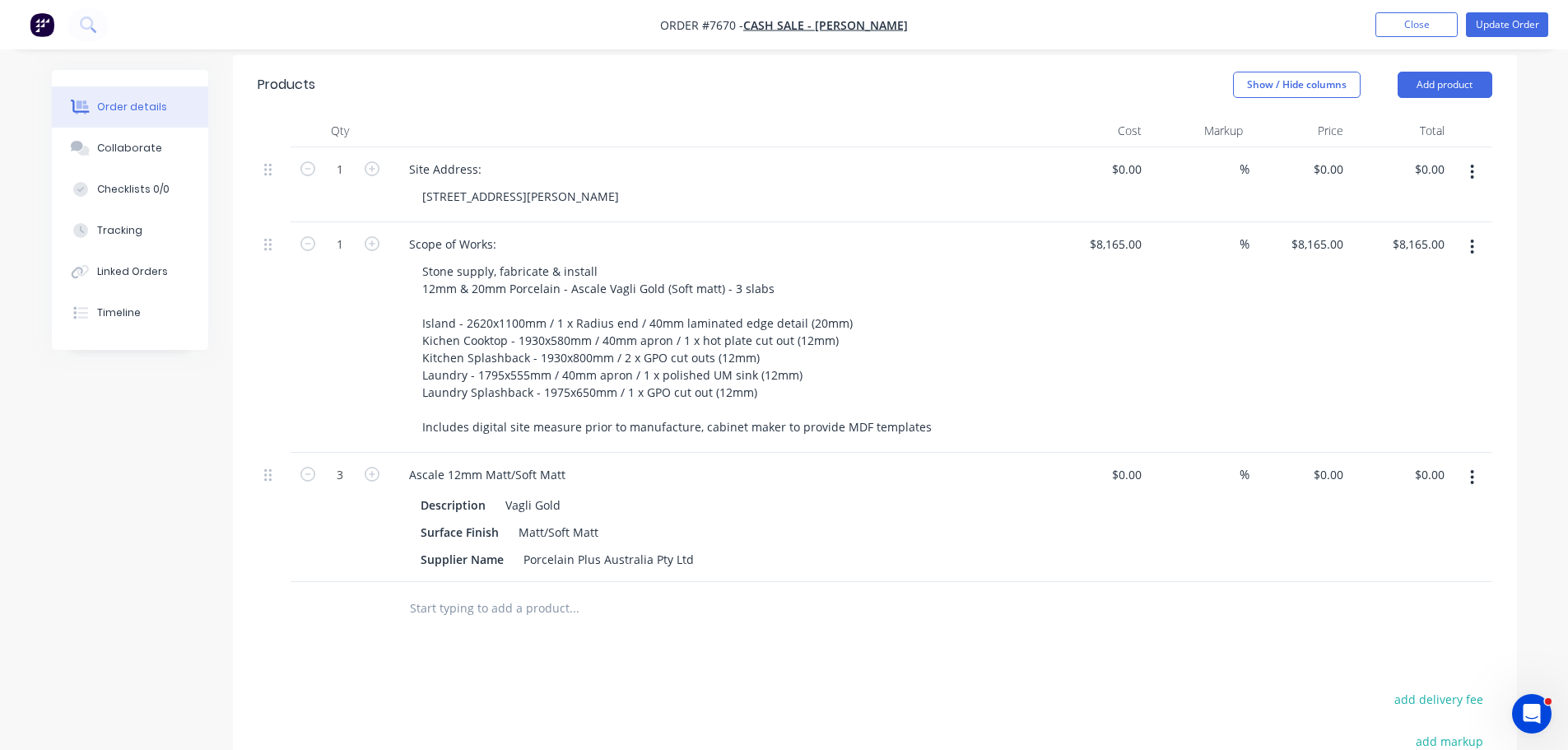
scroll to position [182, 0]
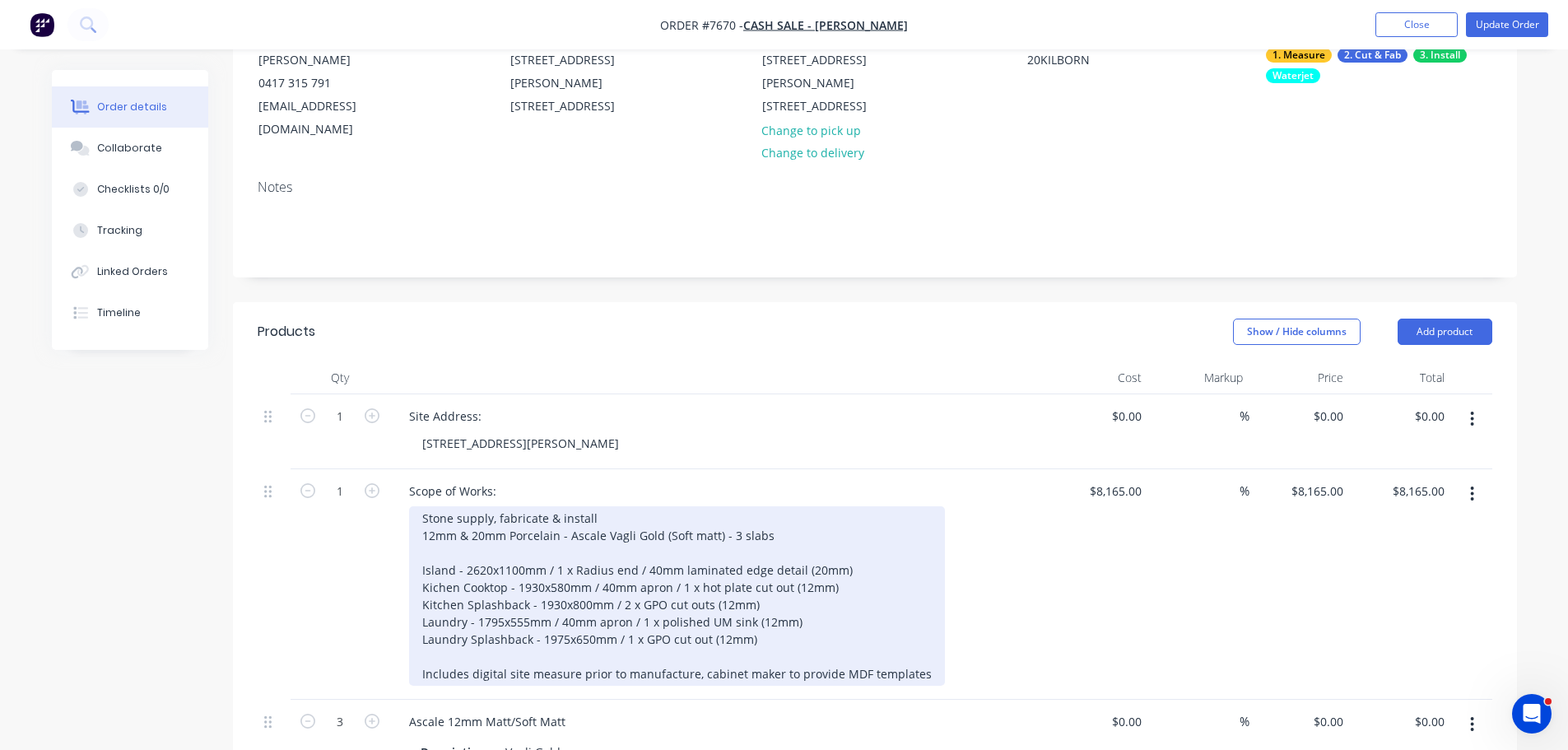
click at [749, 524] on div "Stone supply, fabricate & install 12mm & 20mm Porcelain - Ascale Vagli Gold (So…" at bounding box center [677, 595] width 536 height 179
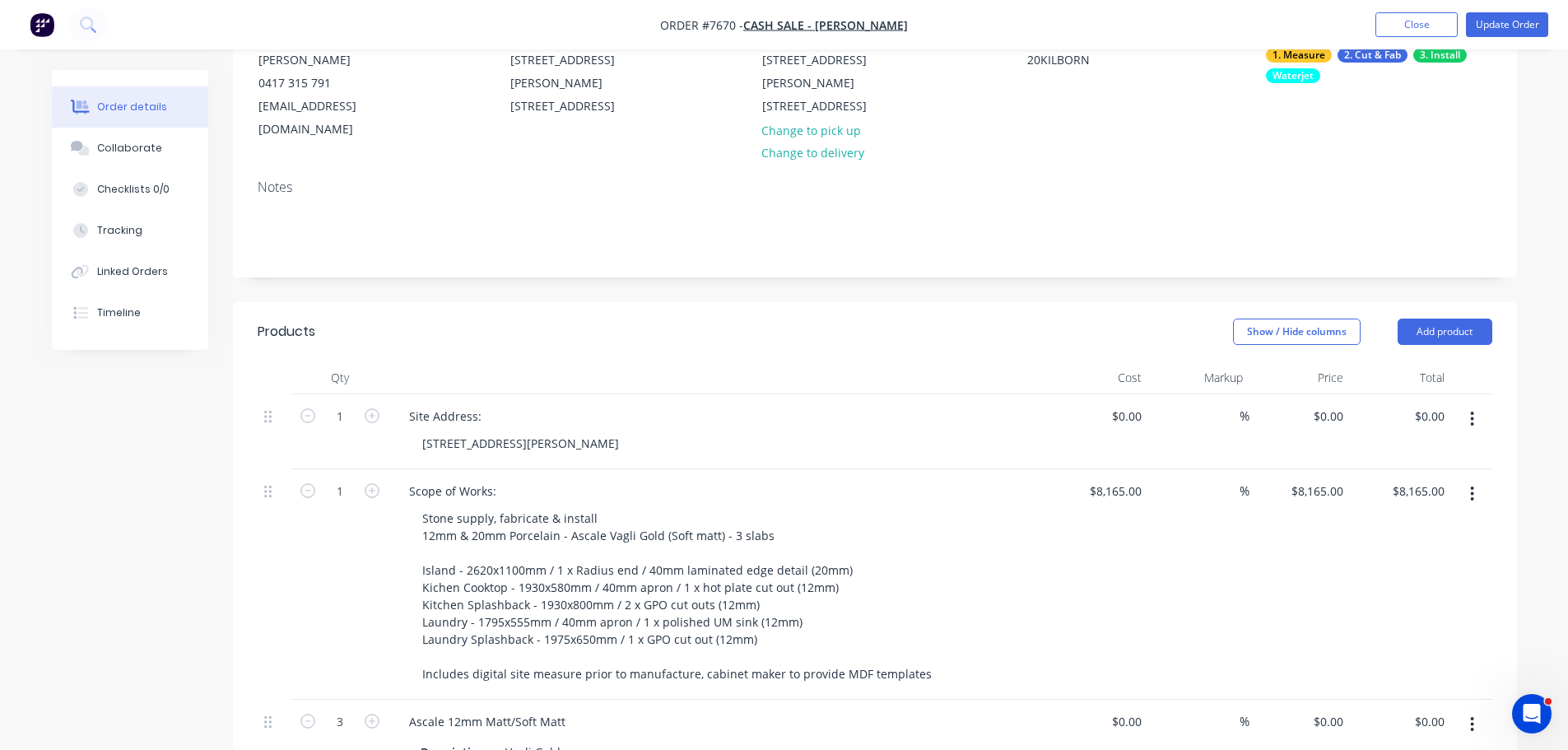
click at [795, 405] on div "Site Address:" at bounding box center [719, 416] width 645 height 24
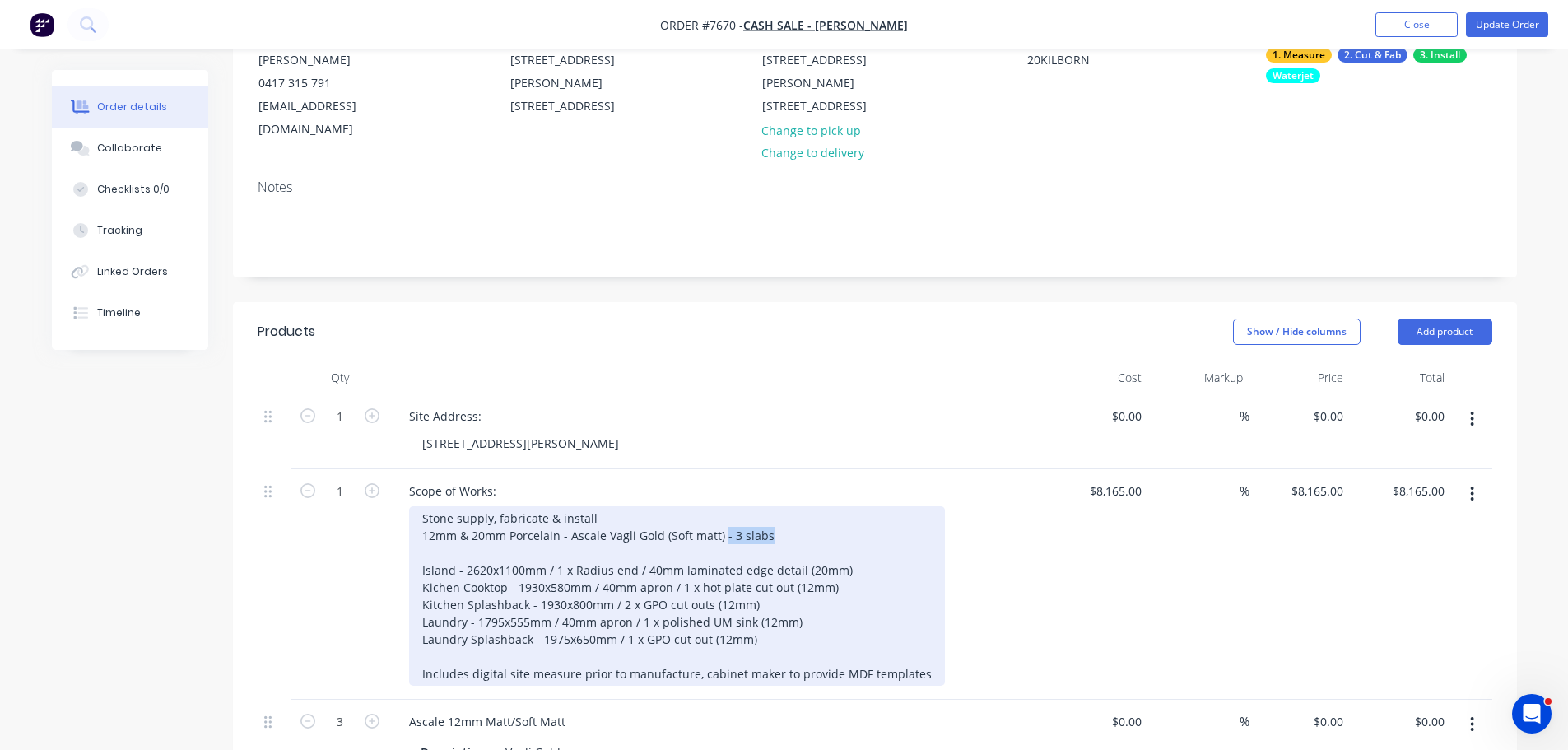
drag, startPoint x: 806, startPoint y: 505, endPoint x: 721, endPoint y: 520, distance: 86.3
click at [721, 520] on div "Stone supply, fabricate & install 12mm & 20mm Porcelain - Ascale Vagli Gold (So…" at bounding box center [677, 595] width 536 height 179
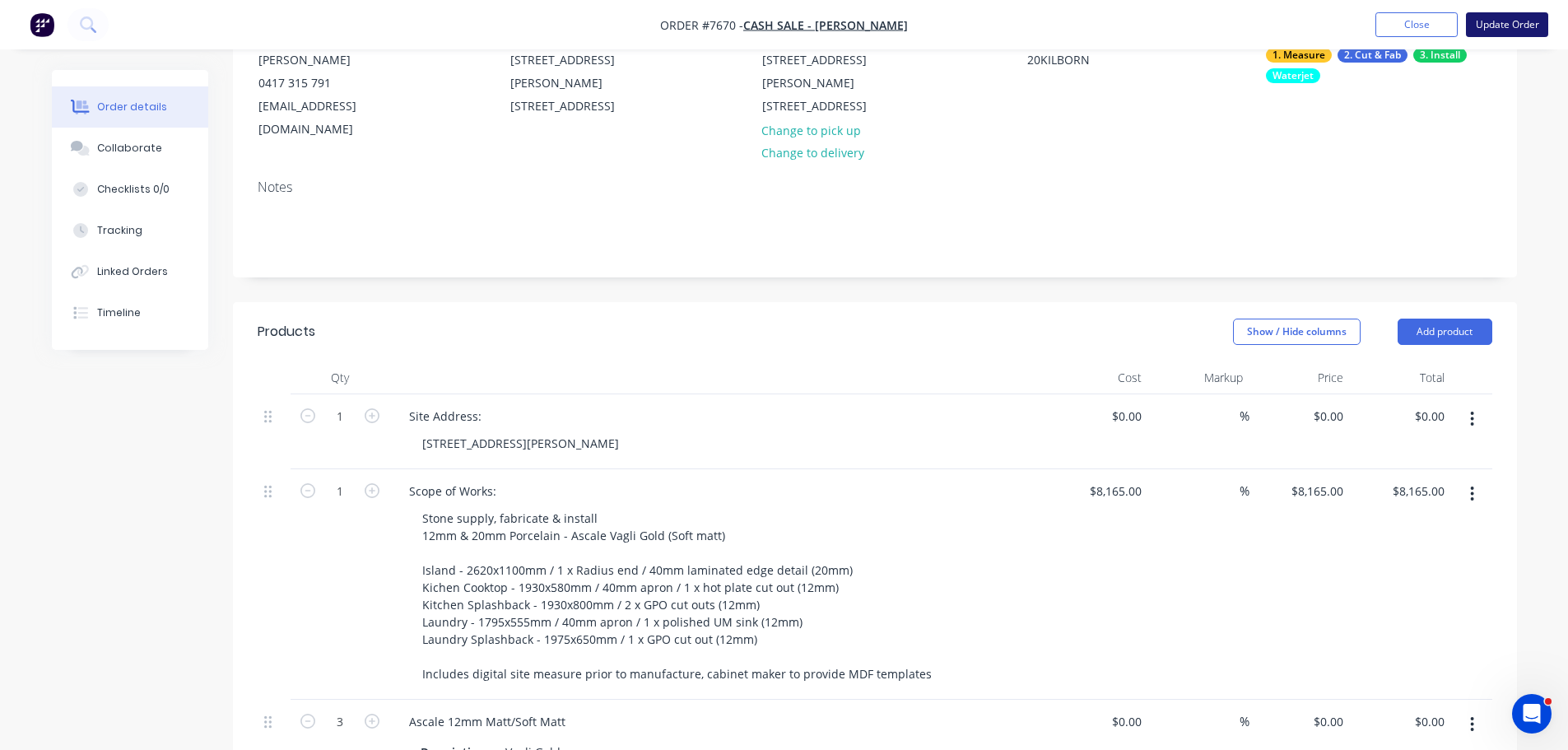
click at [1517, 29] on button "Update Order" at bounding box center [1507, 25] width 83 height 25
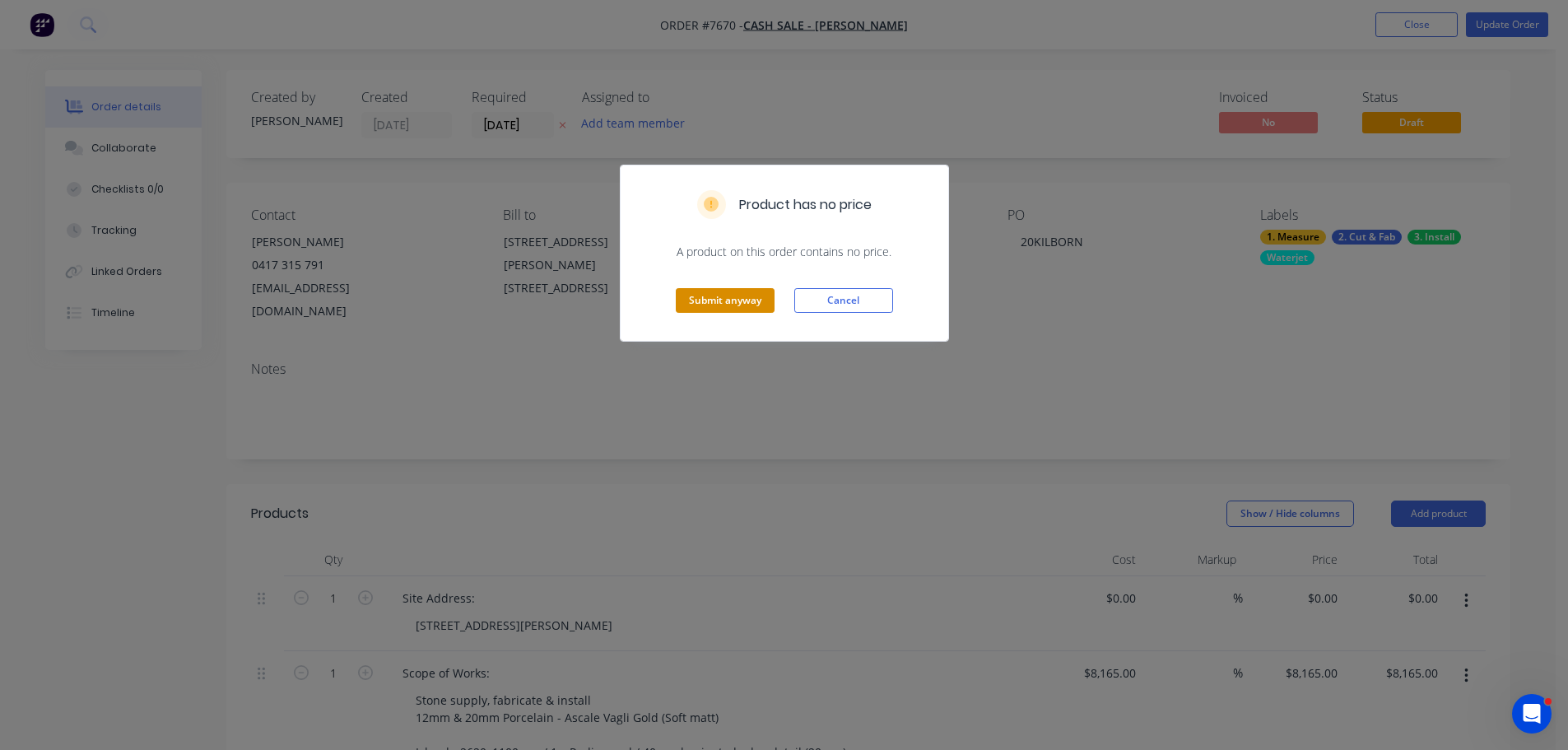
click at [724, 301] on button "Submit anyway" at bounding box center [725, 300] width 99 height 25
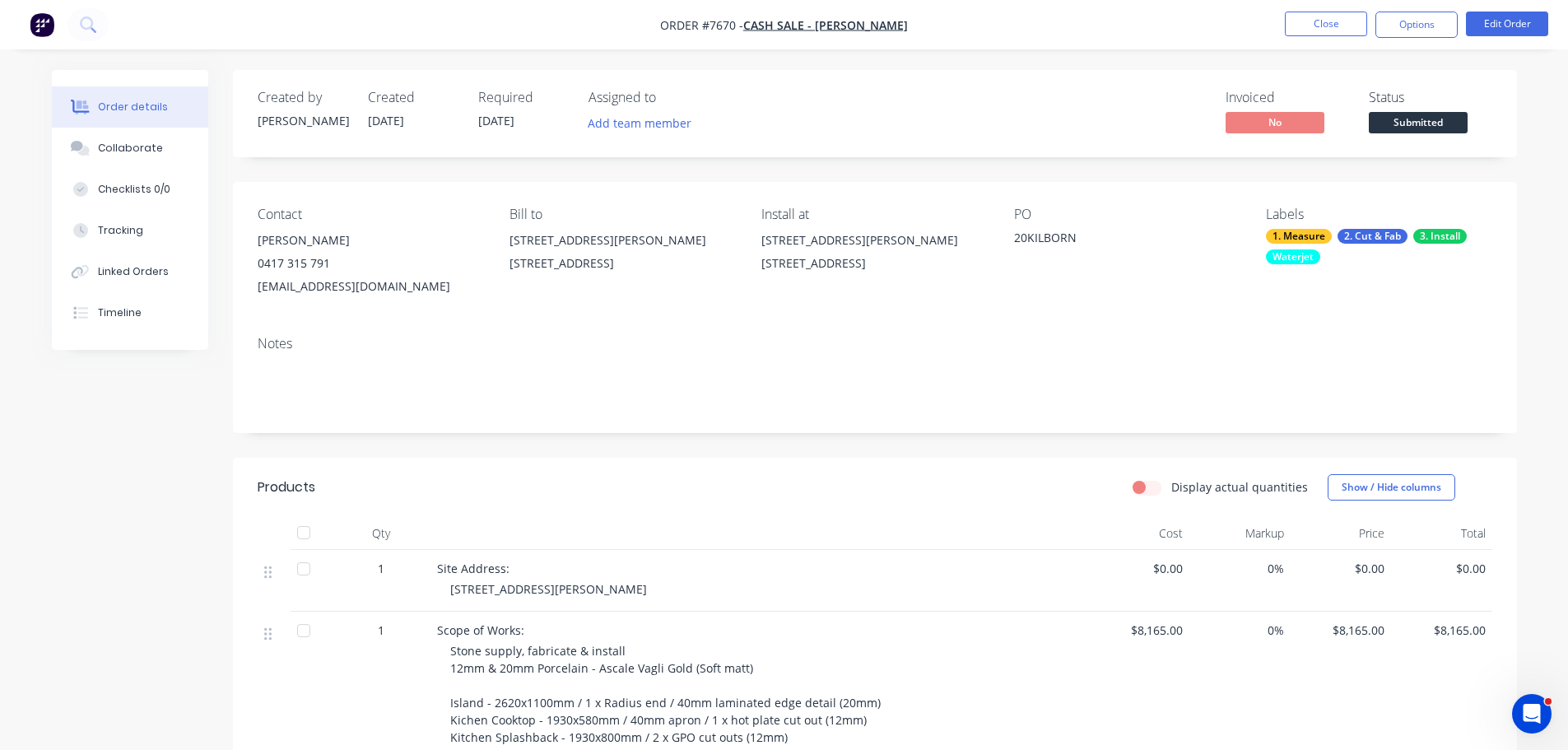
click at [1452, 9] on nav "Order #7670 - Cash Sale - [PERSON_NAME] Close Options Edit Order" at bounding box center [784, 25] width 1568 height 49
click at [1443, 30] on button "Options" at bounding box center [1416, 25] width 83 height 26
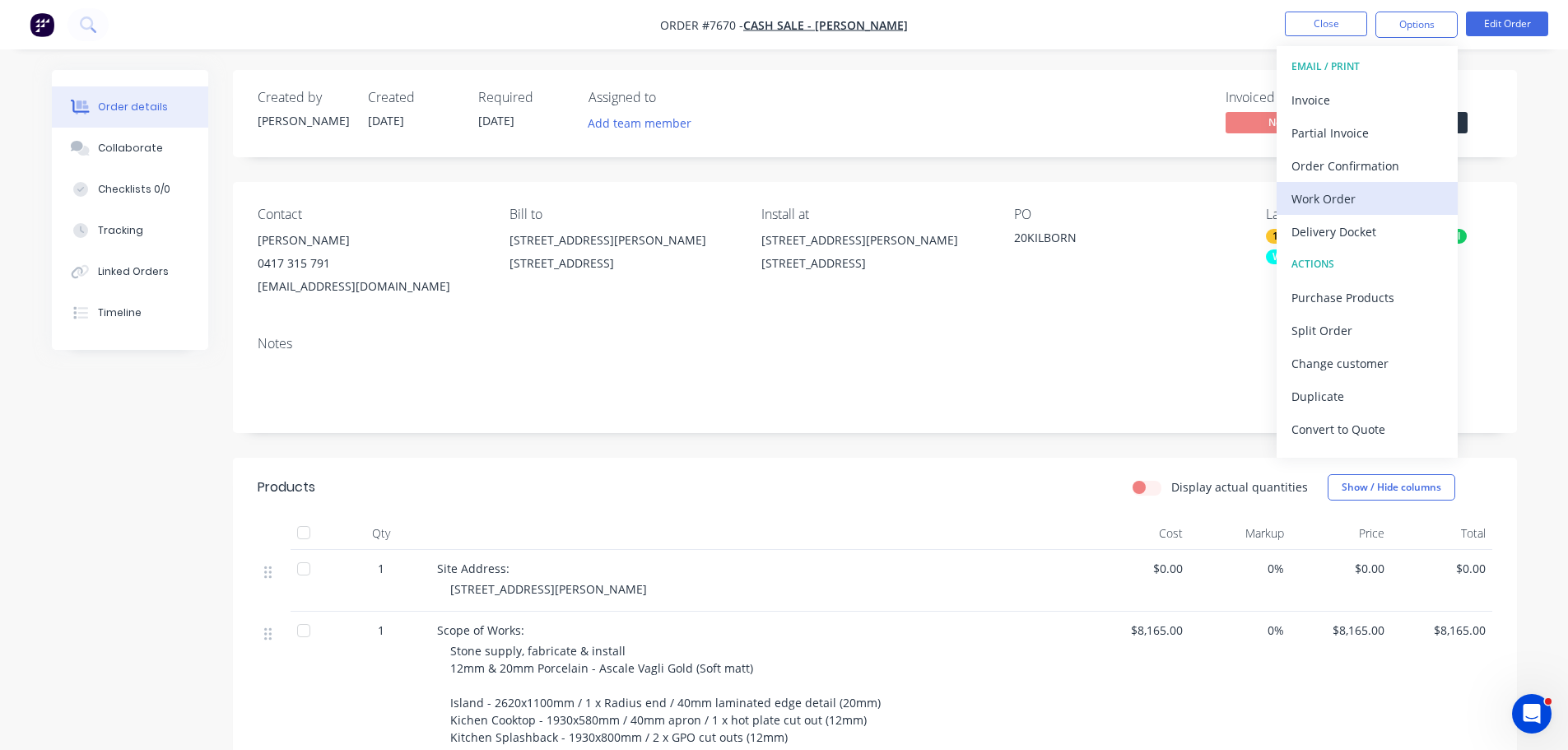
click at [1384, 200] on div "Work Order" at bounding box center [1367, 199] width 152 height 24
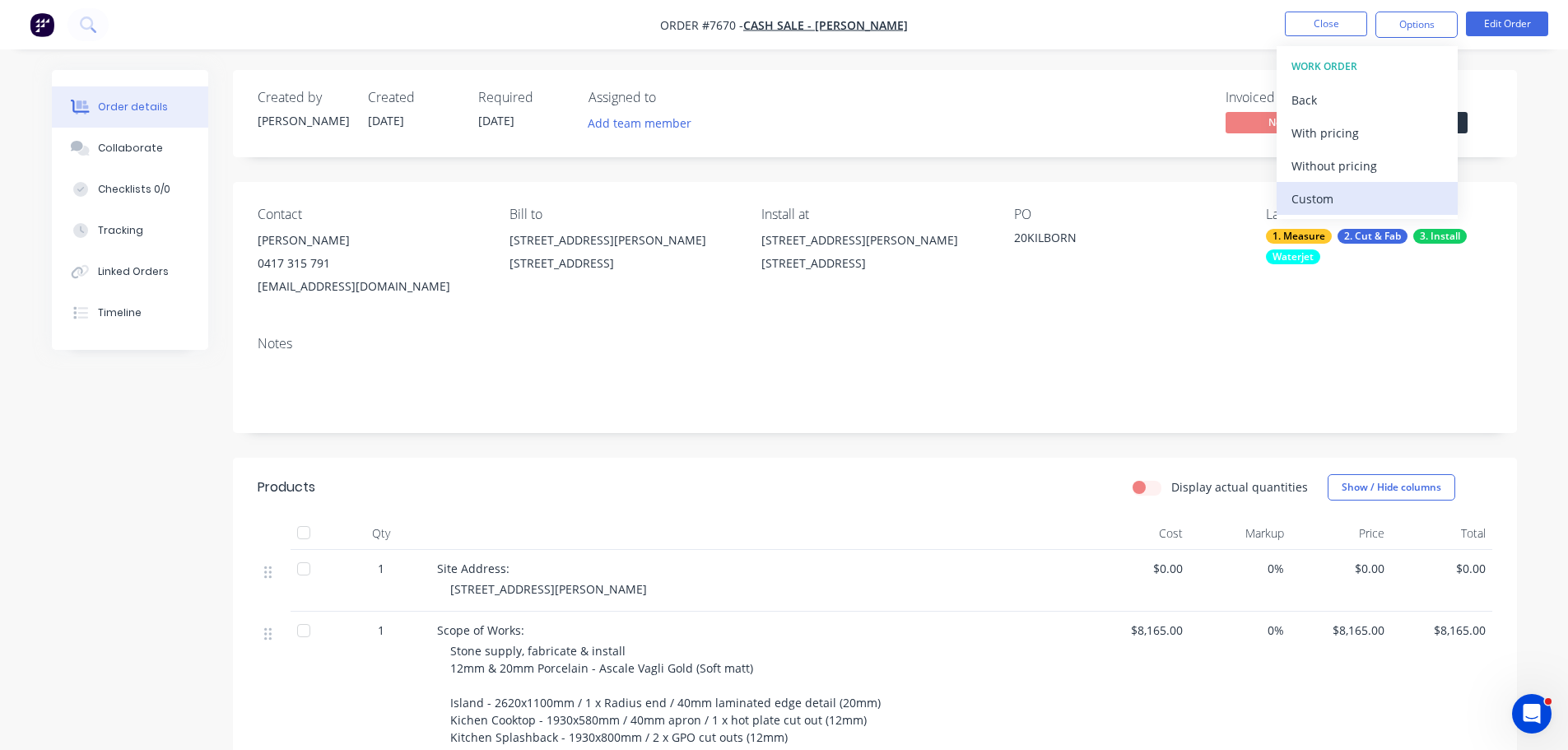
click at [1384, 195] on div "Custom" at bounding box center [1367, 199] width 152 height 24
click at [1389, 169] on div "Without pricing" at bounding box center [1367, 165] width 152 height 24
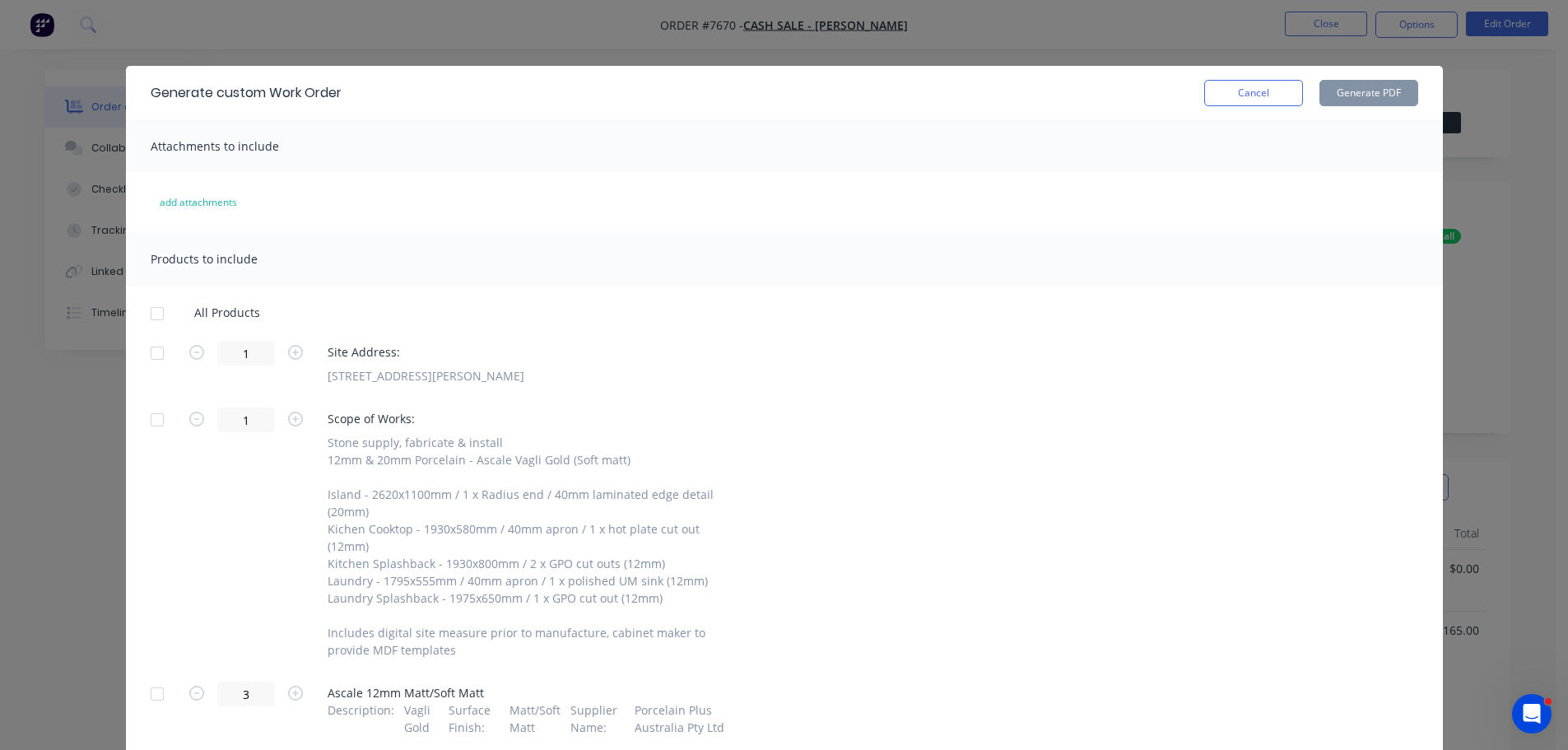
click at [141, 352] on div at bounding box center [157, 353] width 33 height 33
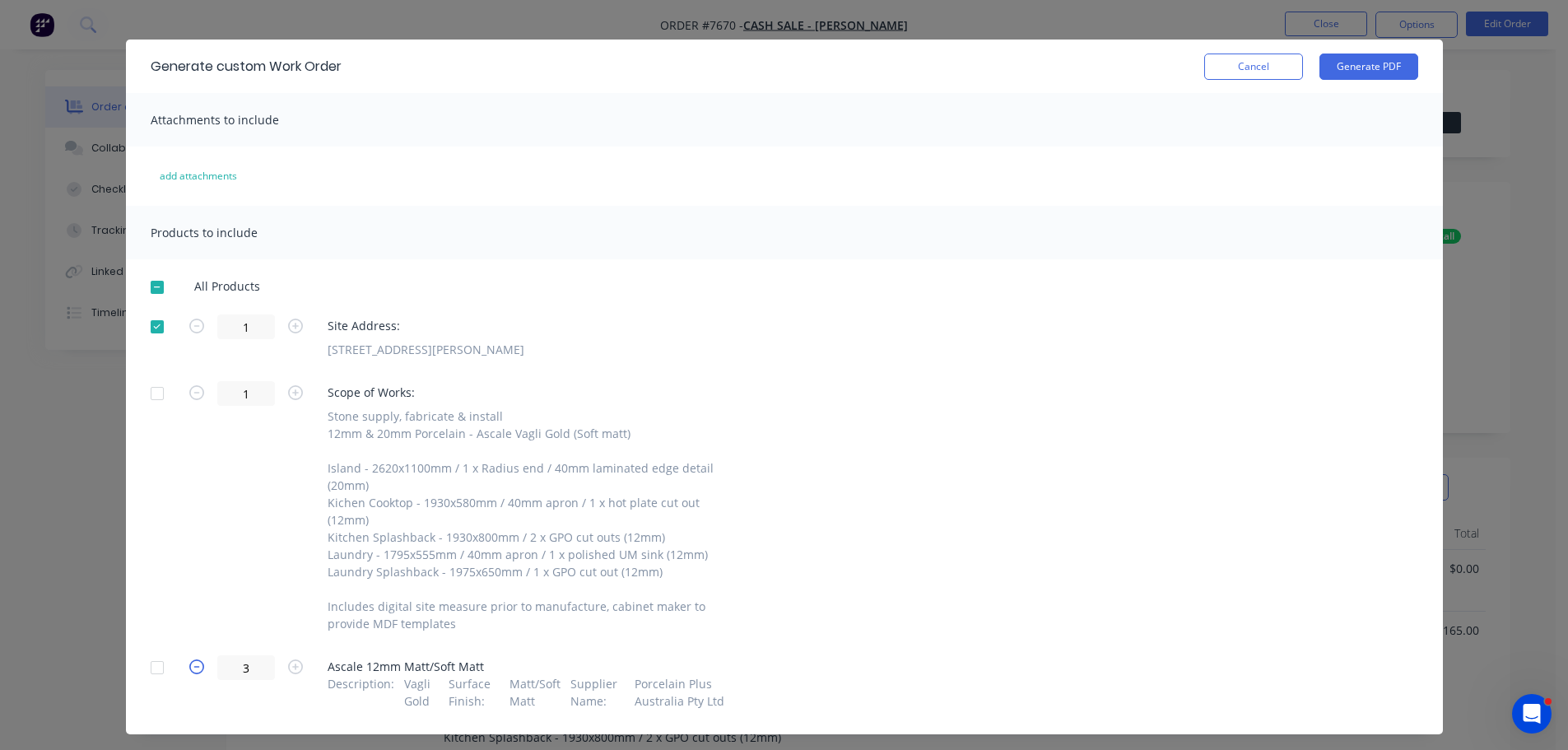
scroll to position [41, 0]
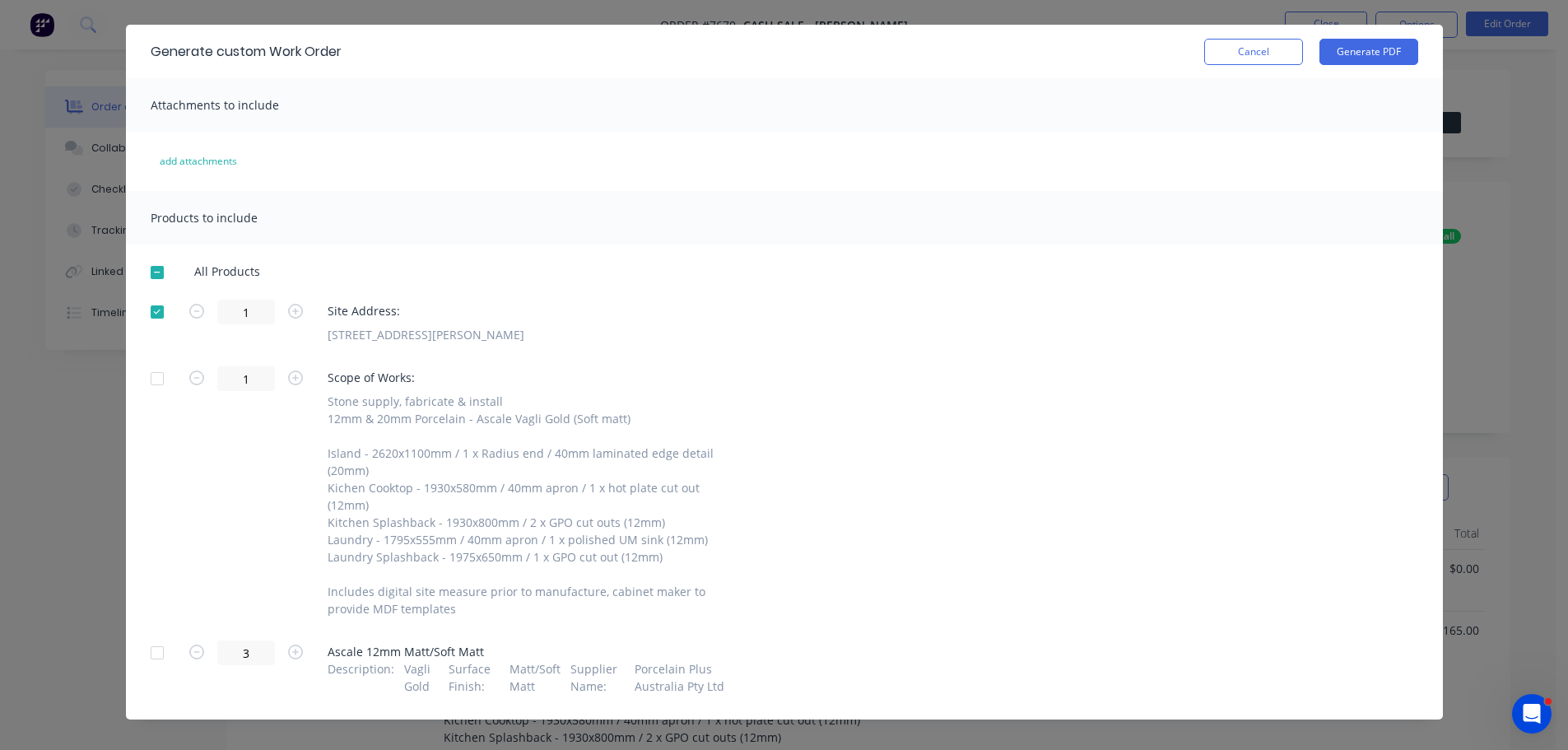
click at [153, 636] on div at bounding box center [157, 653] width 33 height 33
click at [1339, 58] on button "Generate PDF" at bounding box center [1369, 52] width 99 height 26
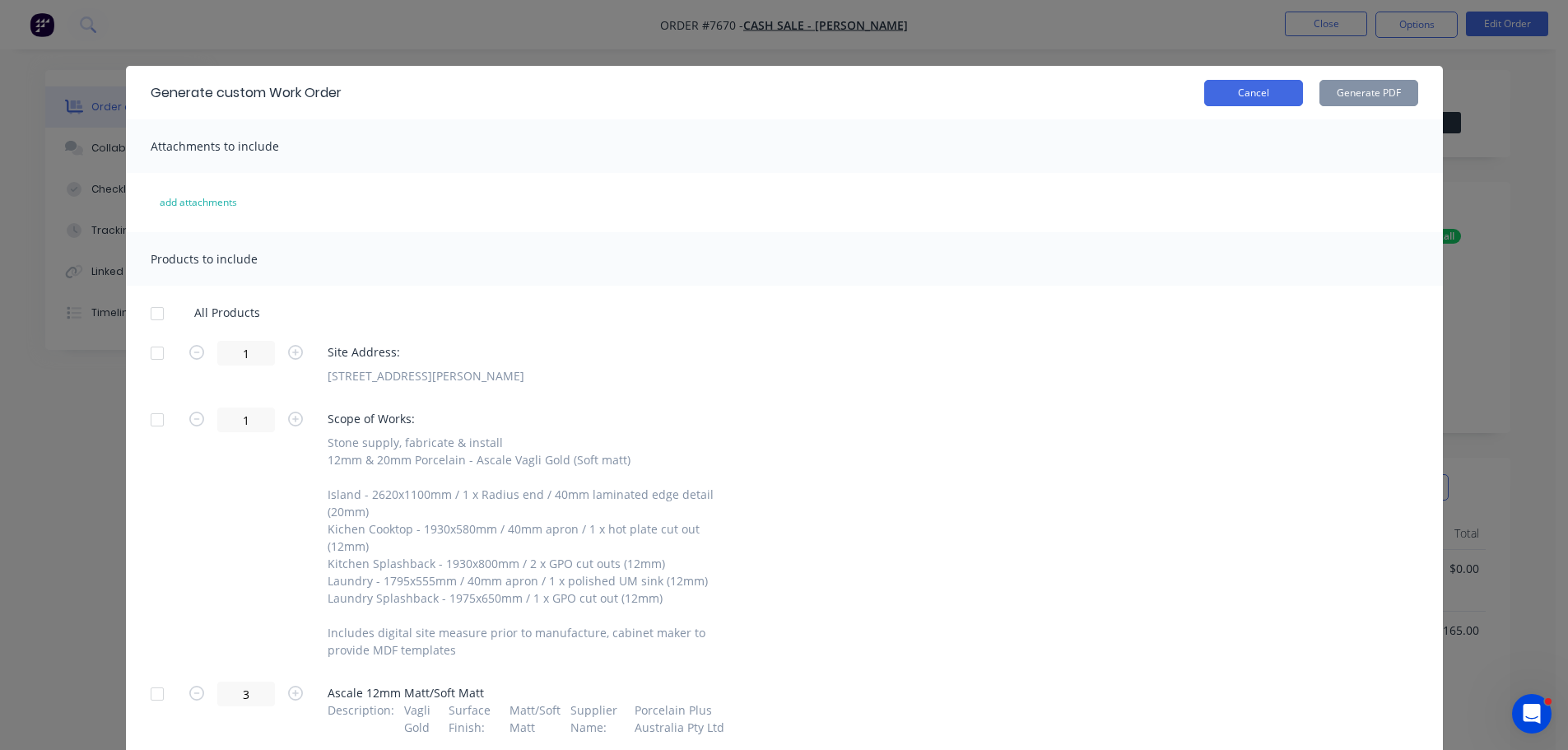
click at [1235, 88] on button "Cancel" at bounding box center [1253, 93] width 99 height 26
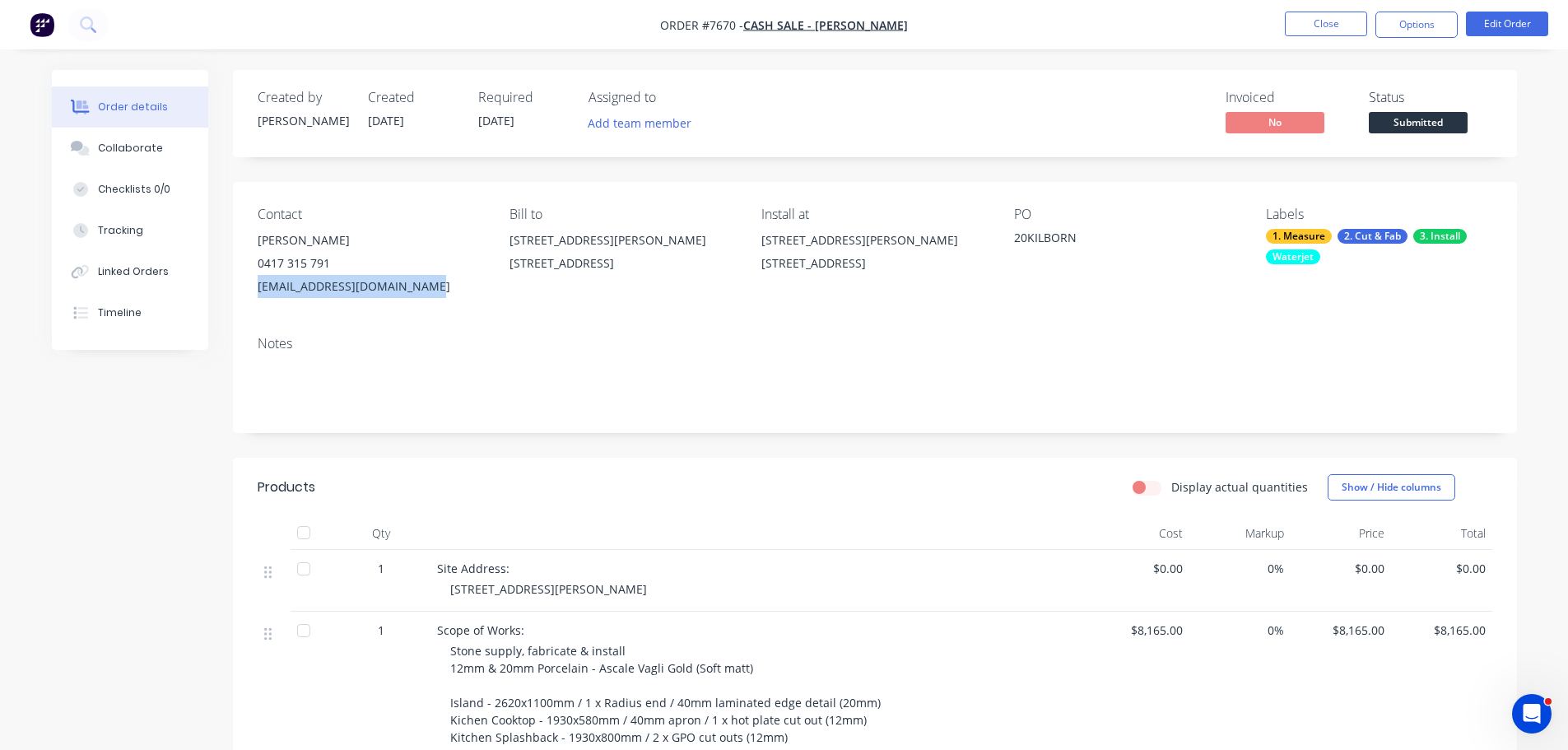
drag, startPoint x: 424, startPoint y: 286, endPoint x: 252, endPoint y: 287, distance: 172.0
click at [252, 287] on div "Contact [PERSON_NAME] [PHONE_NUMBER] [EMAIL_ADDRESS][DOMAIN_NAME] Bill to [STRE…" at bounding box center [874, 252] width 1284 height 141
copy div "[EMAIL_ADDRESS][DOMAIN_NAME]"
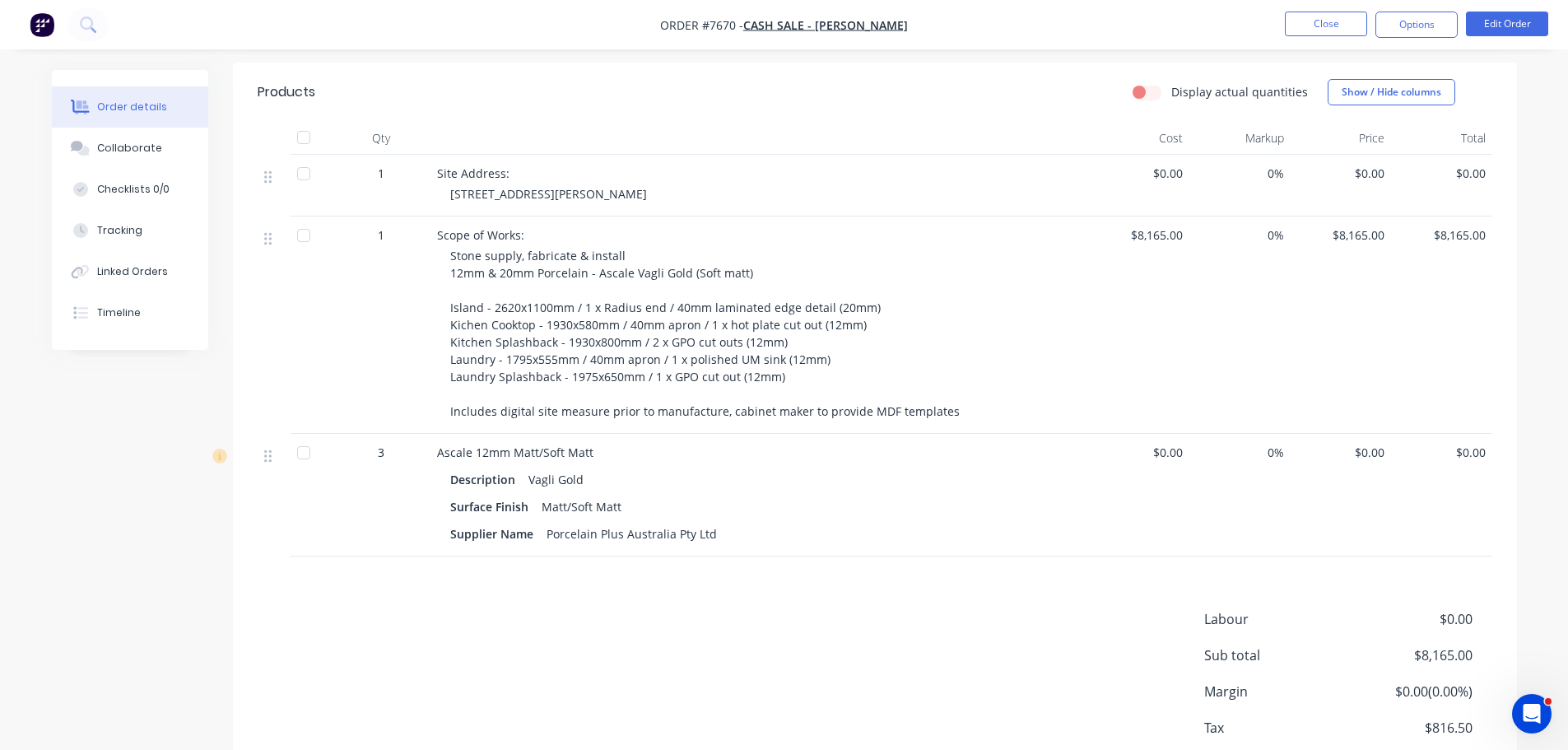
scroll to position [412, 0]
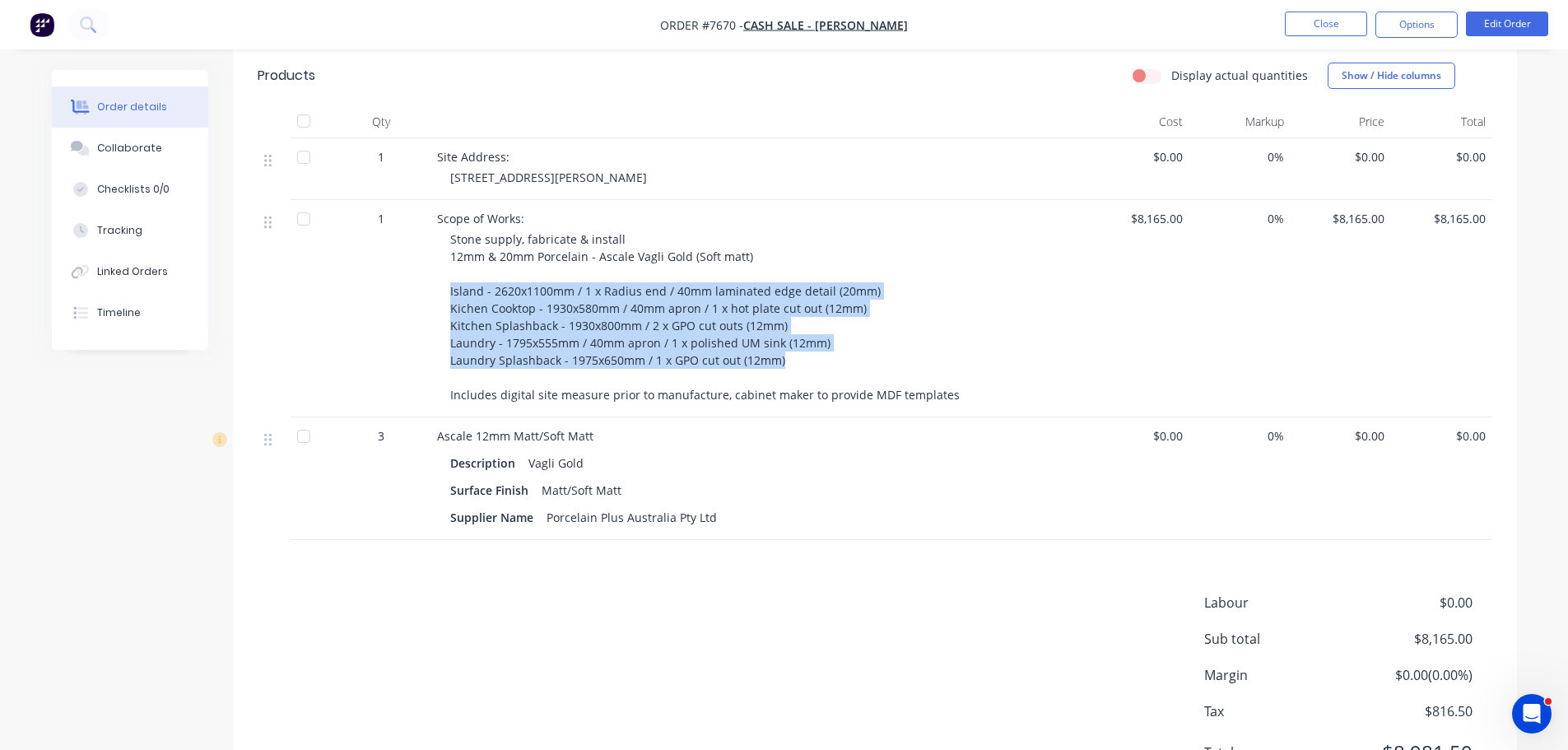
drag, startPoint x: 651, startPoint y: 340, endPoint x: 441, endPoint y: 295, distance: 214.8
click at [441, 295] on div "Scope of Works: Stone supply, fabricate & install 12mm & 20mm Porcelain - Ascal…" at bounding box center [760, 308] width 659 height 217
copy span "Island - 2620x1100mm / 1 x Radius end / 40mm laminated edge detail (20mm) Kiche…"
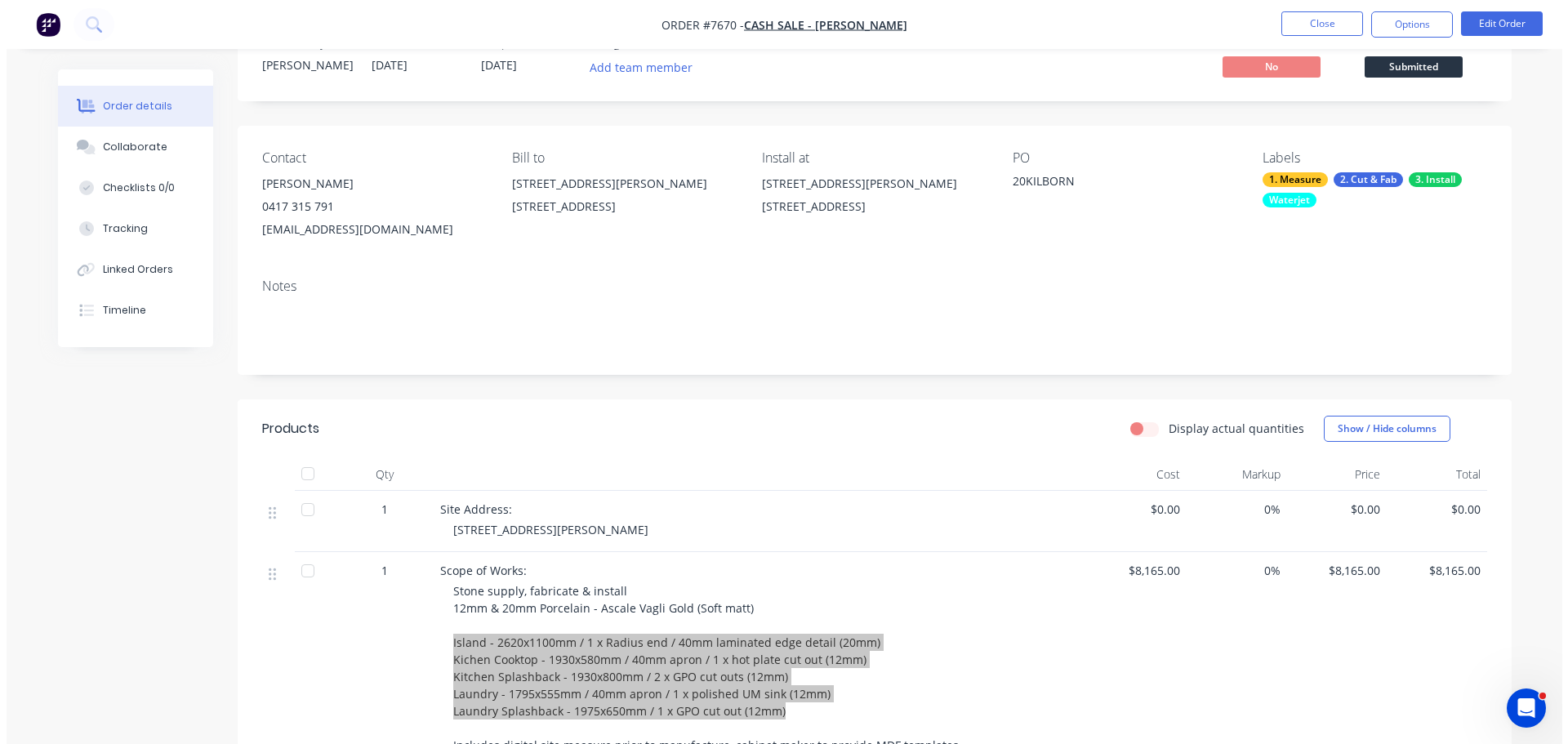
scroll to position [0, 0]
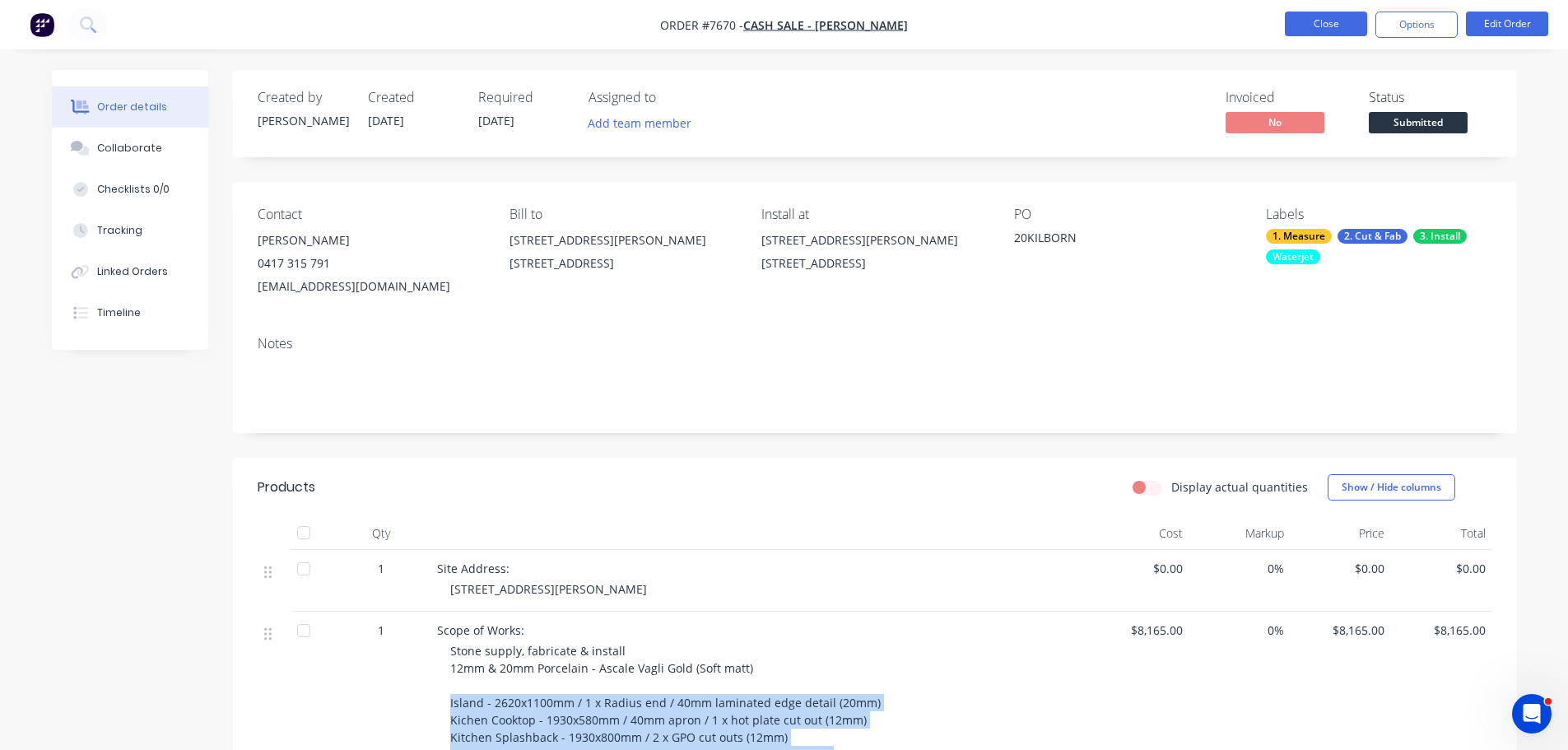
click at [1332, 35] on button "Close" at bounding box center [1326, 24] width 83 height 25
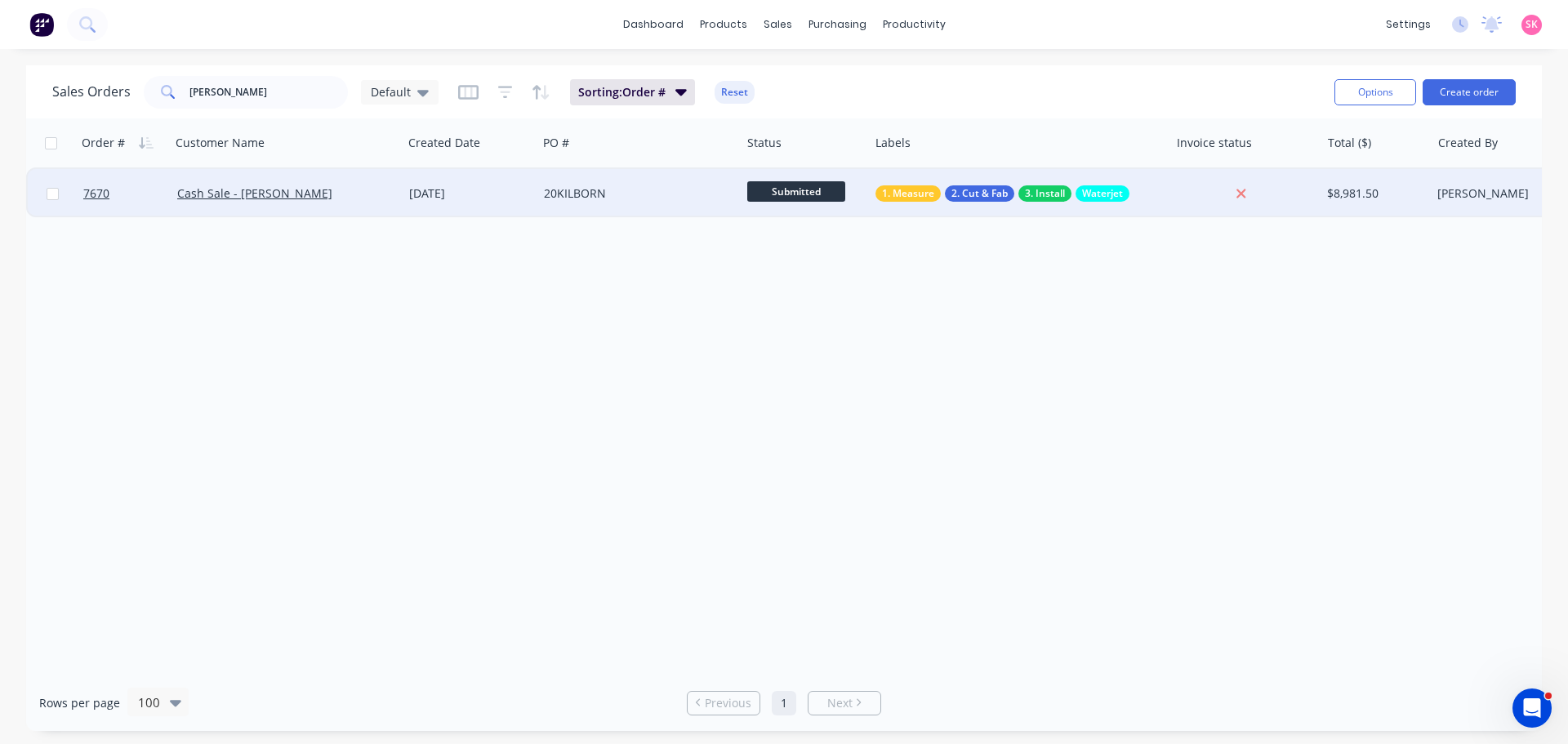
click at [791, 190] on span "Submitted" at bounding box center [796, 191] width 98 height 21
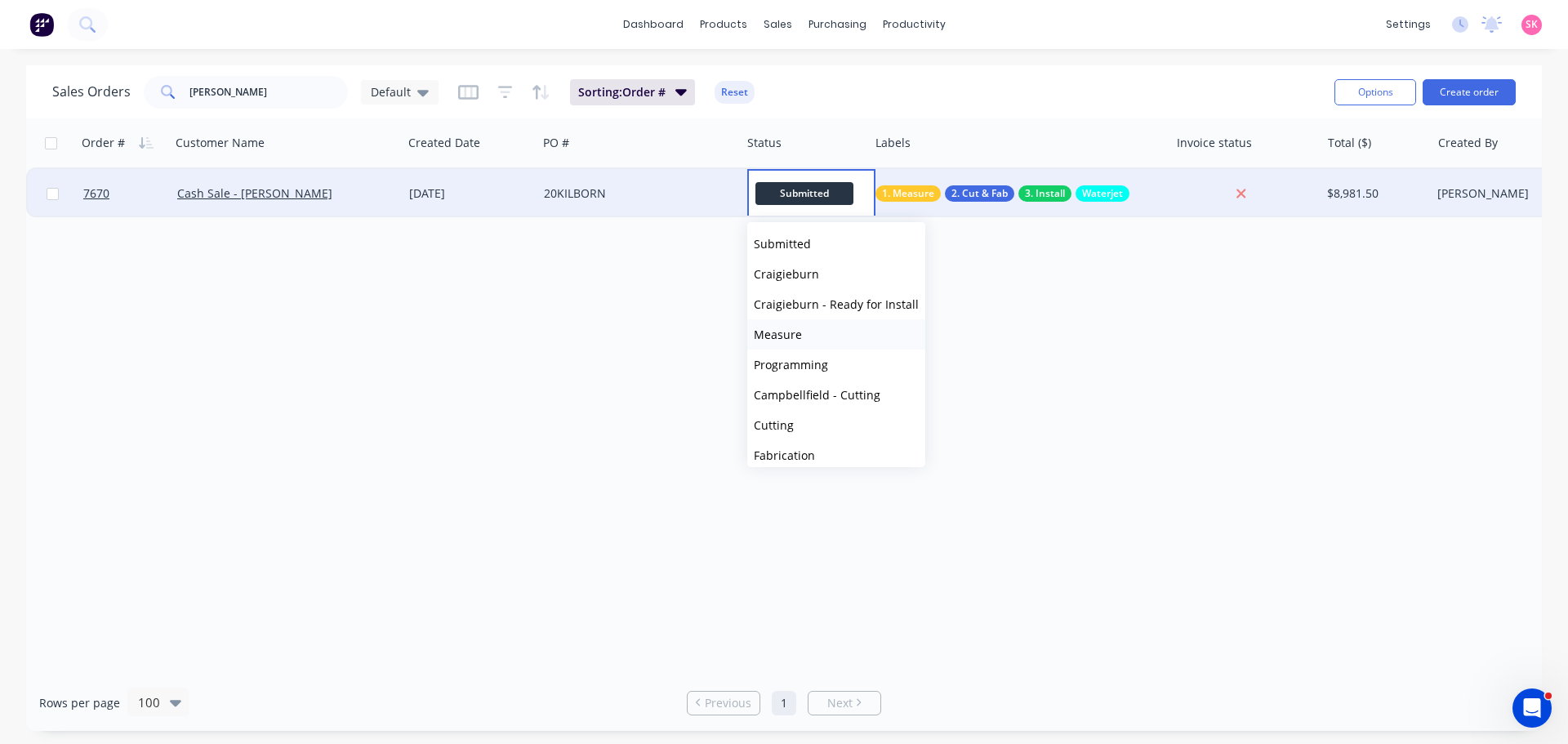
click at [821, 341] on button "Measure" at bounding box center [836, 335] width 178 height 31
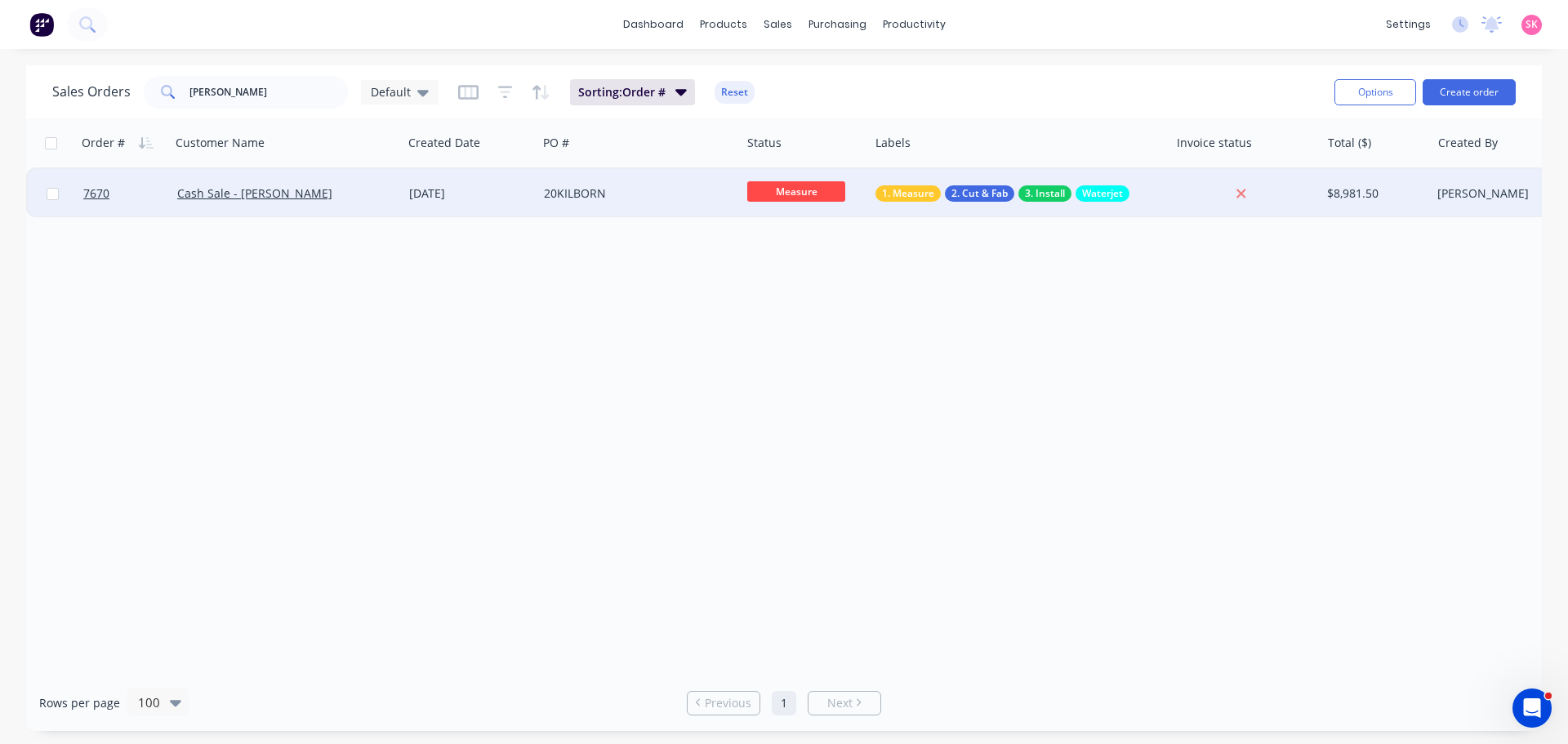
click at [517, 300] on div "Order # Customer Name Created Date PO # Status Labels Invoice status Total ($) …" at bounding box center [784, 396] width 1516 height 556
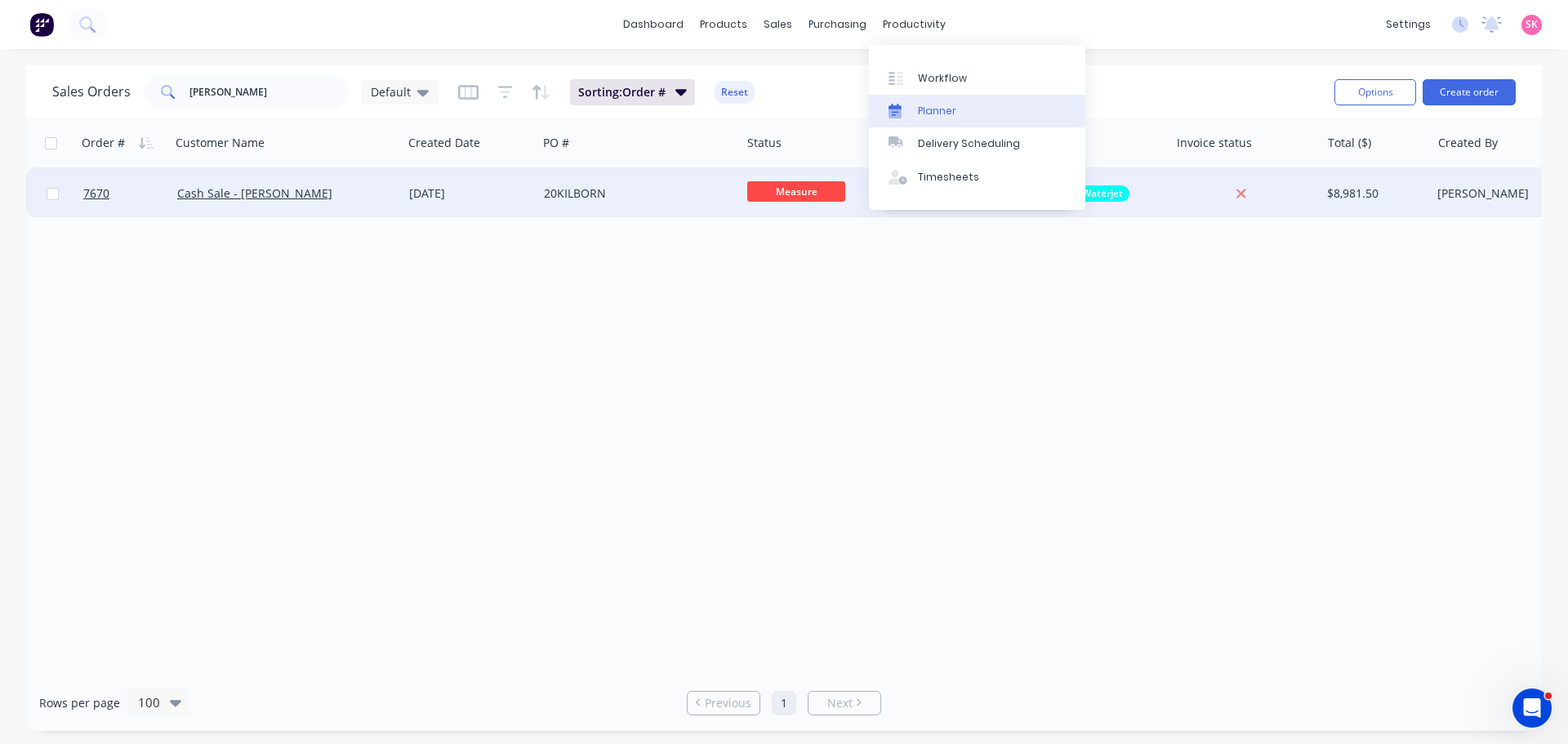
click at [948, 111] on div "Planner" at bounding box center [937, 111] width 39 height 14
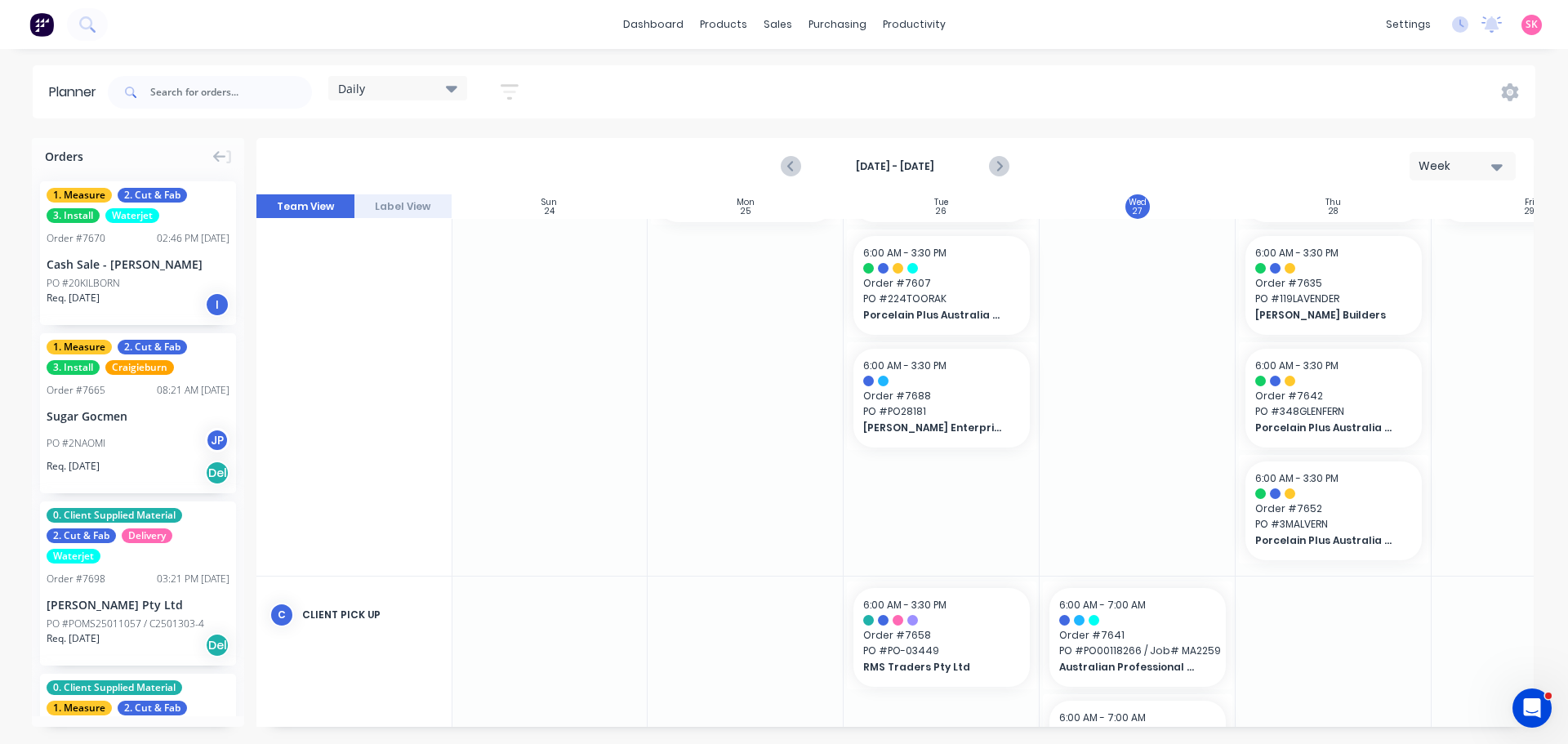
scroll to position [898, 1]
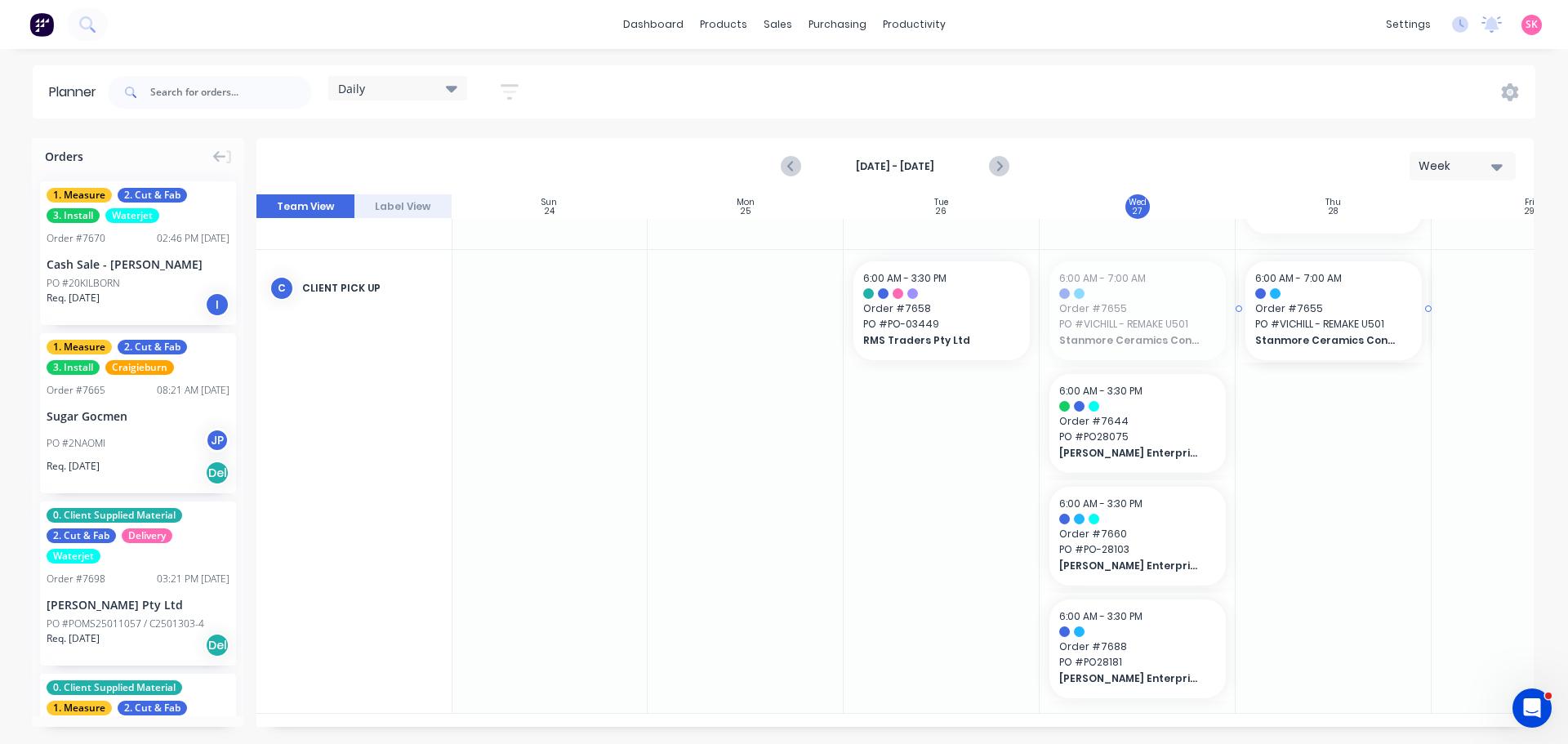
drag, startPoint x: 1146, startPoint y: 320, endPoint x: 1168, endPoint y: 318, distance: 22.1
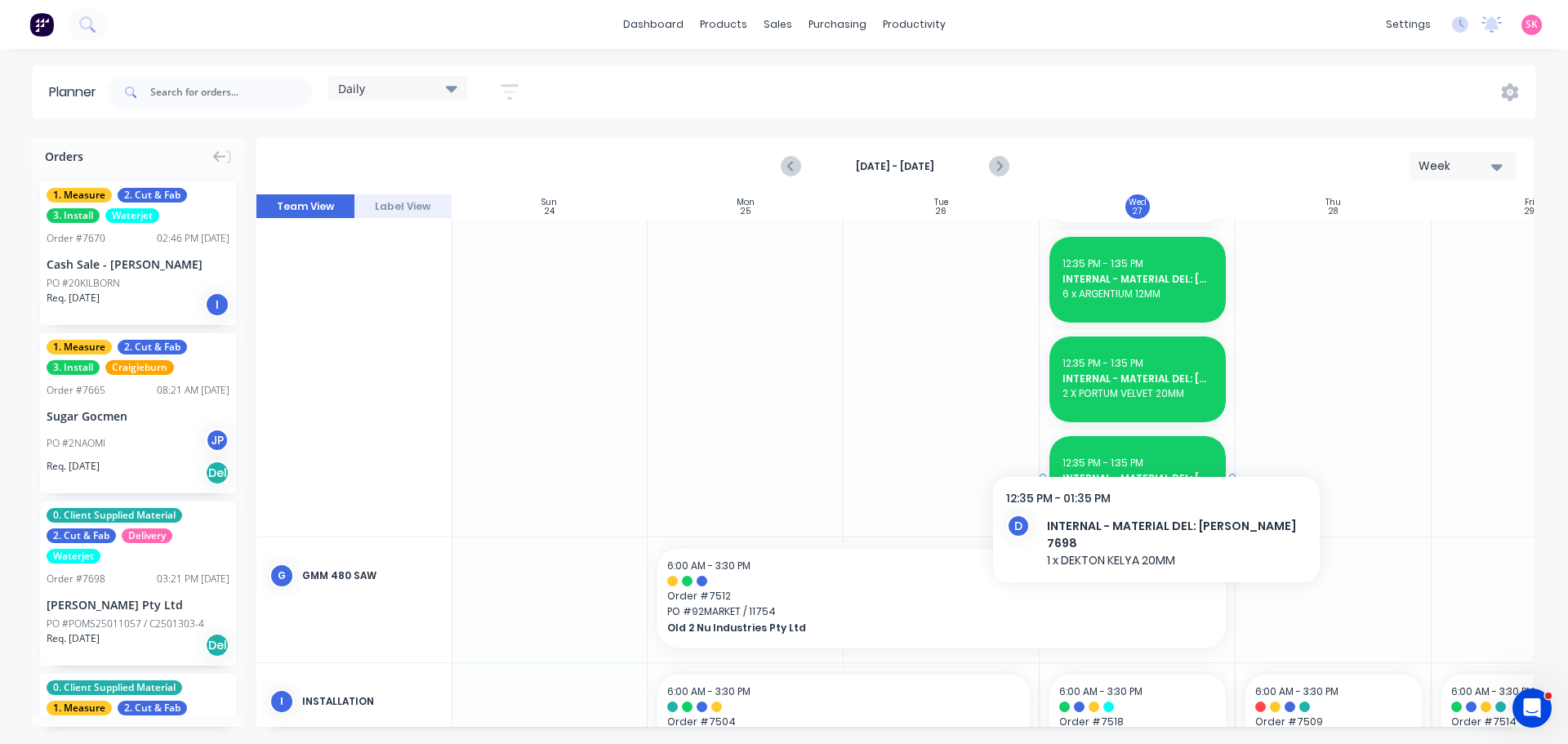
scroll to position [1598, 1]
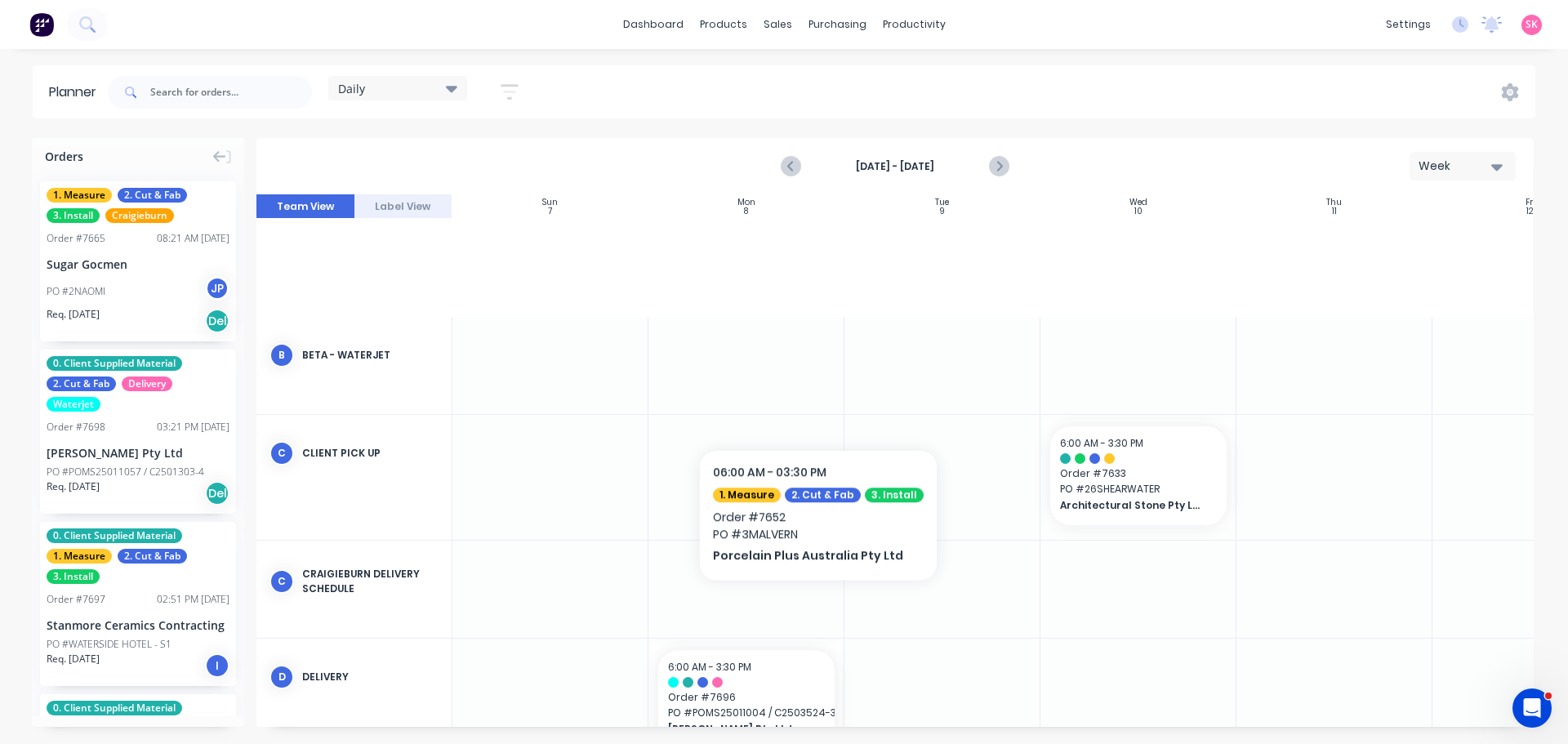
scroll to position [507, 14]
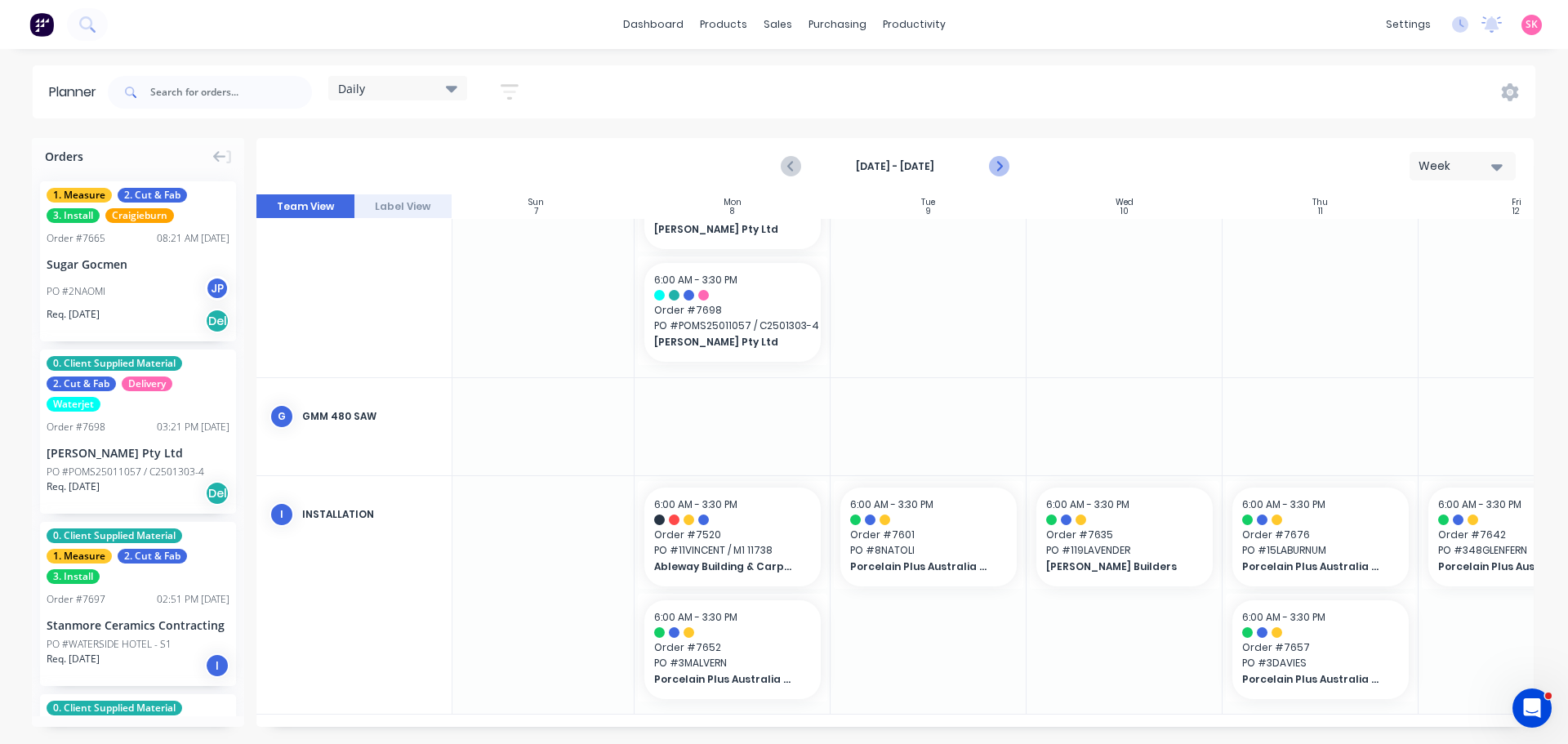
click at [1007, 152] on button "Next page" at bounding box center [998, 167] width 32 height 32
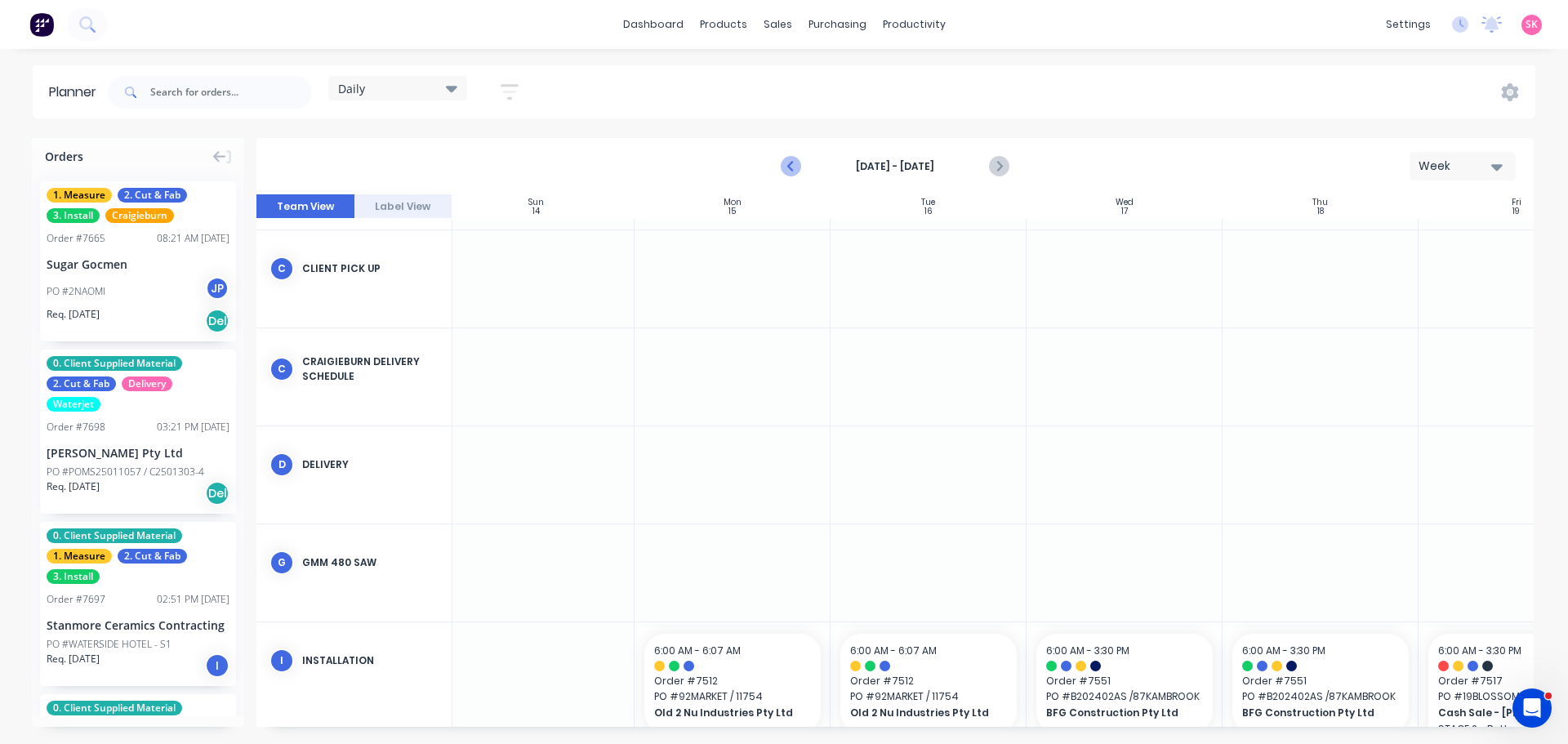
click at [799, 168] on icon "Previous page" at bounding box center [792, 167] width 20 height 20
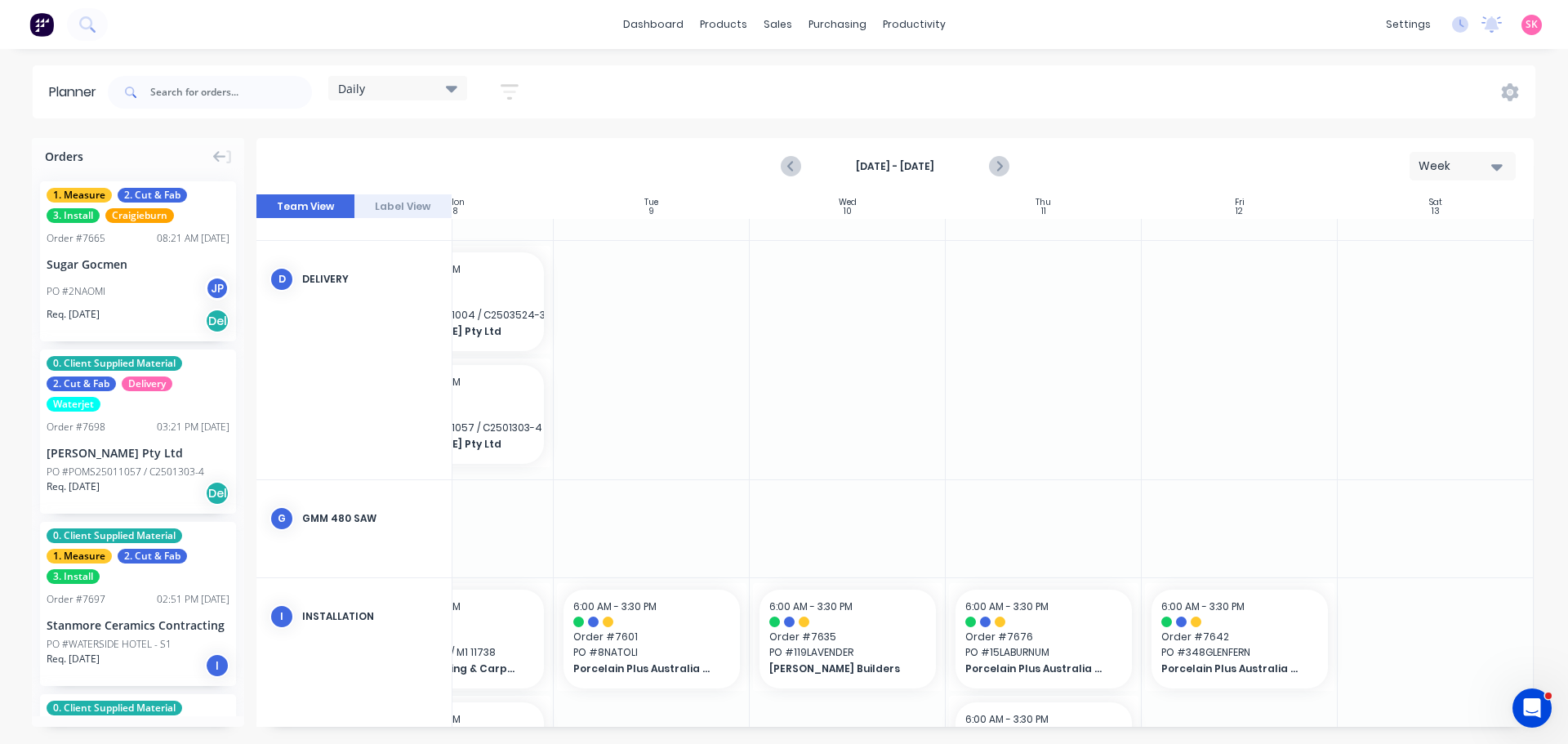
scroll to position [507, 298]
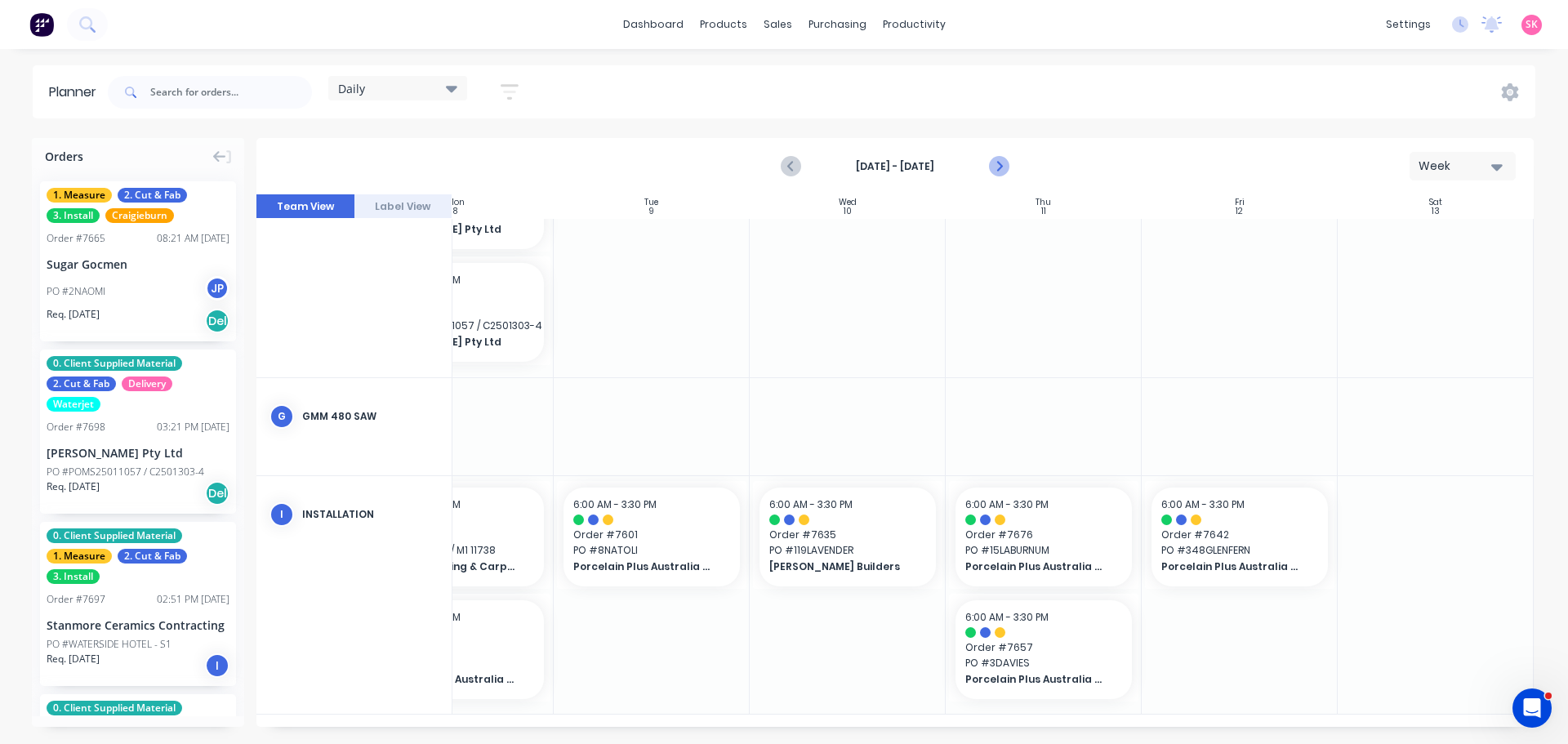
click at [984, 166] on button "Next page" at bounding box center [998, 167] width 32 height 32
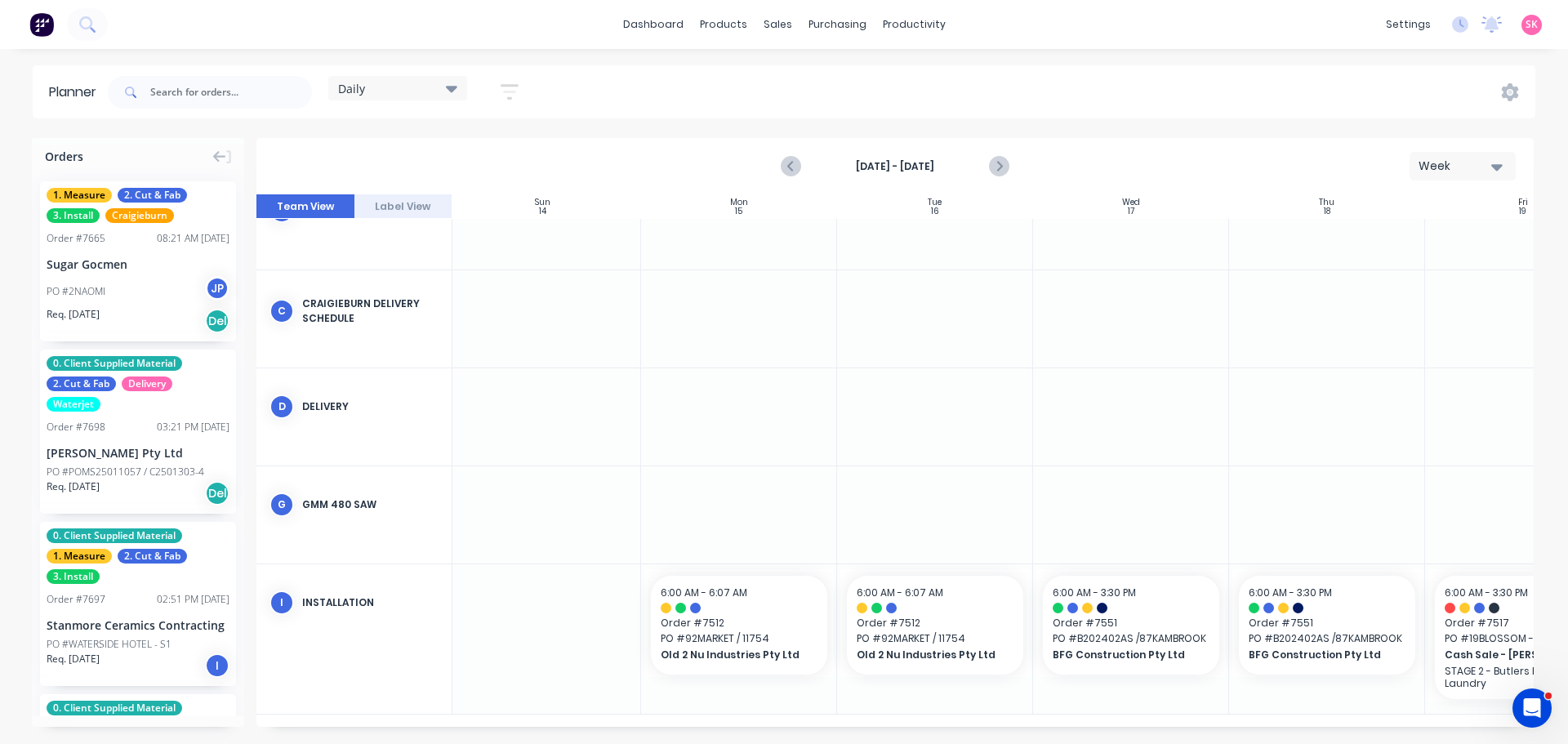
scroll to position [249, 0]
click at [807, 175] on div "Sep 14th - Sep 20th" at bounding box center [895, 166] width 225 height 29
click at [793, 169] on icon "Previous page" at bounding box center [792, 167] width 20 height 20
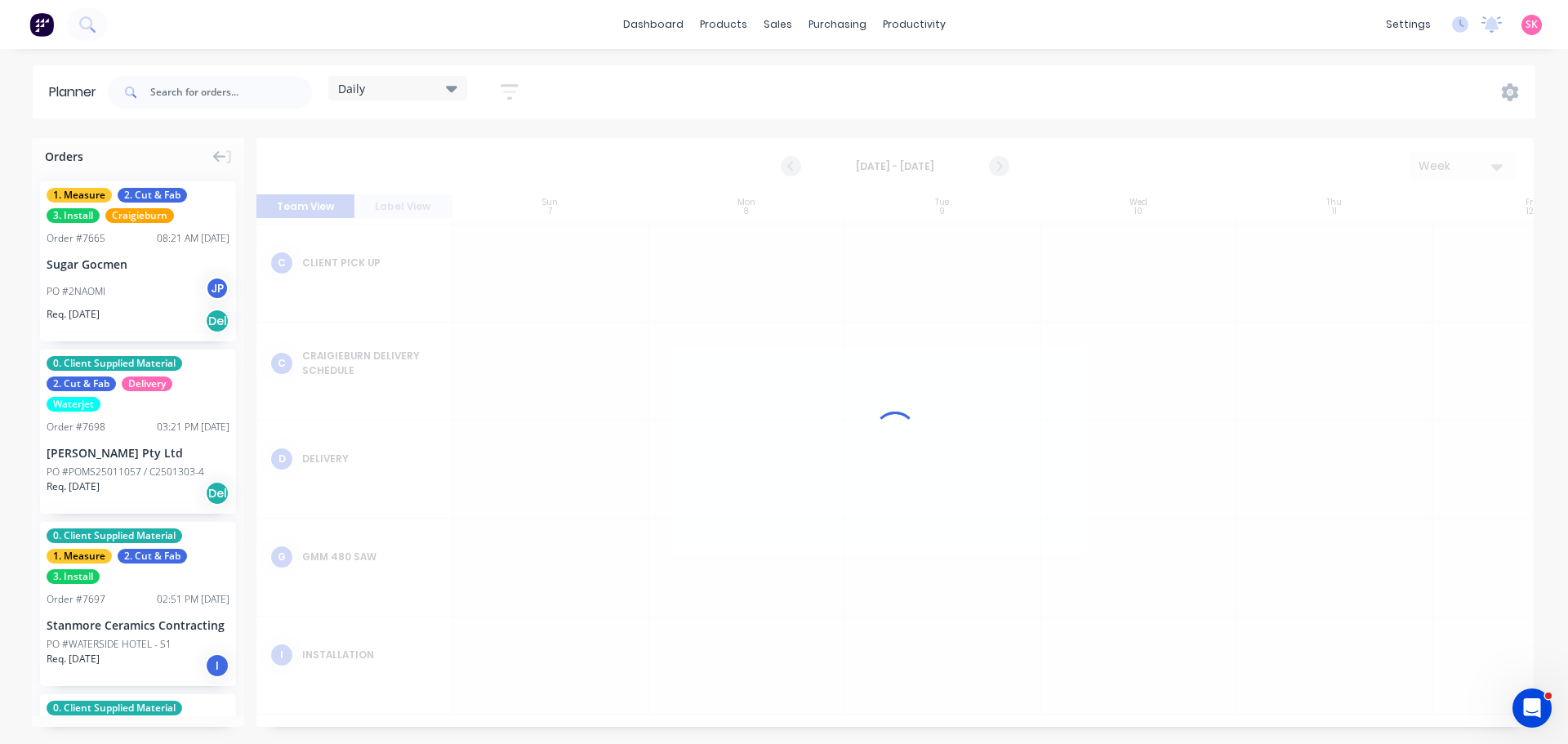
scroll to position [185, 0]
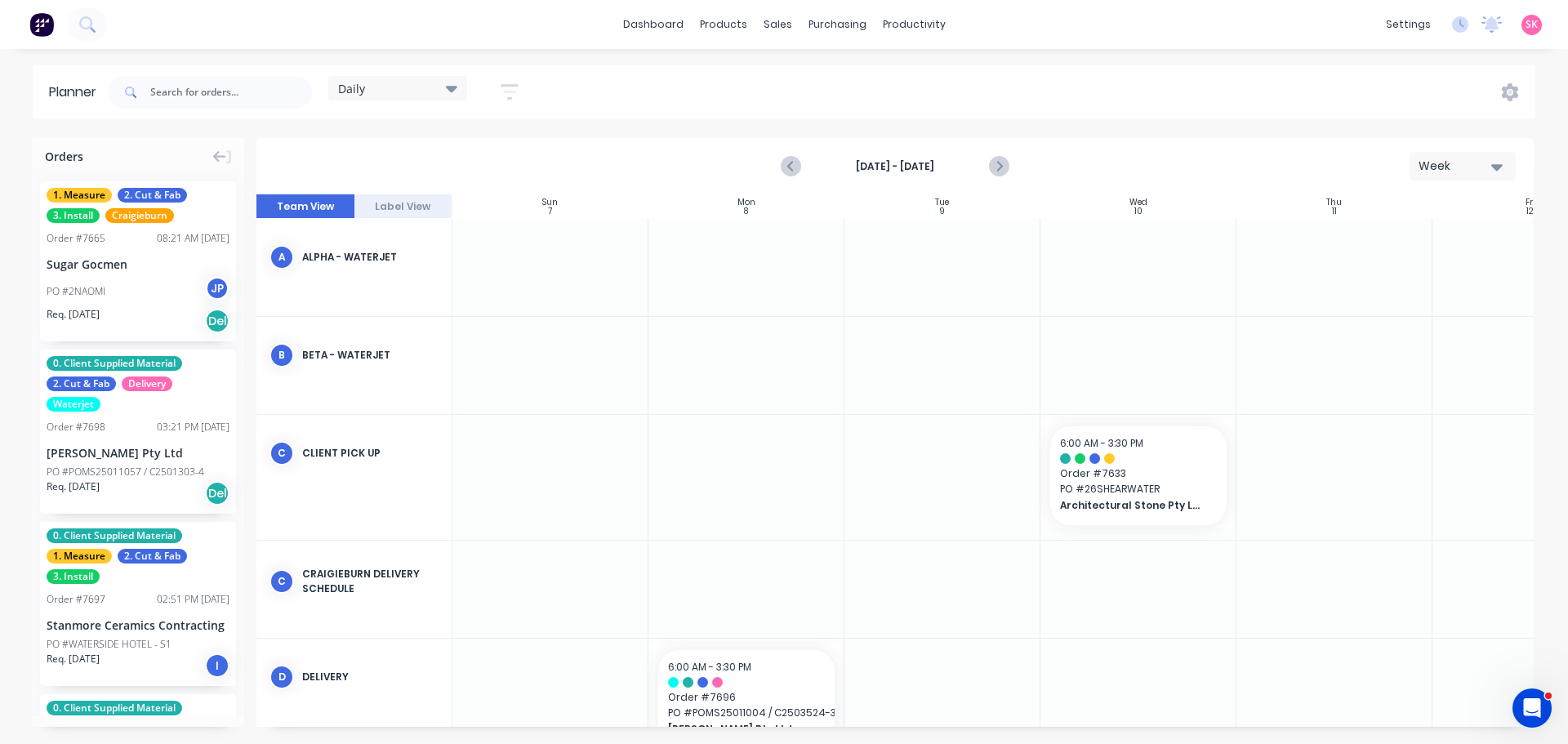
scroll to position [185, 0]
